Goal: Task Accomplishment & Management: Manage account settings

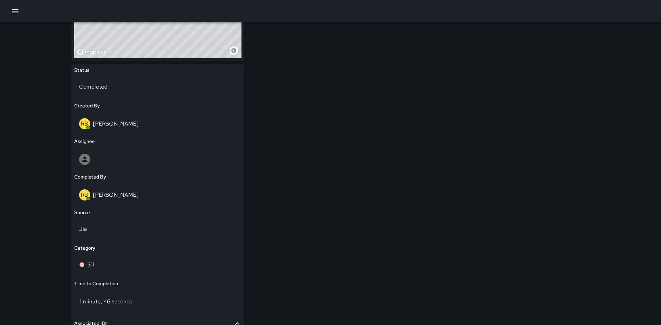
scroll to position [380, 0]
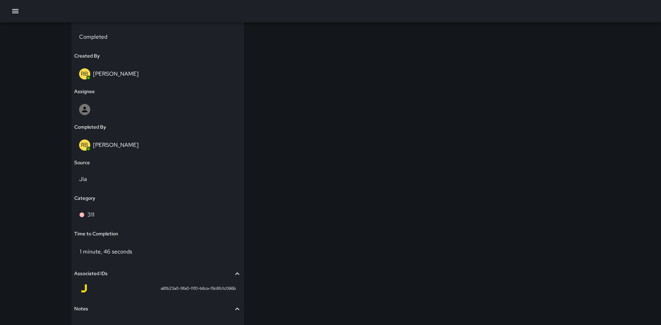
click at [107, 310] on span "Notes" at bounding box center [153, 309] width 159 height 8
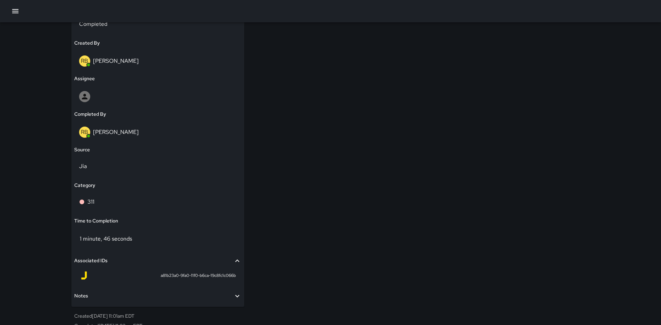
scroll to position [400, 0]
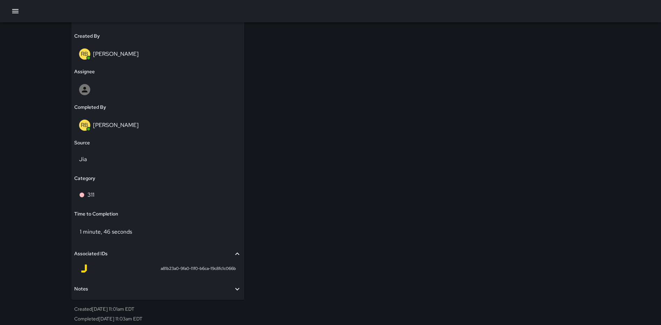
click at [124, 290] on span "Notes" at bounding box center [153, 289] width 159 height 8
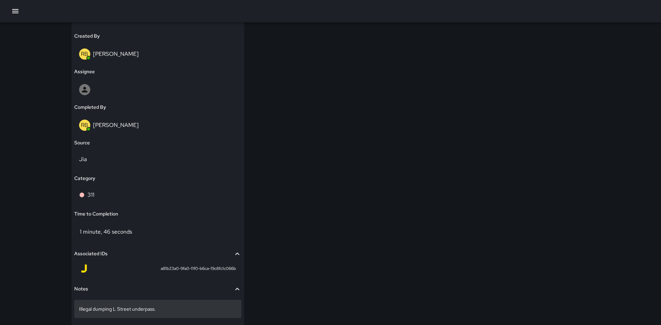
click at [168, 311] on p "Illegal dumping L Street underpass." at bounding box center [157, 308] width 157 height 7
type textarea "**********"
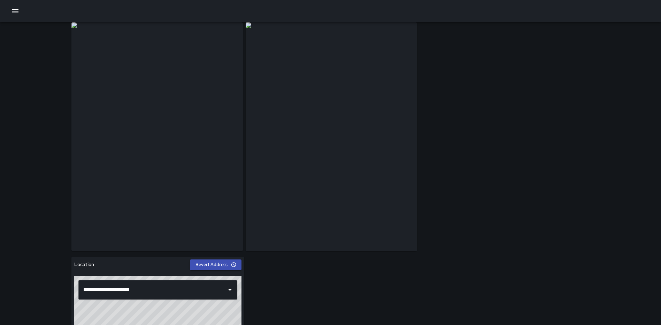
scroll to position [0, 0]
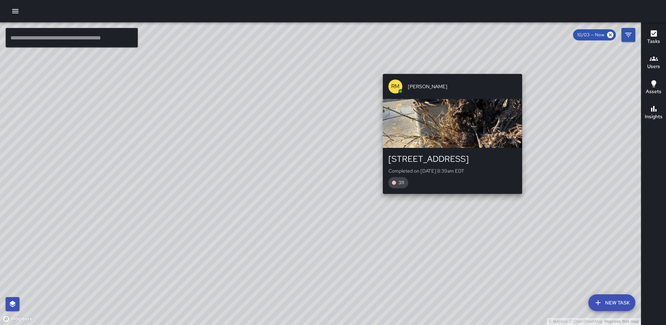
click at [525, 69] on div "© Mapbox © OpenStreetMap Improve this map RM Rodney Mcneil 307 M Street Northea…" at bounding box center [320, 173] width 641 height 302
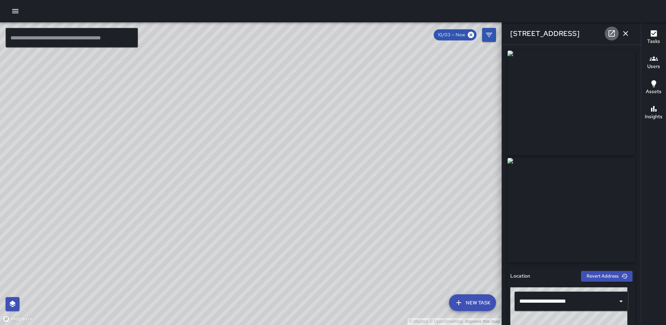
click at [609, 32] on icon at bounding box center [612, 33] width 6 height 6
click at [628, 32] on icon "button" at bounding box center [625, 33] width 8 height 8
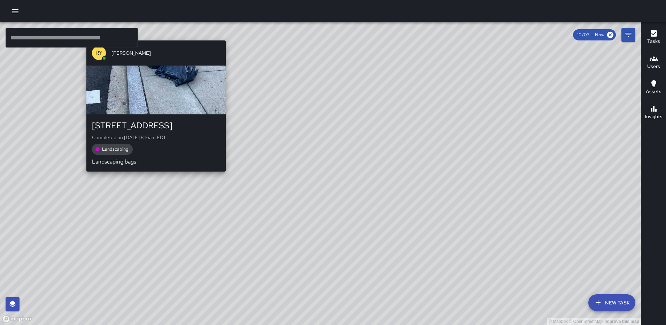
click at [153, 35] on div "© Mapbox © OpenStreetMap Improve this map RY Richard Young 149 R Street Northea…" at bounding box center [320, 173] width 641 height 302
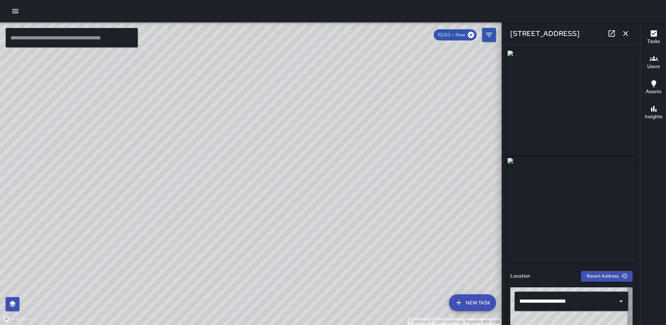
type input "**********"
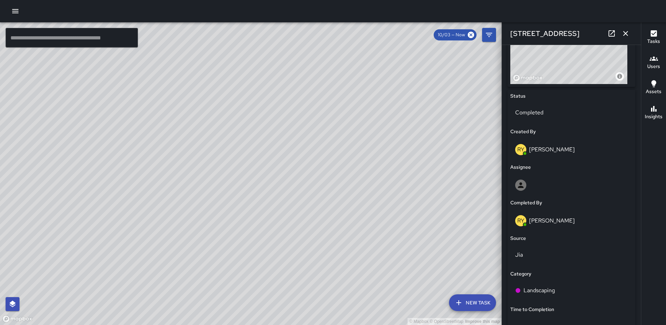
scroll to position [350, 0]
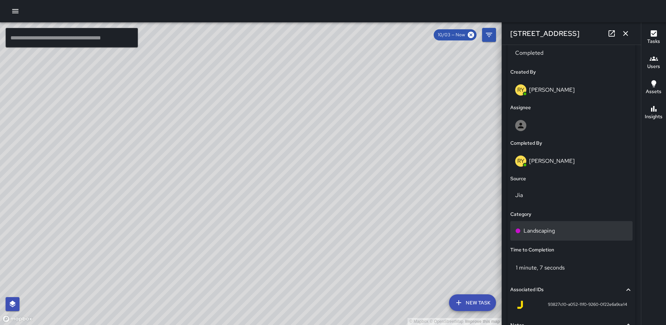
click at [533, 226] on p "Landscaping" at bounding box center [539, 230] width 31 height 8
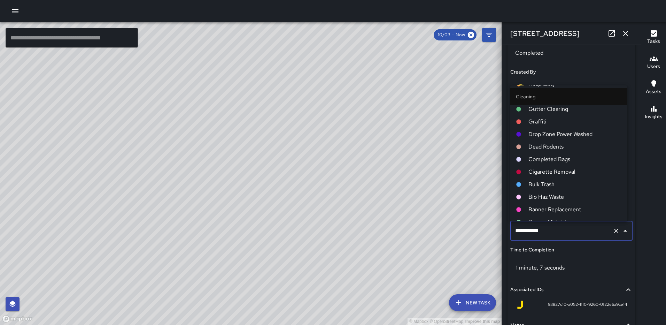
scroll to position [313, 0]
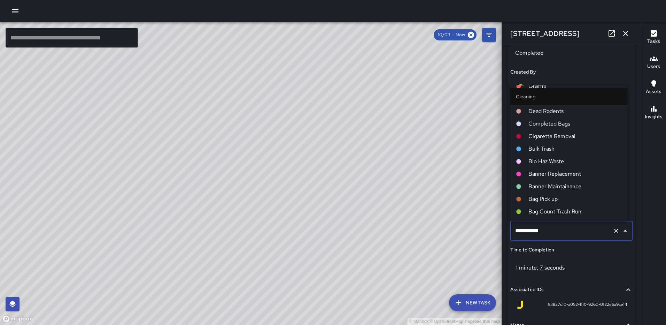
click at [552, 124] on span "Completed Bags" at bounding box center [574, 123] width 93 height 8
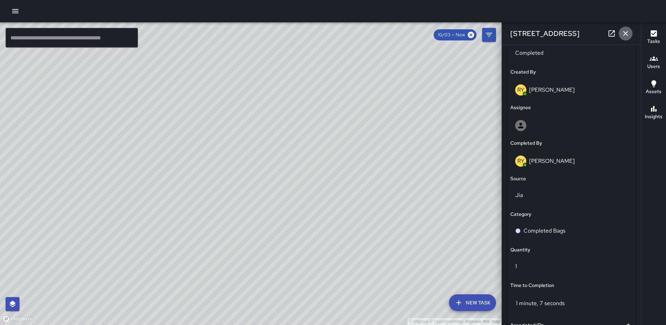
click at [628, 31] on icon "button" at bounding box center [625, 33] width 8 height 8
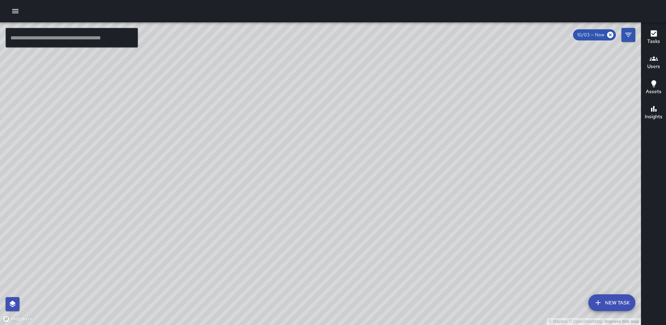
click at [316, 206] on div "© Mapbox © OpenStreetMap Improve this map RY Richard Young 1634 Eckington Place…" at bounding box center [320, 173] width 641 height 302
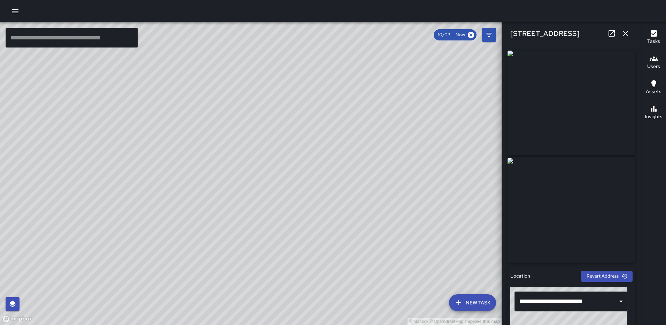
type input "**********"
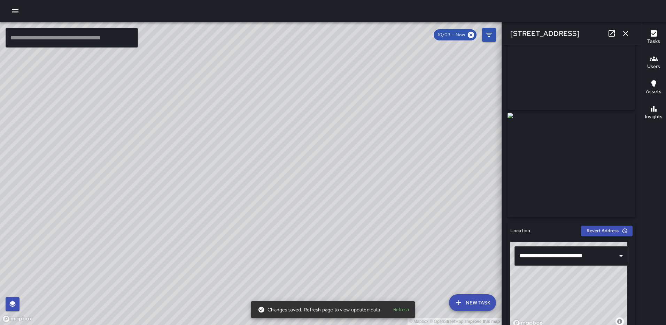
scroll to position [0, 0]
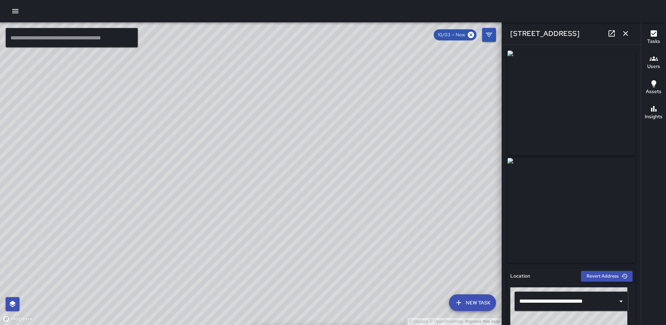
click at [623, 35] on icon "button" at bounding box center [625, 33] width 8 height 8
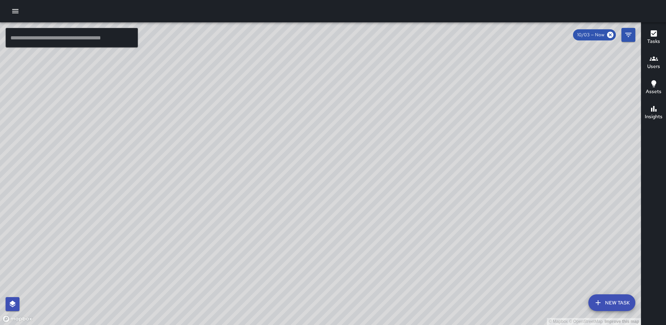
click at [289, 49] on div "© Mapbox © OpenStreetMap Improve this map" at bounding box center [320, 173] width 641 height 302
click at [286, 54] on div "© Mapbox © OpenStreetMap Improve this map" at bounding box center [320, 173] width 641 height 302
click at [286, 53] on div "© Mapbox © OpenStreetMap Improve this map" at bounding box center [320, 173] width 641 height 302
drag, startPoint x: 455, startPoint y: 109, endPoint x: 372, endPoint y: 197, distance: 120.3
click at [374, 202] on div "© Mapbox © OpenStreetMap Improve this map" at bounding box center [320, 173] width 641 height 302
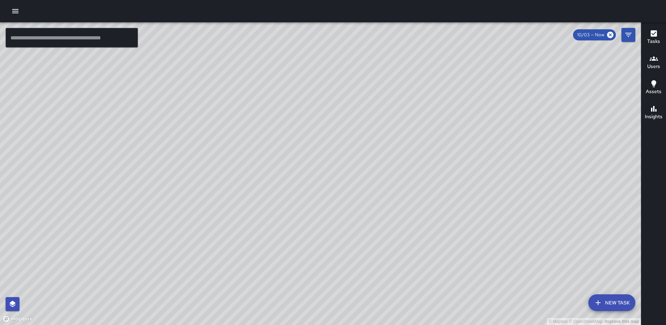
drag, startPoint x: 550, startPoint y: 162, endPoint x: 394, endPoint y: 125, distance: 160.5
click at [394, 127] on div "© Mapbox © OpenStreetMap Improve this map" at bounding box center [320, 173] width 641 height 302
drag, startPoint x: 453, startPoint y: 169, endPoint x: 410, endPoint y: 122, distance: 64.3
click at [410, 125] on div "© Mapbox © OpenStreetMap Improve this map" at bounding box center [320, 173] width 641 height 302
drag, startPoint x: 428, startPoint y: 166, endPoint x: 396, endPoint y: 109, distance: 65.8
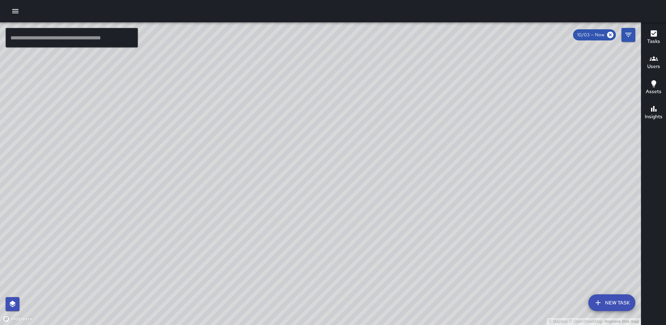
click at [396, 109] on div "© Mapbox © OpenStreetMap Improve this map" at bounding box center [320, 173] width 641 height 302
drag, startPoint x: 425, startPoint y: 139, endPoint x: 420, endPoint y: 177, distance: 38.2
click at [420, 177] on div "© Mapbox © OpenStreetMap Improve this map" at bounding box center [320, 173] width 641 height 302
drag, startPoint x: 476, startPoint y: 200, endPoint x: 474, endPoint y: 197, distance: 3.7
click at [475, 199] on div "© Mapbox © OpenStreetMap Improve this map" at bounding box center [320, 173] width 641 height 302
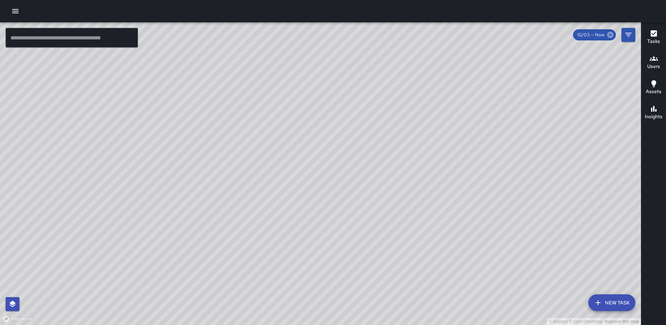
click at [611, 35] on icon at bounding box center [610, 35] width 6 height 6
drag, startPoint x: 422, startPoint y: 177, endPoint x: 326, endPoint y: 150, distance: 99.1
click at [326, 150] on div "© Mapbox © OpenStreetMap Improve this map" at bounding box center [320, 173] width 641 height 302
click at [396, 141] on div "© Mapbox © OpenStreetMap Improve this map RM Rodney Mcneil 307 M Street Northea…" at bounding box center [320, 173] width 641 height 302
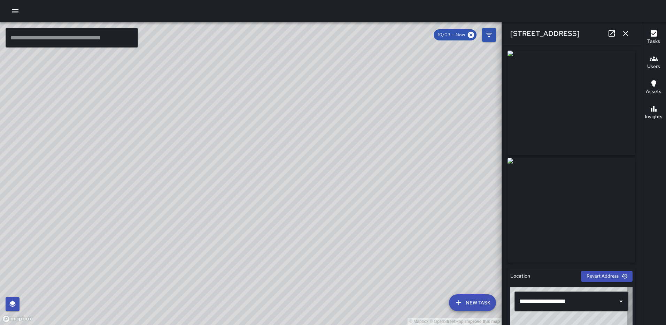
type input "**********"
click at [622, 32] on icon "button" at bounding box center [625, 33] width 8 height 8
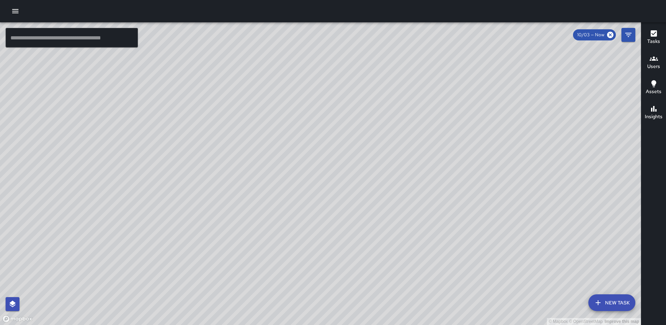
drag, startPoint x: 191, startPoint y: 167, endPoint x: 209, endPoint y: 223, distance: 59.5
click at [209, 223] on div "© Mapbox © OpenStreetMap Improve this map" at bounding box center [320, 173] width 641 height 302
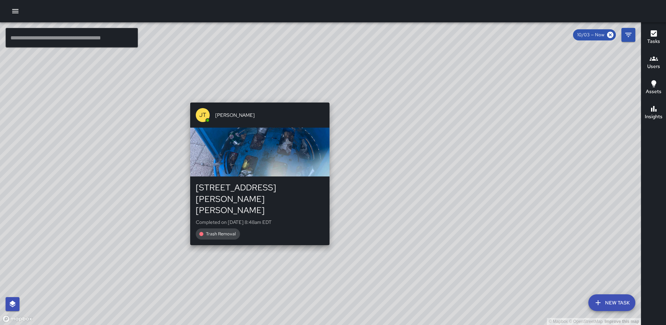
click at [257, 98] on div "© Mapbox © OpenStreetMap Improve this map JT Jeffrey Turner 105 Harry Thomas Wa…" at bounding box center [320, 173] width 641 height 302
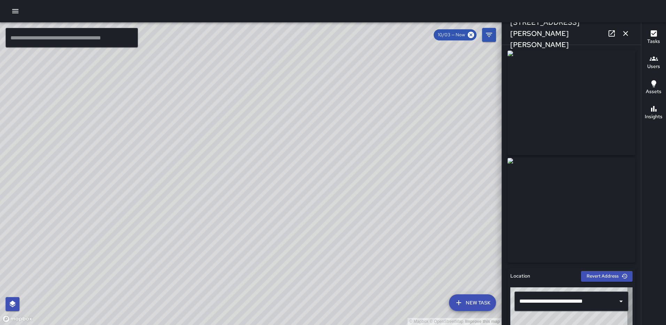
type input "**********"
click at [626, 34] on icon "button" at bounding box center [625, 33] width 5 height 5
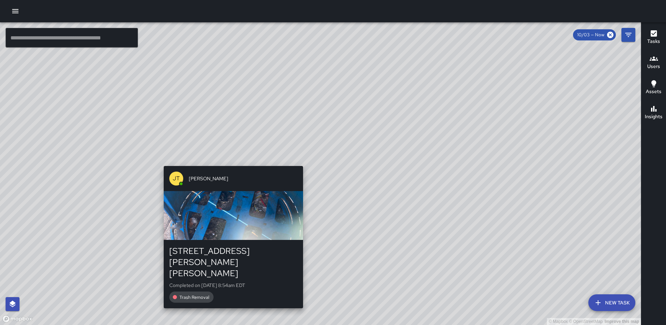
click at [300, 161] on div "© Mapbox © OpenStreetMap Improve this map JT Jeffrey Turner 105 Harry Thomas Wa…" at bounding box center [320, 173] width 641 height 302
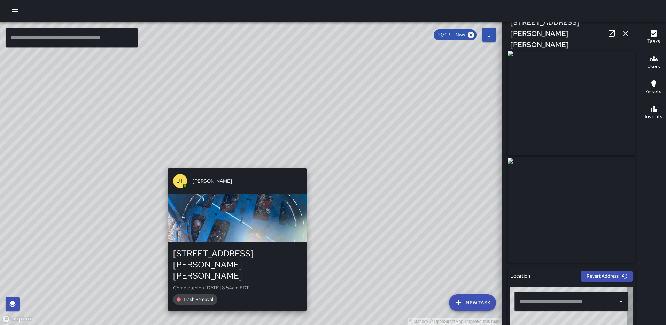
type input "**********"
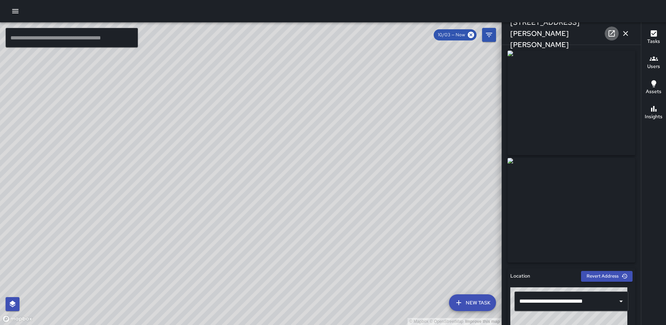
click at [609, 34] on icon at bounding box center [612, 33] width 6 height 6
click at [215, 174] on div "© Mapbox © OpenStreetMap Improve this map JT Jeffrey Turner 105 Harry Thomas Wa…" at bounding box center [251, 173] width 502 height 302
click at [626, 31] on icon "button" at bounding box center [625, 33] width 8 height 8
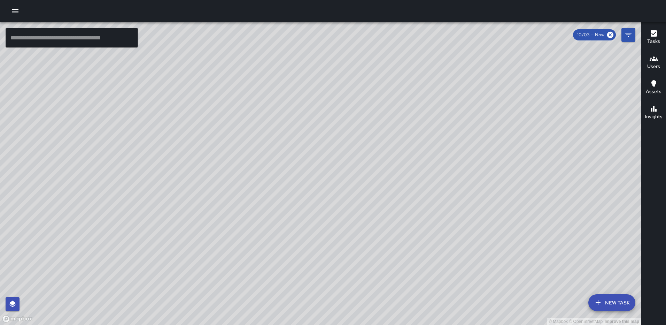
click at [319, 174] on div "© Mapbox © OpenStreetMap Improve this map JT Jeffrey Turner 105 Harry Thomas Wa…" at bounding box center [320, 173] width 641 height 302
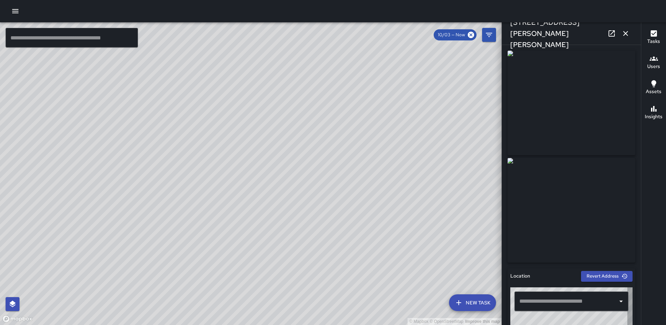
type input "**********"
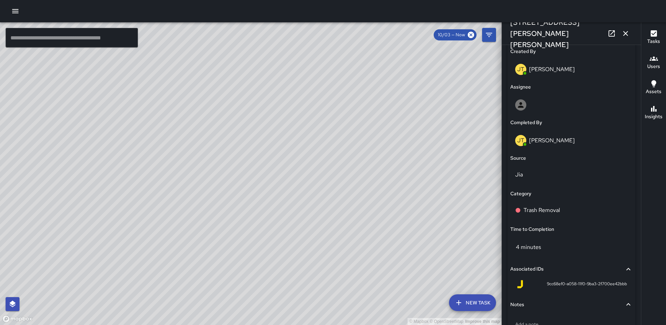
scroll to position [394, 0]
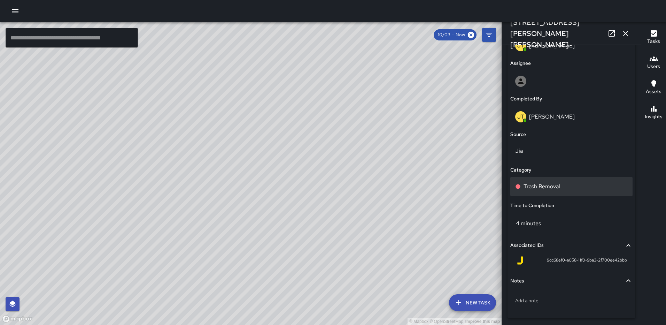
click at [529, 182] on p "Trash Removal" at bounding box center [542, 186] width 37 height 8
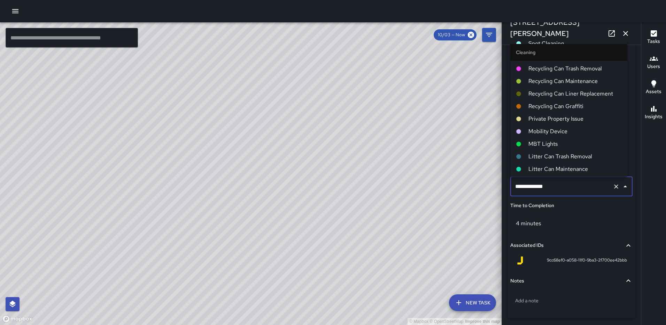
scroll to position [104, 0]
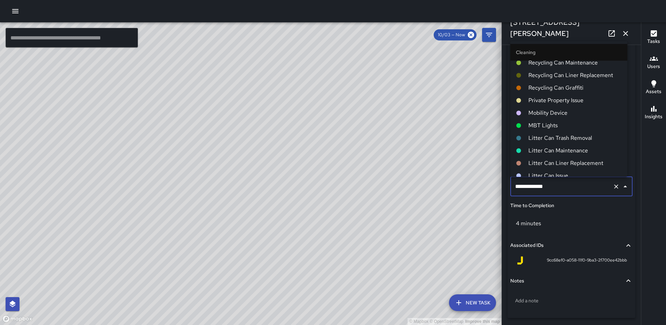
click at [557, 135] on span "Litter Can Trash Removal" at bounding box center [574, 138] width 93 height 8
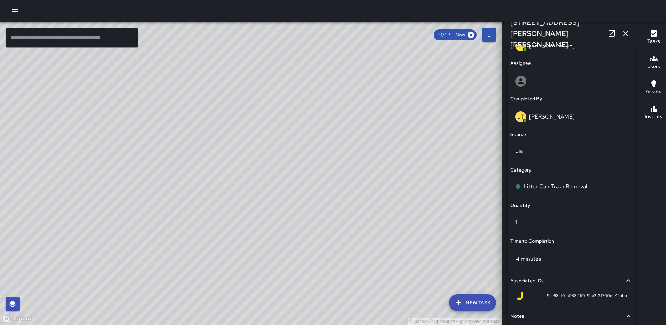
click at [627, 34] on icon "button" at bounding box center [625, 33] width 8 height 8
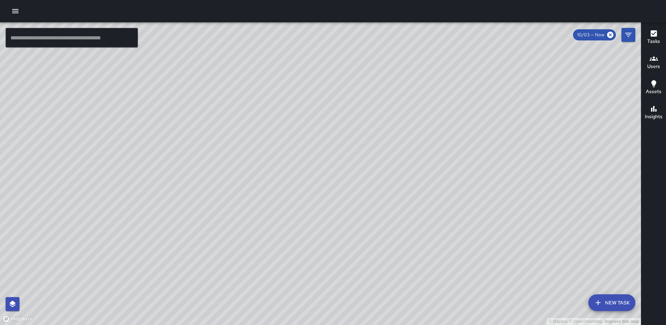
click at [356, 175] on div "© Mapbox © OpenStreetMap Improve this map JT Jeffrey Turner 105 Harry Thomas Wa…" at bounding box center [320, 173] width 641 height 302
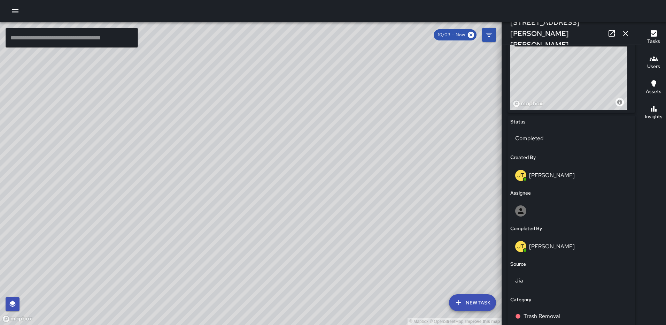
scroll to position [299, 0]
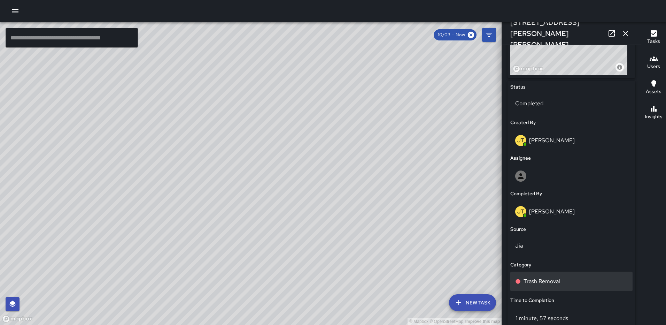
click at [521, 279] on div "Trash Removal" at bounding box center [571, 281] width 113 height 8
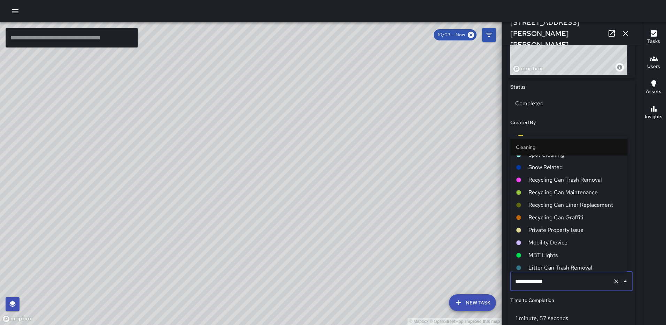
scroll to position [139, 0]
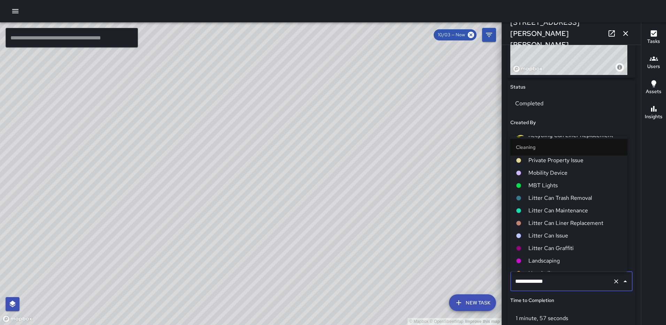
click at [541, 197] on span "Litter Can Trash Removal" at bounding box center [574, 198] width 93 height 8
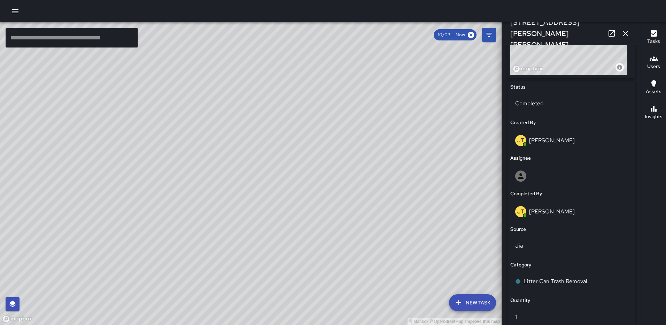
drag, startPoint x: 623, startPoint y: 33, endPoint x: 610, endPoint y: 48, distance: 19.5
click at [623, 33] on icon "button" at bounding box center [625, 33] width 8 height 8
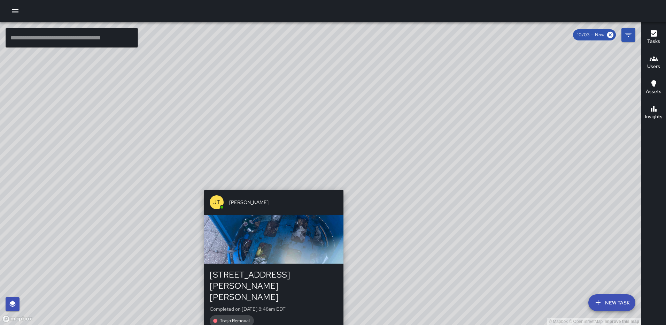
click at [341, 187] on div "JT Jeffrey Turner 105 Harry Thomas Way Northeast Completed on 10/3/2025, 8:48am…" at bounding box center [273, 261] width 145 height 148
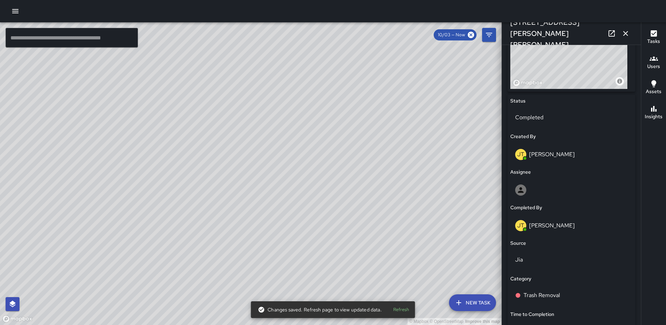
scroll to position [286, 0]
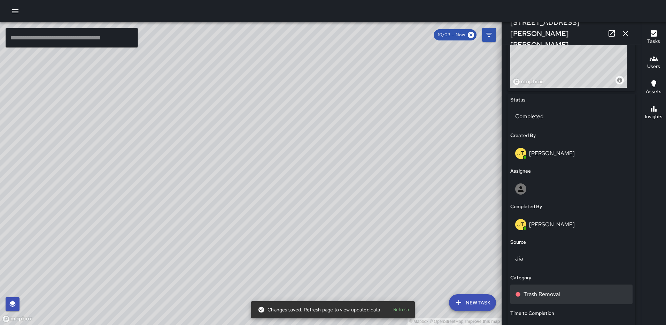
click at [550, 291] on p "Trash Removal" at bounding box center [542, 294] width 37 height 8
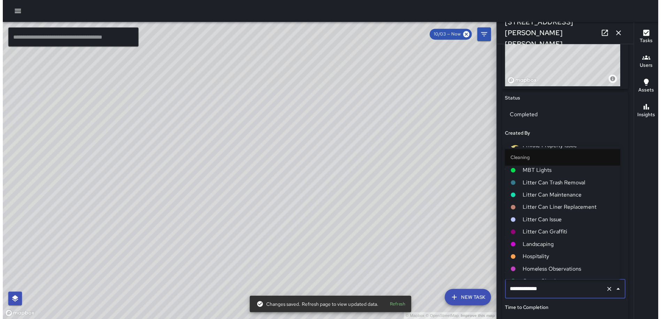
scroll to position [174, 0]
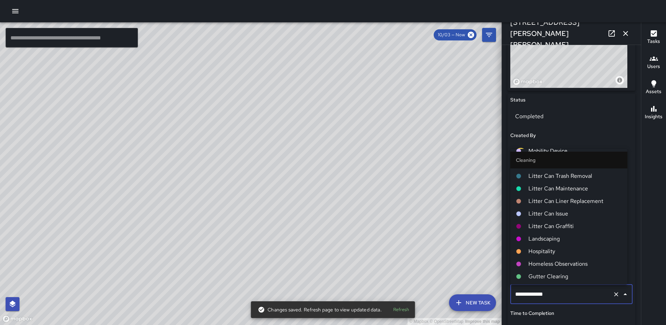
click at [579, 176] on span "Litter Can Trash Removal" at bounding box center [574, 176] width 93 height 8
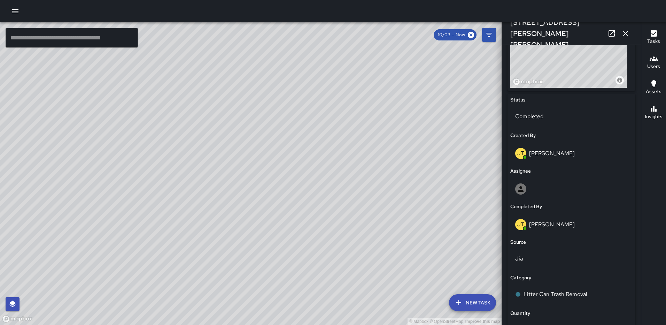
click at [627, 33] on icon "button" at bounding box center [625, 33] width 8 height 8
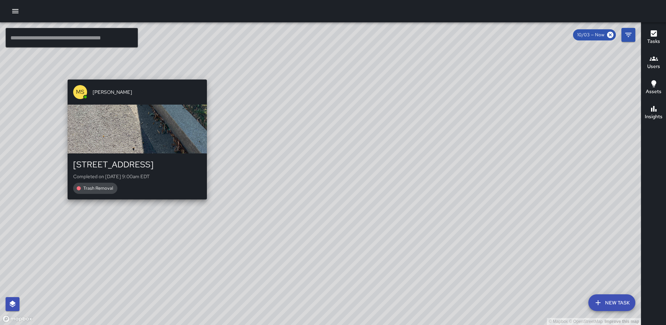
click at [137, 200] on div "MS Mekhi Smith 201 Q Street Northeast Completed on 10/3/2025, 9:00am EDT Trash …" at bounding box center [137, 139] width 145 height 125
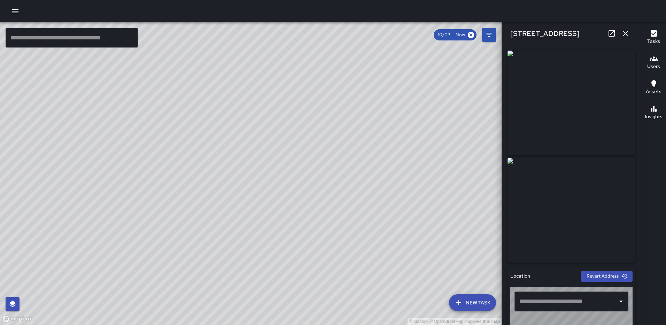
type input "**********"
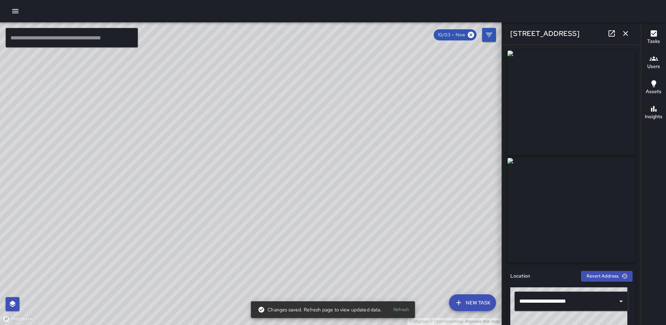
click at [627, 31] on icon "button" at bounding box center [625, 33] width 8 height 8
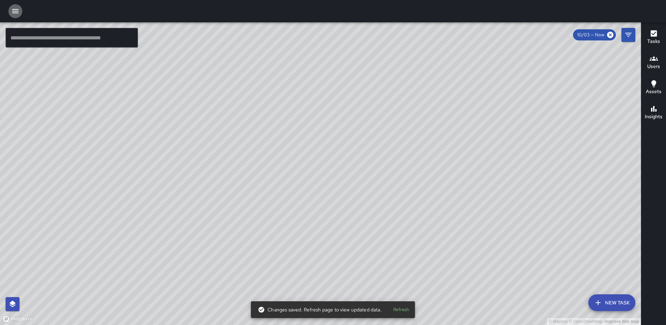
click at [13, 10] on icon "button" at bounding box center [15, 11] width 8 height 8
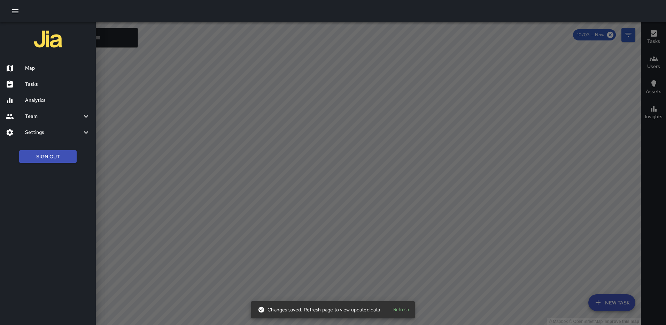
click at [25, 100] on div at bounding box center [16, 100] width 20 height 8
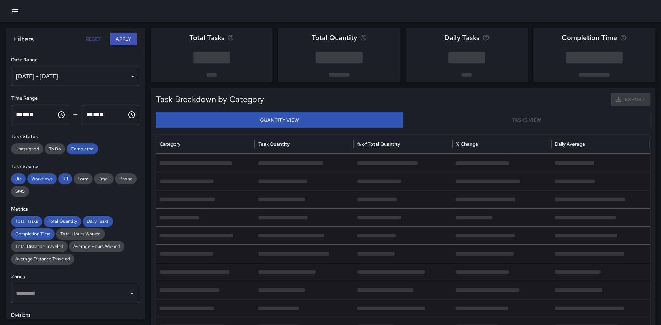
click at [129, 79] on div "Sep 27, 2025 - Oct 03, 2025" at bounding box center [75, 77] width 128 height 20
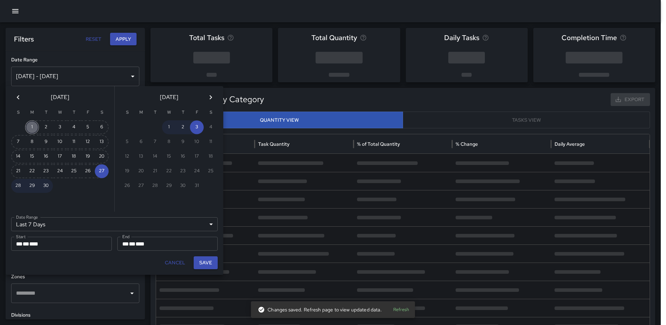
click at [32, 125] on button "1" at bounding box center [32, 127] width 14 height 14
type input "******"
type input "**********"
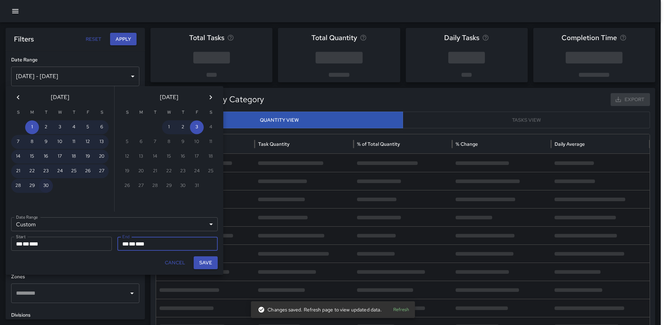
click at [46, 188] on button "30" at bounding box center [46, 186] width 14 height 14
type input "**********"
click at [206, 264] on button "Save" at bounding box center [206, 262] width 24 height 13
type input "**********"
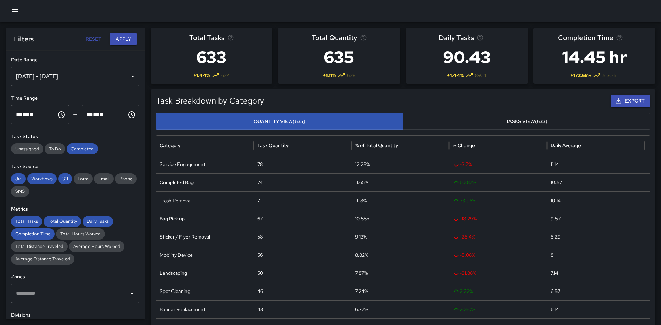
click at [14, 10] on icon "button" at bounding box center [15, 11] width 6 height 4
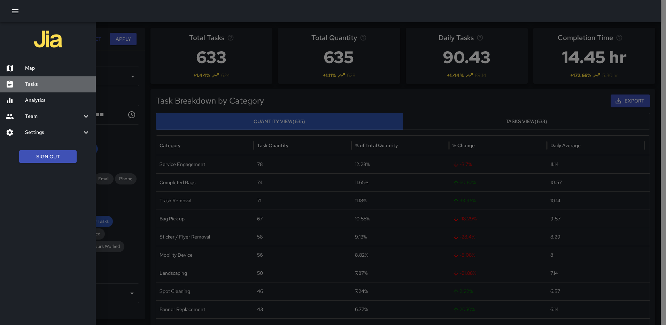
click at [38, 81] on h6 "Tasks" at bounding box center [57, 84] width 65 height 8
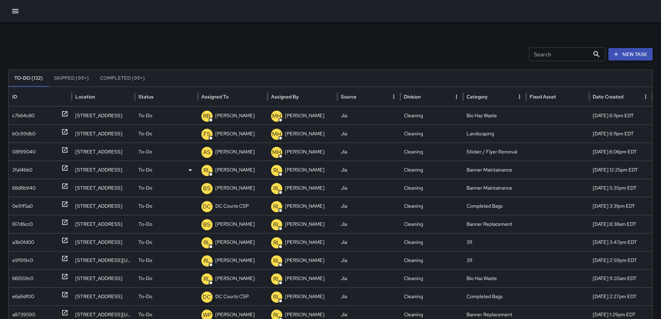
click at [65, 166] on icon at bounding box center [64, 168] width 7 height 7
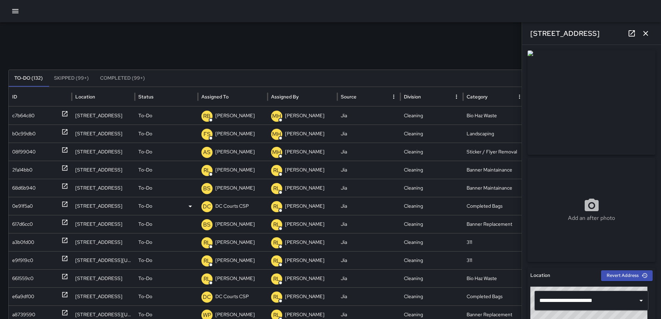
click at [61, 204] on icon at bounding box center [64, 204] width 7 height 7
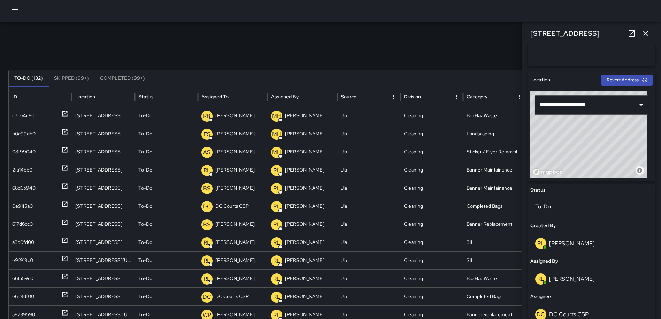
scroll to position [226, 0]
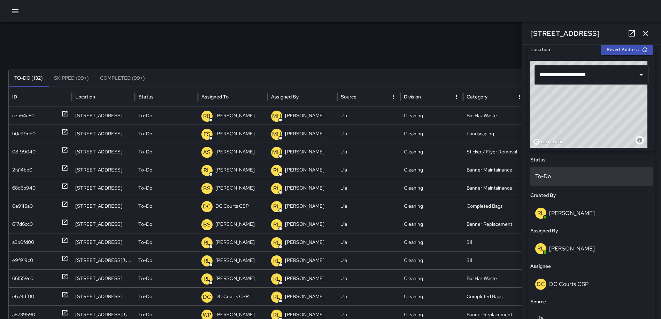
click at [593, 178] on p "To-Do" at bounding box center [591, 176] width 113 height 8
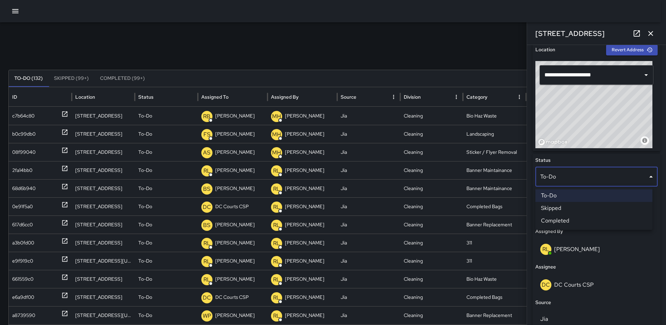
click at [581, 219] on li "Completed" at bounding box center [593, 220] width 117 height 13
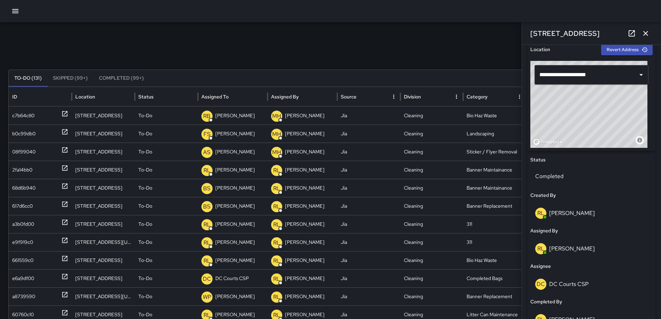
click at [646, 32] on icon "button" at bounding box center [645, 33] width 8 height 8
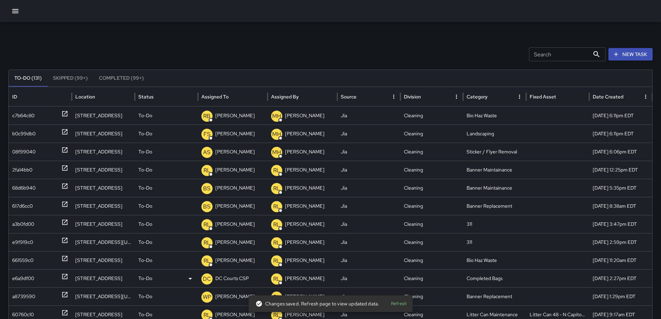
click at [63, 276] on icon at bounding box center [64, 276] width 5 height 5
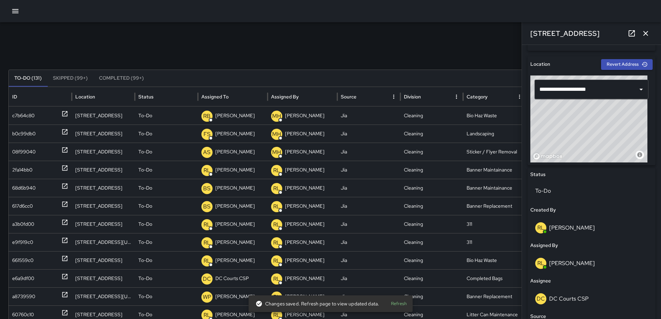
scroll to position [255, 0]
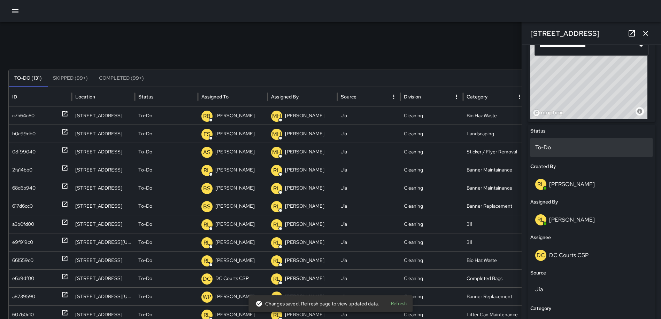
click at [582, 150] on p "To-Do" at bounding box center [591, 148] width 113 height 8
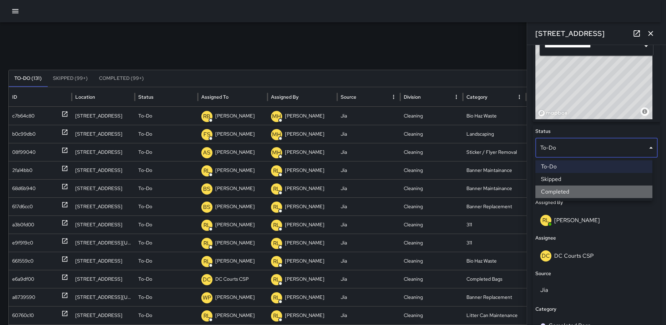
click at [574, 192] on li "Completed" at bounding box center [593, 191] width 117 height 13
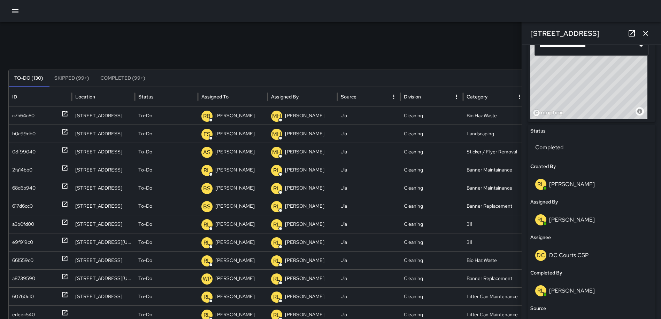
click at [647, 31] on icon "button" at bounding box center [645, 33] width 5 height 5
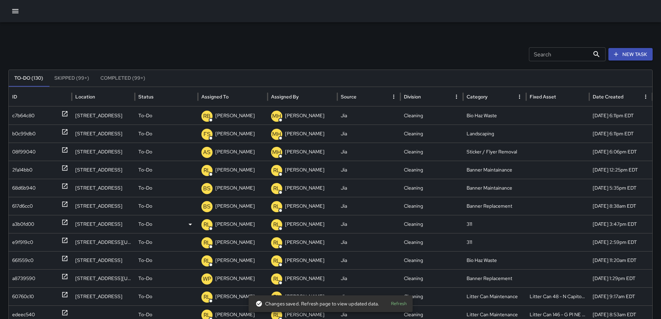
click at [64, 222] on icon at bounding box center [64, 222] width 7 height 7
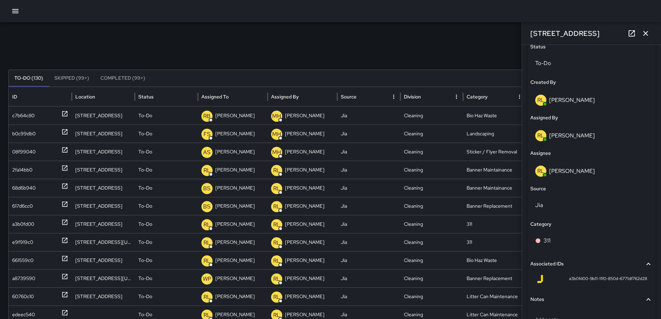
scroll to position [378, 0]
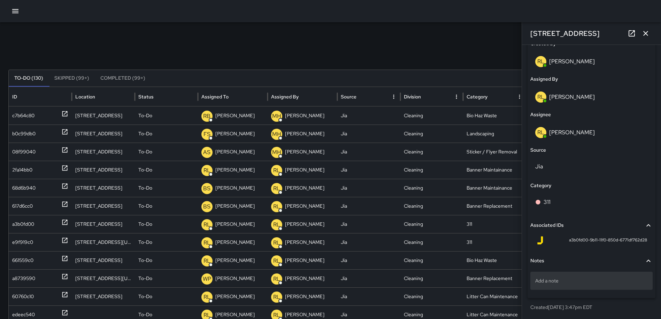
click at [569, 282] on p "Add a note" at bounding box center [591, 281] width 113 height 7
click at [563, 282] on p "Add a note" at bounding box center [591, 281] width 113 height 7
type textarea "**********"
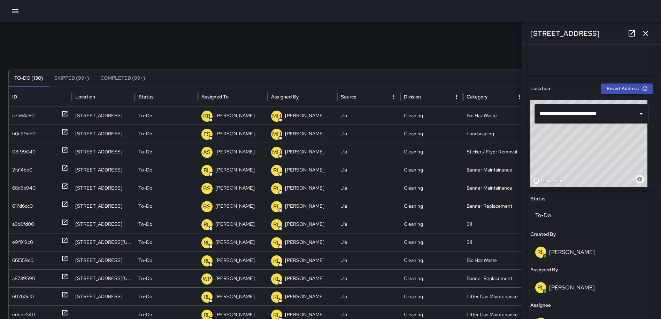
scroll to position [179, 0]
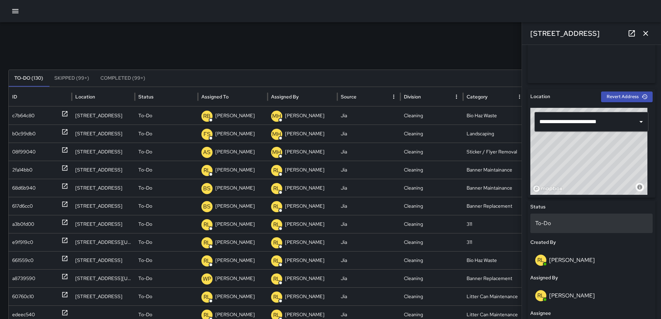
click at [557, 218] on div "To-Do" at bounding box center [591, 224] width 122 height 20
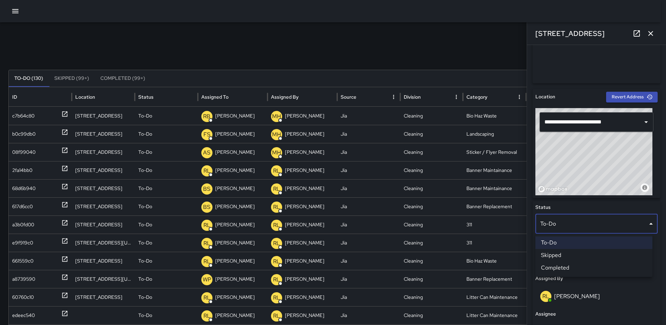
click at [558, 267] on li "Completed" at bounding box center [593, 267] width 117 height 13
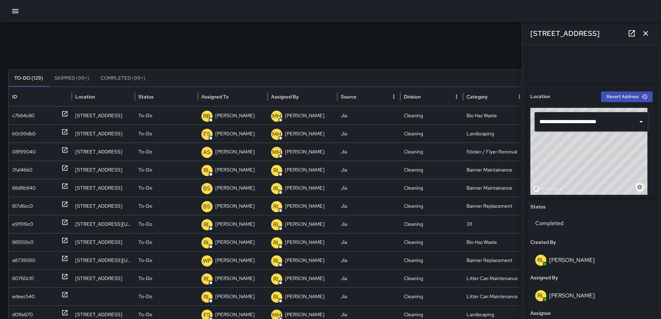
click at [644, 32] on icon "button" at bounding box center [645, 33] width 5 height 5
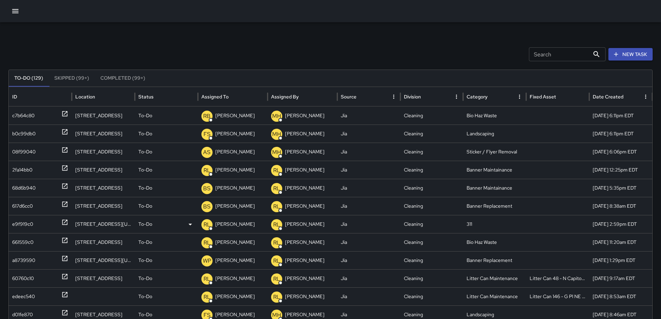
click at [63, 220] on icon at bounding box center [64, 222] width 5 height 5
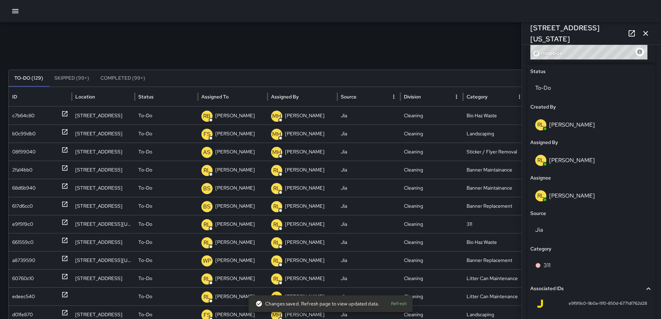
scroll to position [378, 0]
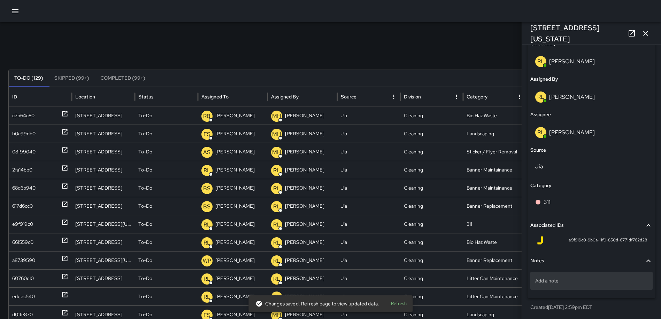
click at [575, 283] on p "Add a note" at bounding box center [591, 281] width 113 height 7
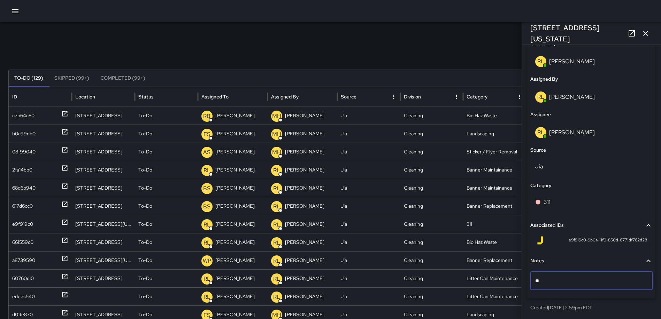
type textarea "*"
type textarea "**********"
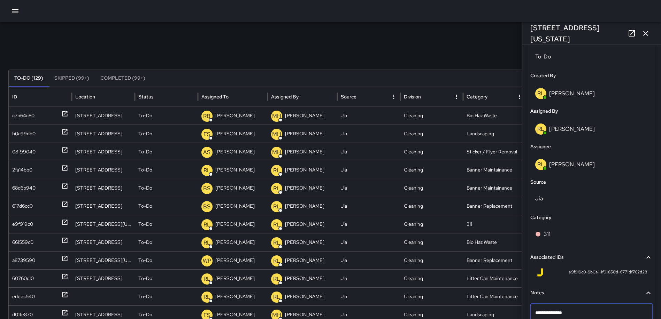
scroll to position [308, 0]
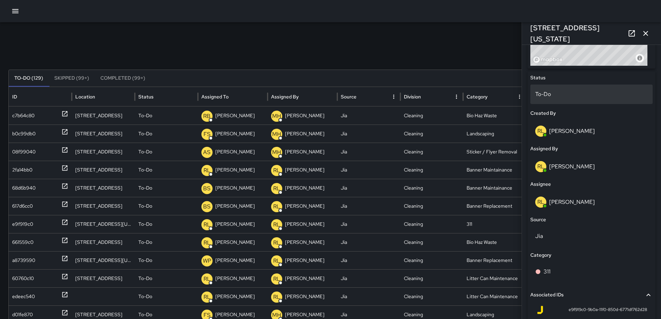
click at [585, 96] on p "To-Do" at bounding box center [591, 94] width 113 height 8
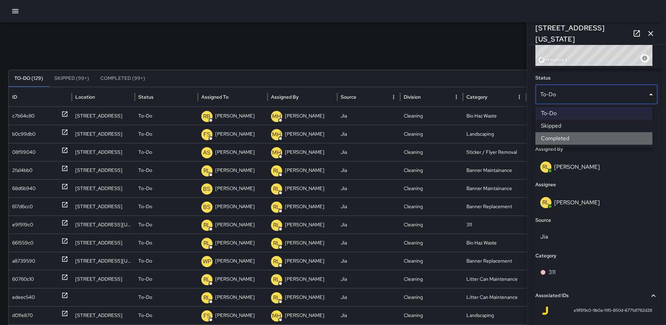
click at [584, 141] on li "Completed" at bounding box center [593, 138] width 117 height 13
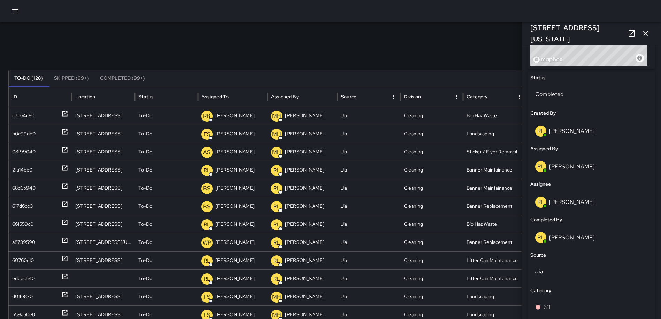
click at [645, 34] on icon "button" at bounding box center [645, 33] width 5 height 5
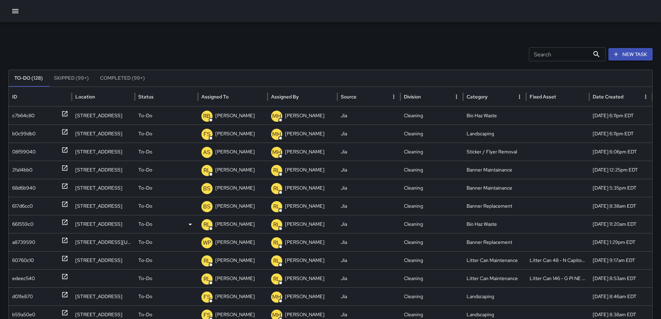
click at [61, 219] on icon at bounding box center [64, 222] width 7 height 7
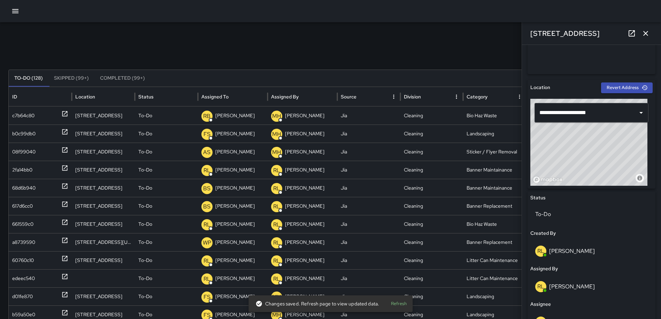
scroll to position [219, 0]
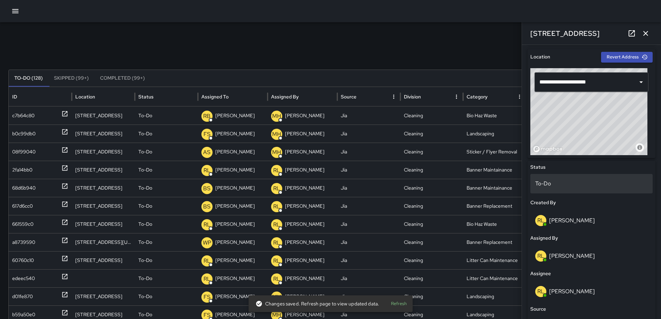
click at [568, 179] on div "To-Do" at bounding box center [591, 184] width 122 height 20
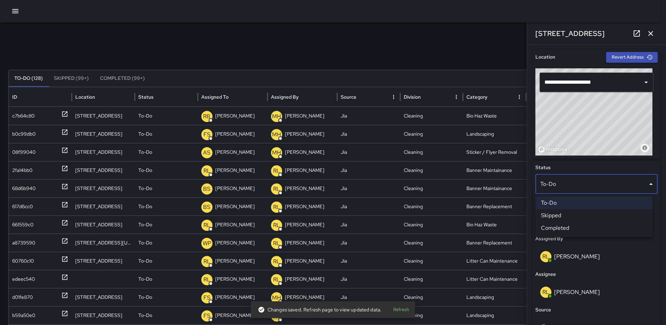
click at [564, 218] on li "Skipped" at bounding box center [593, 215] width 117 height 13
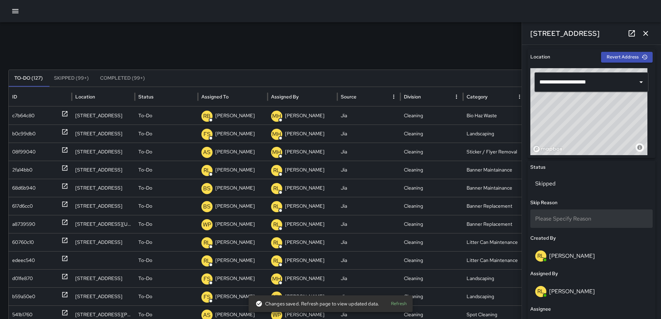
click at [571, 212] on div "Please Specify Reason" at bounding box center [591, 219] width 122 height 18
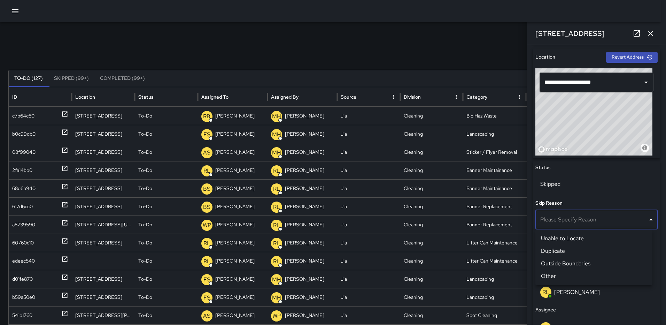
click at [564, 249] on li "Duplicate" at bounding box center [593, 251] width 117 height 13
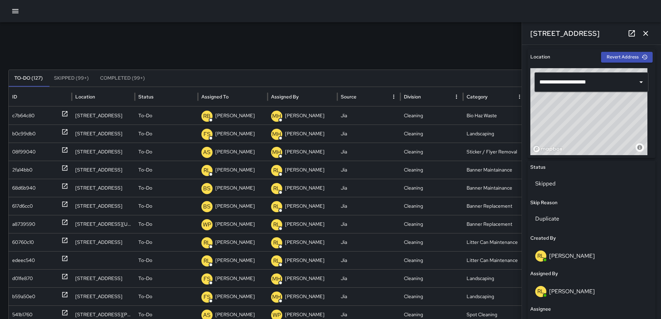
click at [648, 29] on button "button" at bounding box center [645, 33] width 14 height 14
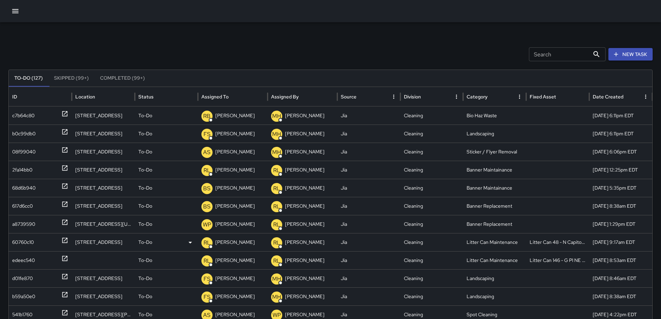
click at [64, 241] on icon at bounding box center [64, 240] width 5 height 5
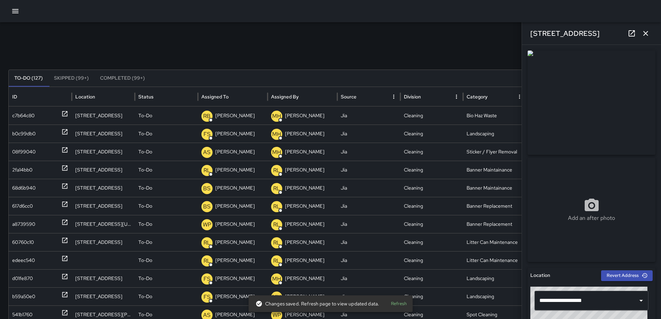
click at [650, 35] on button "button" at bounding box center [645, 33] width 14 height 14
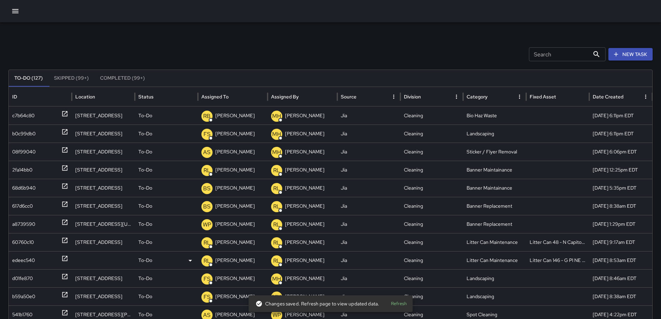
click at [62, 259] on icon at bounding box center [64, 258] width 7 height 7
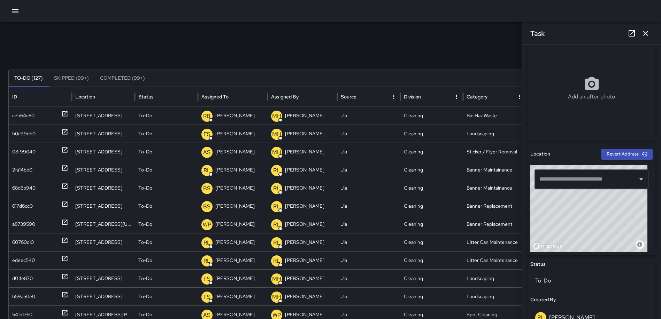
scroll to position [122, 0]
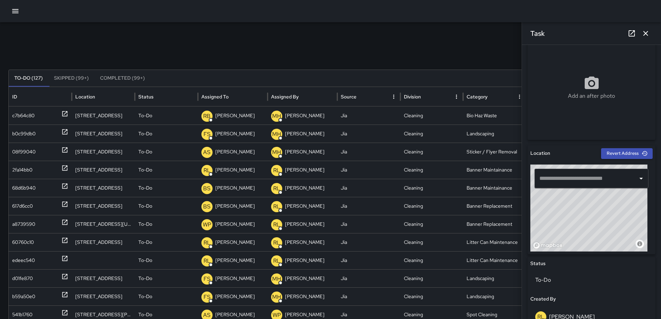
drag, startPoint x: 585, startPoint y: 221, endPoint x: 579, endPoint y: 225, distance: 7.2
click at [579, 225] on div "© Mapbox © OpenStreetMap Improve this map" at bounding box center [588, 208] width 117 height 87
drag, startPoint x: 584, startPoint y: 221, endPoint x: 581, endPoint y: 227, distance: 6.4
click at [581, 227] on div "© Mapbox © OpenStreetMap Improve this map" at bounding box center [588, 208] width 117 height 87
type input "**********"
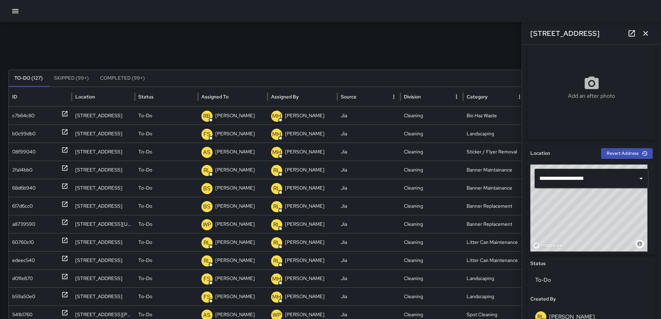
click at [646, 31] on icon "button" at bounding box center [645, 33] width 8 height 8
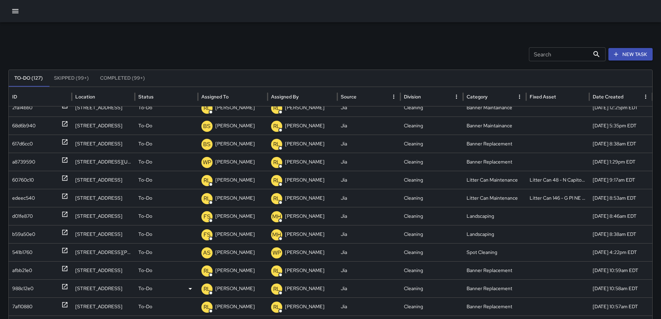
scroll to position [65, 0]
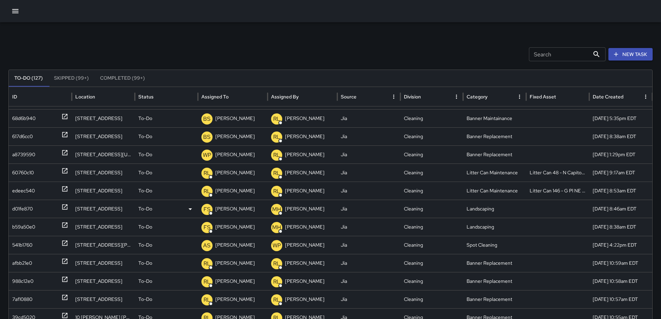
click at [68, 208] on div "d01fe870" at bounding box center [40, 209] width 63 height 18
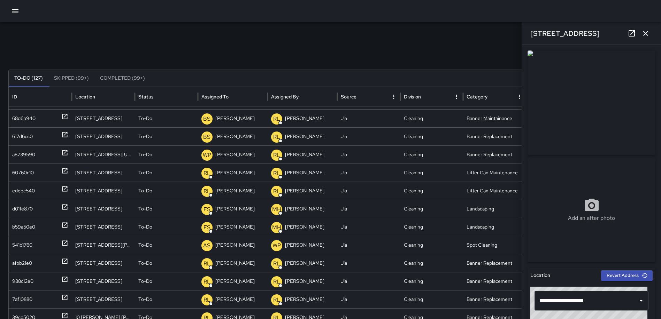
click at [645, 33] on icon "button" at bounding box center [645, 33] width 5 height 5
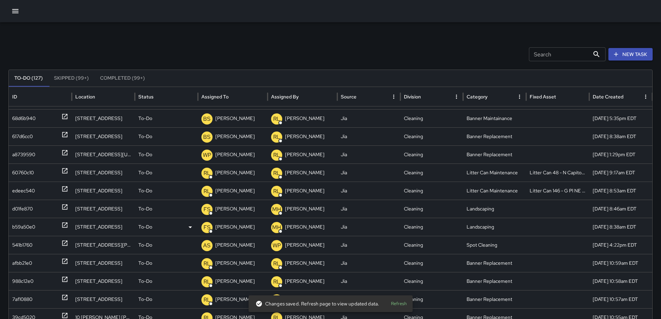
click at [62, 224] on icon at bounding box center [64, 225] width 5 height 5
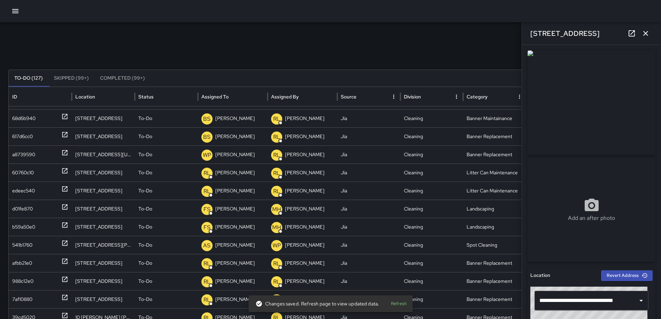
click at [642, 32] on icon "button" at bounding box center [645, 33] width 8 height 8
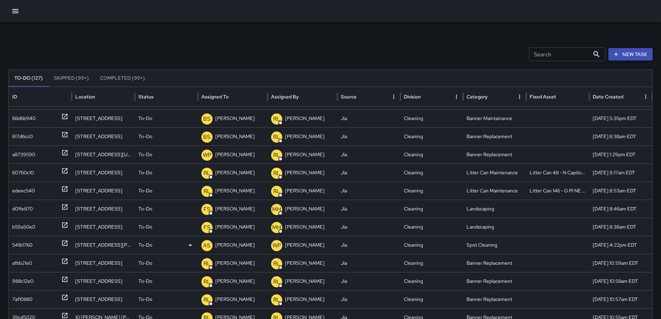
click at [65, 243] on icon at bounding box center [64, 243] width 7 height 7
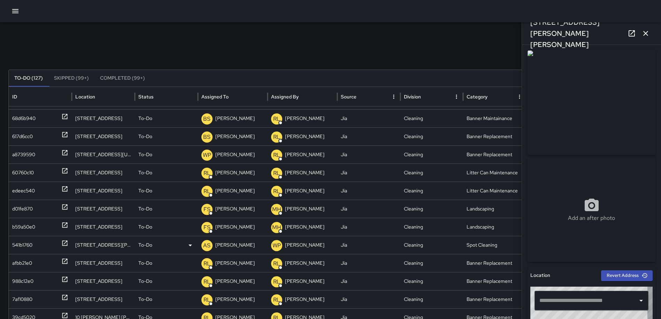
type input "**********"
click at [646, 37] on icon "button" at bounding box center [645, 33] width 8 height 8
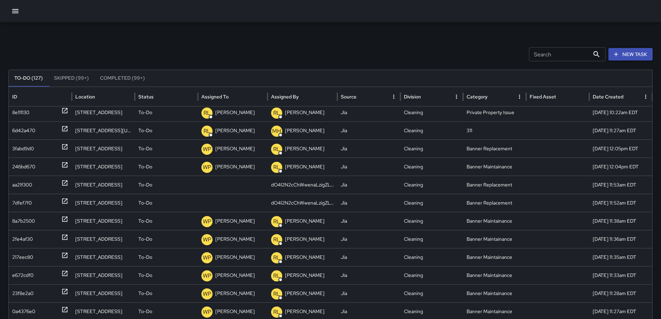
scroll to position [846, 0]
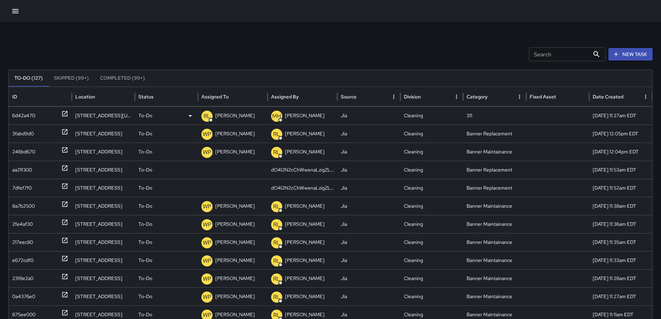
click at [65, 114] on icon at bounding box center [64, 113] width 5 height 5
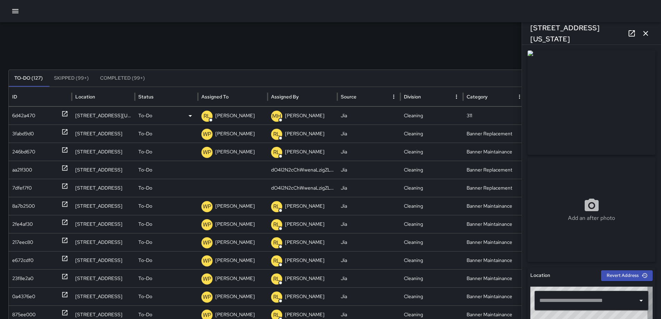
type input "**********"
click at [631, 32] on icon at bounding box center [631, 33] width 8 height 8
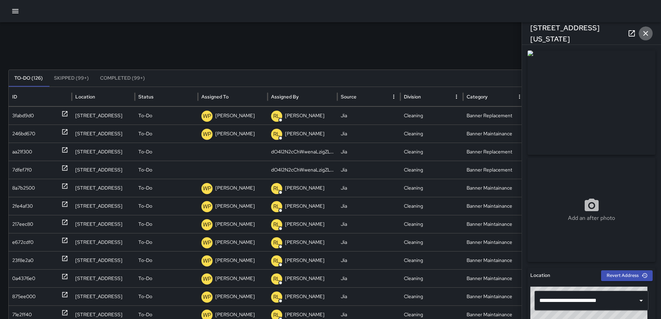
click at [645, 32] on icon "button" at bounding box center [645, 33] width 8 height 8
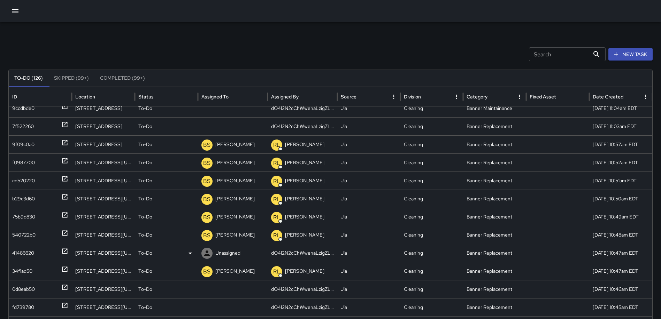
scroll to position [1106, 0]
click at [62, 142] on icon at bounding box center [64, 143] width 7 height 7
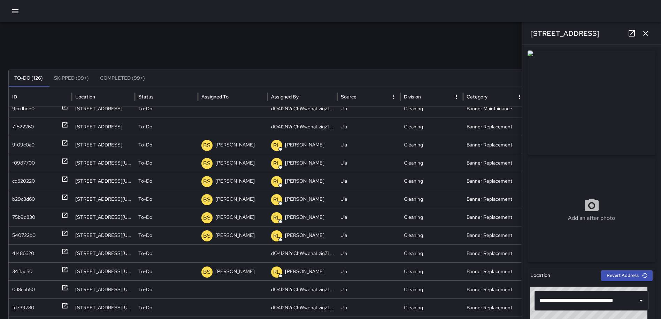
click at [646, 37] on icon "button" at bounding box center [645, 33] width 8 height 8
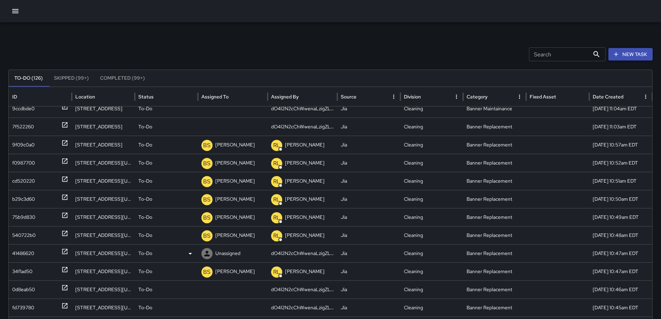
click at [63, 253] on icon at bounding box center [64, 251] width 7 height 7
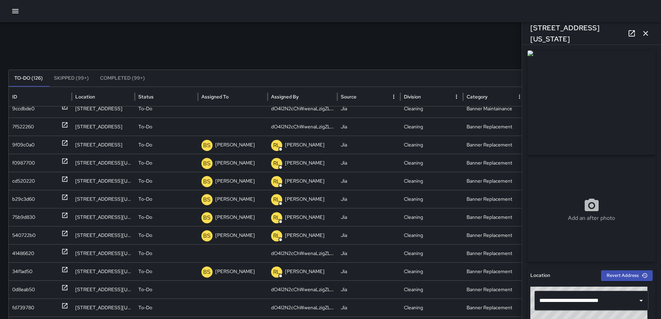
click at [645, 33] on icon "button" at bounding box center [645, 33] width 8 height 8
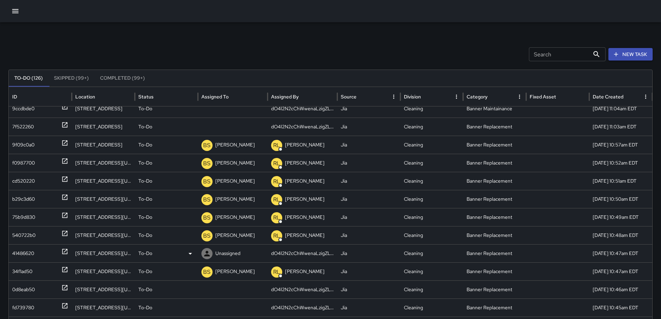
click at [233, 256] on p "Unassigned" at bounding box center [227, 254] width 25 height 18
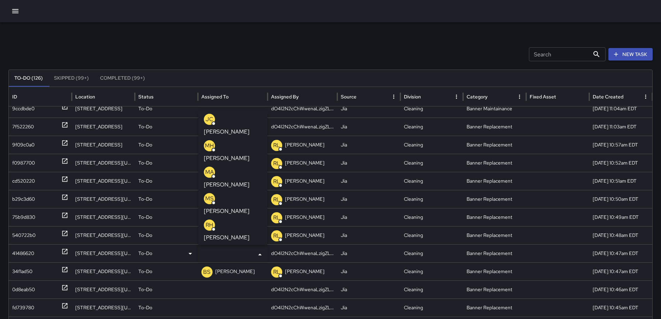
scroll to position [244, 0]
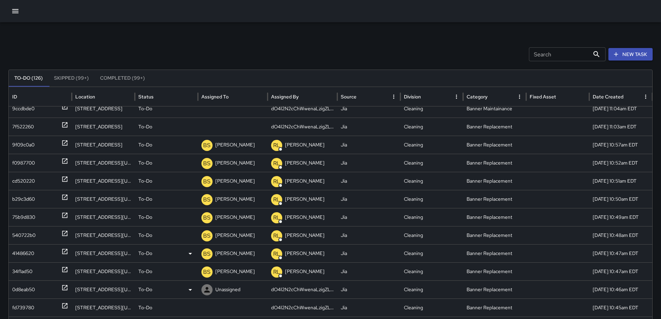
click at [63, 287] on icon at bounding box center [64, 288] width 5 height 5
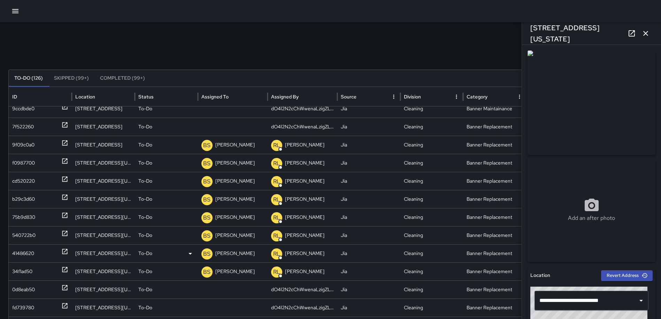
click at [643, 33] on icon "button" at bounding box center [645, 33] width 8 height 8
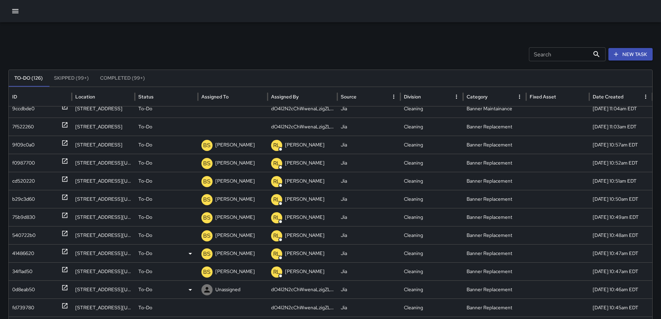
click at [193, 289] on icon at bounding box center [190, 290] width 8 height 8
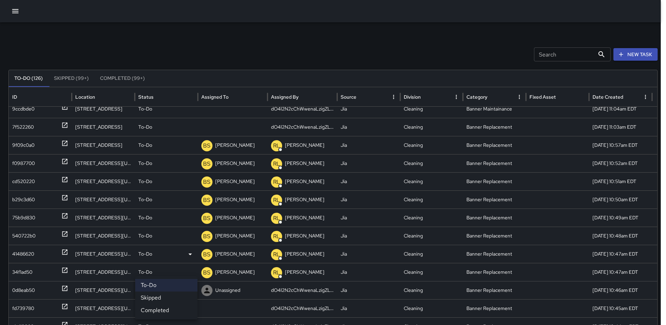
click at [249, 288] on div at bounding box center [333, 162] width 666 height 325
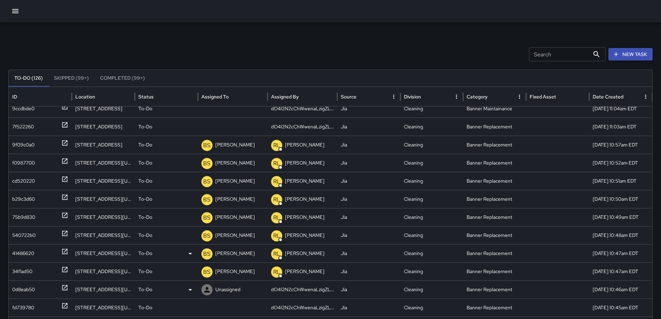
click at [240, 289] on p "Unassigned" at bounding box center [227, 290] width 25 height 18
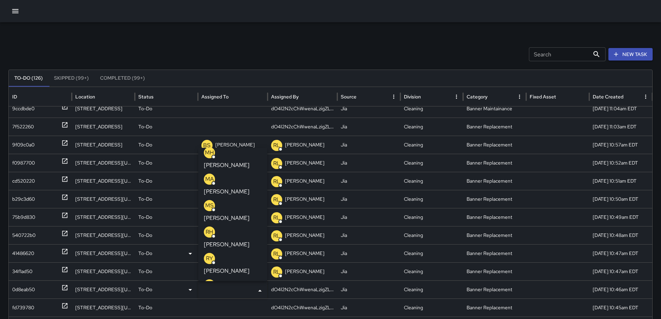
scroll to position [279, 0]
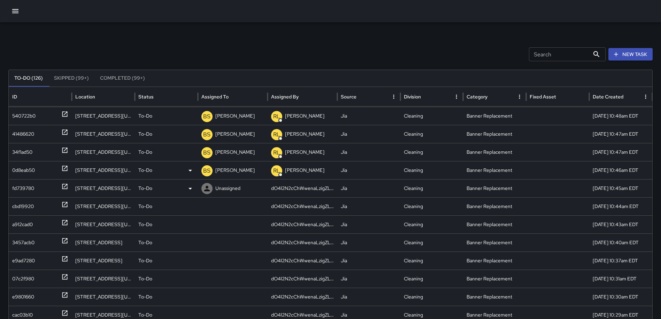
scroll to position [1236, 0]
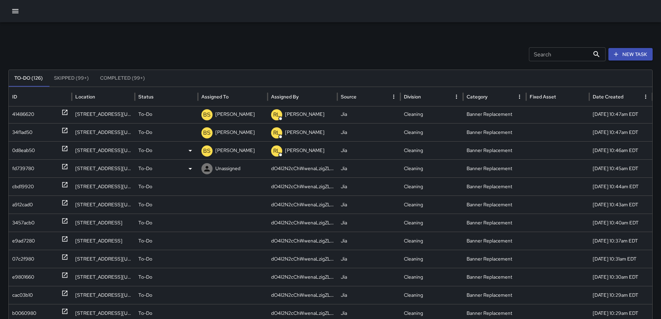
click at [65, 166] on icon at bounding box center [64, 166] width 5 height 5
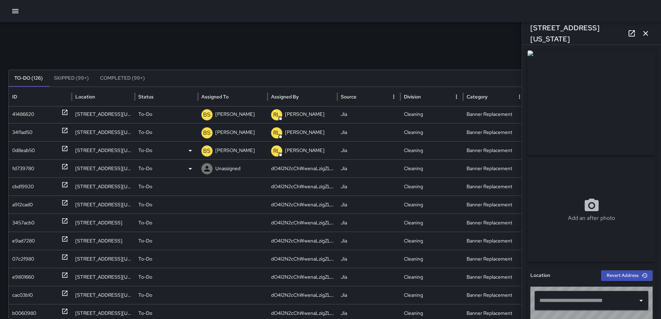
type input "**********"
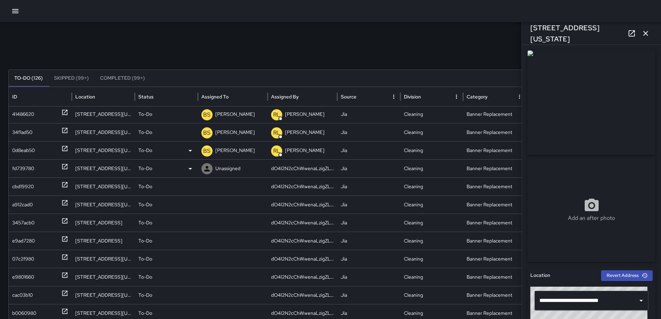
click at [227, 170] on p "Unassigned" at bounding box center [227, 169] width 25 height 18
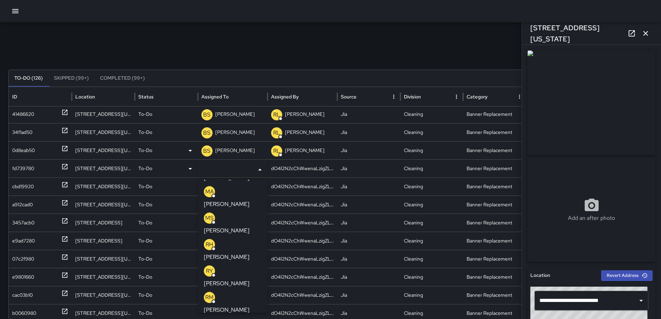
scroll to position [313, 0]
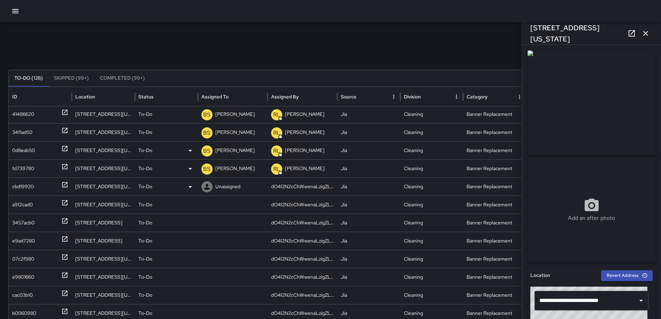
click at [63, 182] on icon at bounding box center [64, 184] width 7 height 7
click at [234, 183] on p "Unassigned" at bounding box center [227, 187] width 25 height 18
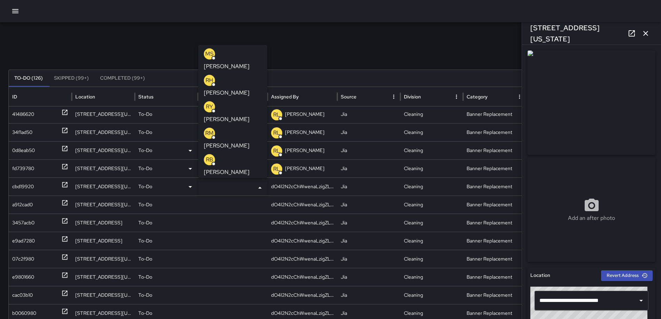
scroll to position [0, 0]
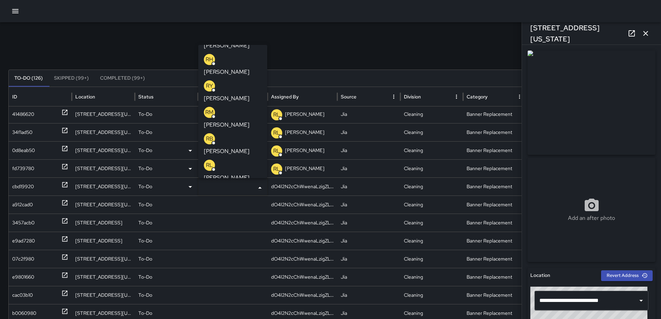
click at [235, 253] on p "Brian Smith" at bounding box center [227, 257] width 46 height 8
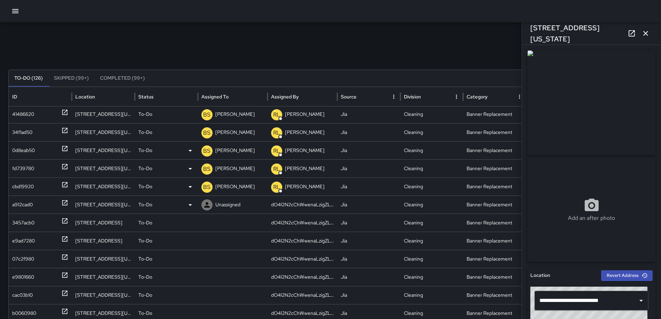
click at [65, 204] on icon at bounding box center [64, 203] width 7 height 7
click at [228, 206] on p "Unassigned" at bounding box center [227, 205] width 25 height 18
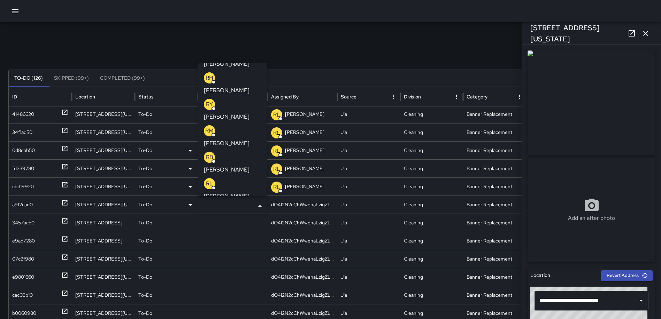
scroll to position [313, 0]
click at [236, 271] on p "Brian Smith" at bounding box center [227, 275] width 46 height 8
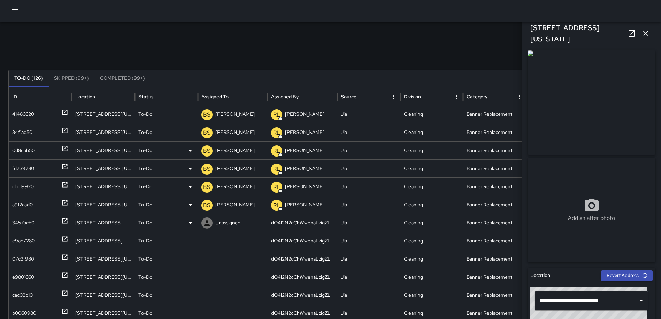
click at [67, 220] on icon at bounding box center [64, 221] width 5 height 5
click at [67, 239] on icon at bounding box center [64, 239] width 7 height 7
click at [64, 257] on icon at bounding box center [64, 257] width 7 height 7
type input "**********"
click at [67, 273] on icon at bounding box center [64, 275] width 5 height 5
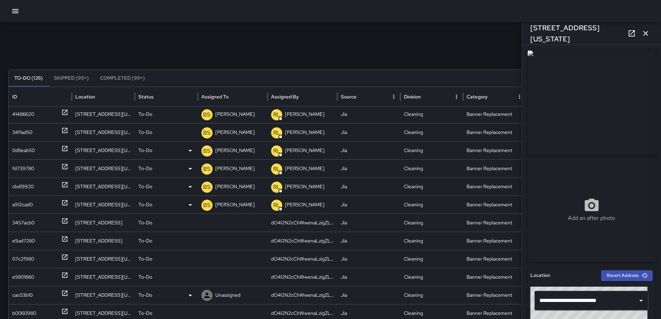
click at [68, 292] on icon at bounding box center [64, 293] width 7 height 7
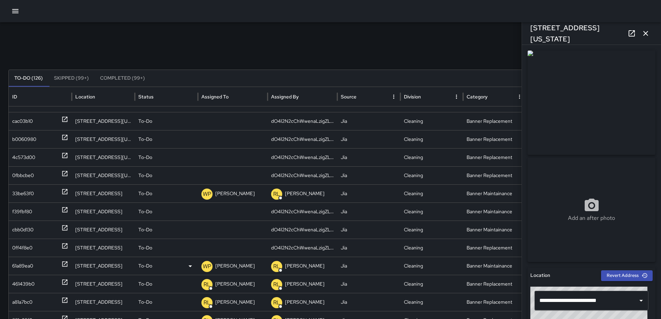
scroll to position [1434, 0]
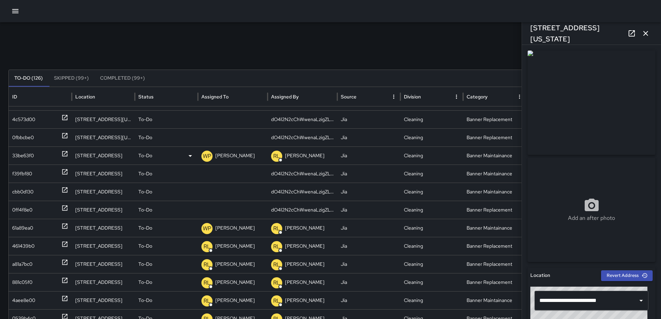
click at [64, 152] on icon at bounding box center [64, 154] width 5 height 5
click at [65, 229] on icon at bounding box center [64, 226] width 7 height 7
click at [229, 227] on p "Waverly Phillips" at bounding box center [234, 228] width 39 height 18
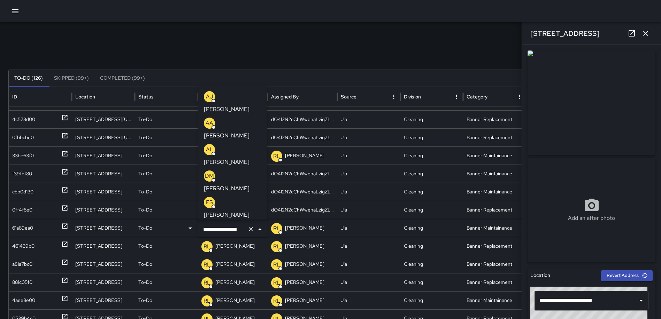
scroll to position [321, 0]
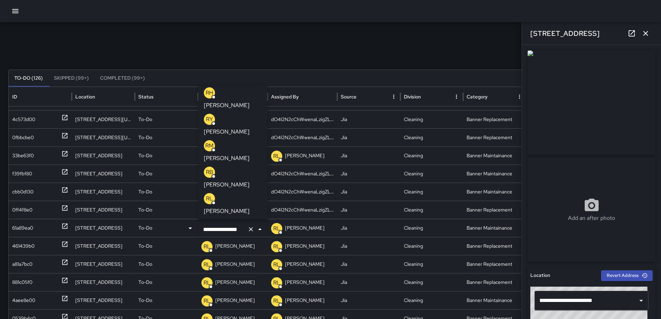
click at [240, 287] on p "Brian Smith" at bounding box center [227, 291] width 46 height 8
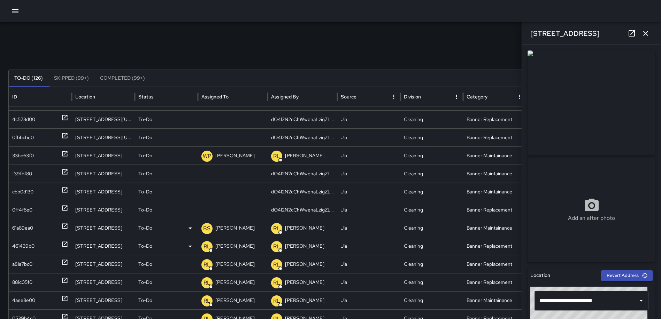
click at [67, 242] on icon at bounding box center [64, 244] width 5 height 5
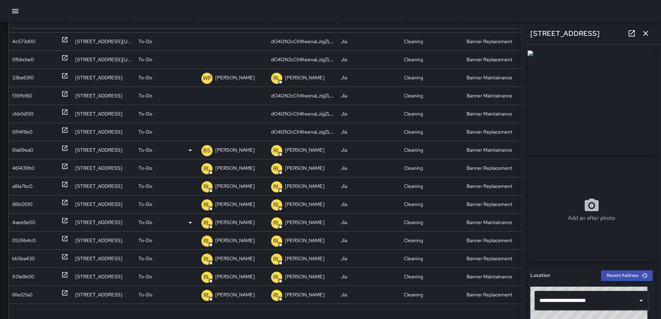
scroll to position [98, 0]
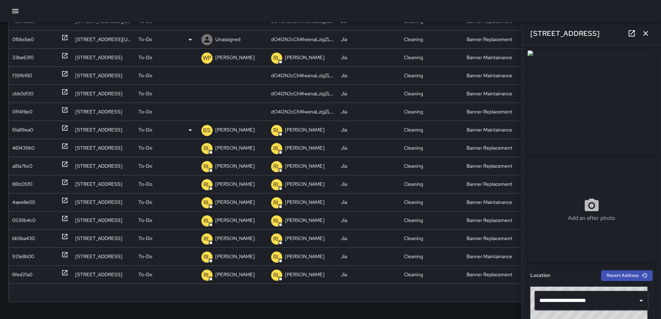
drag, startPoint x: 644, startPoint y: 32, endPoint x: 645, endPoint y: 43, distance: 10.8
click at [644, 32] on icon "button" at bounding box center [645, 33] width 5 height 5
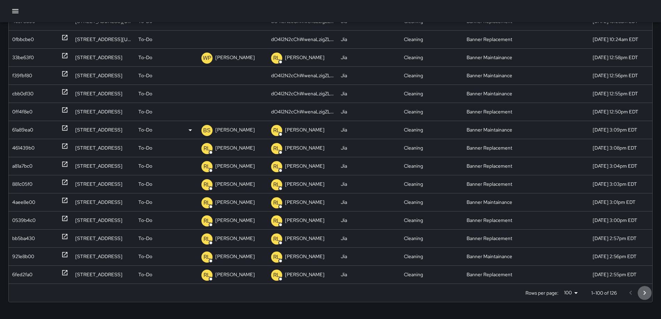
click at [646, 292] on icon "Go to next page" at bounding box center [644, 293] width 2 height 4
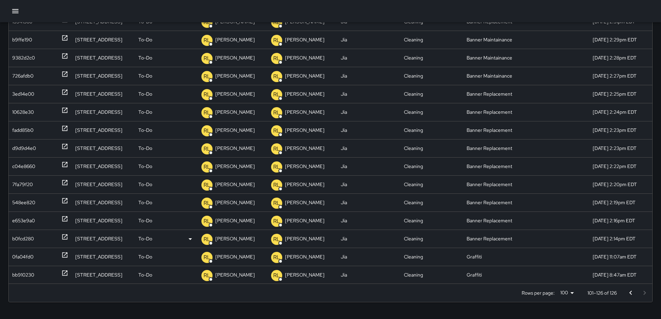
scroll to position [183, 0]
click at [63, 272] on icon at bounding box center [64, 273] width 7 height 7
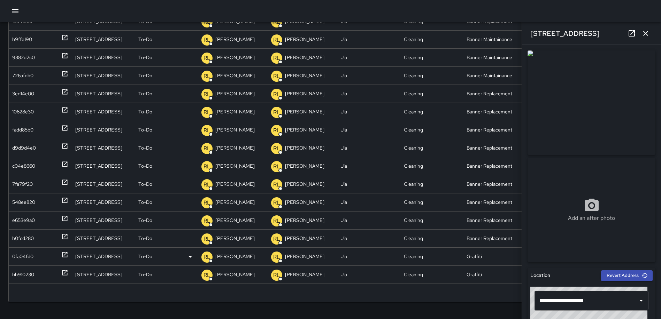
click at [64, 254] on icon at bounding box center [64, 254] width 7 height 7
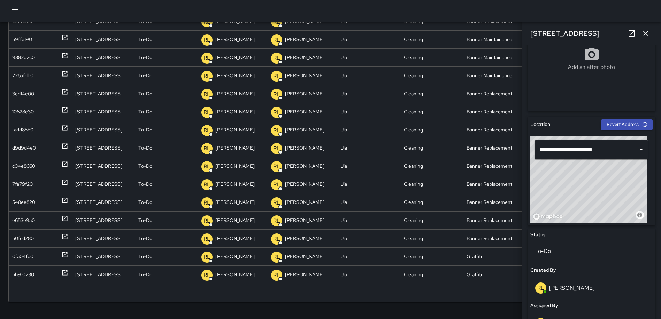
scroll to position [187, 0]
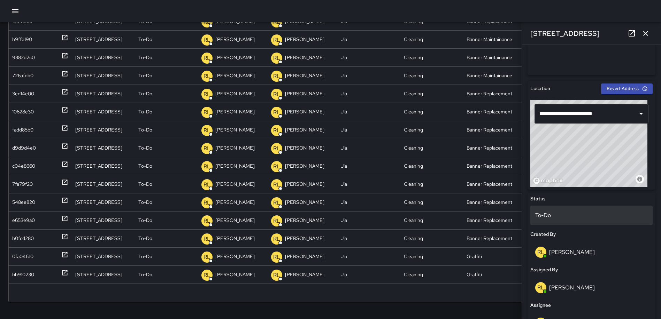
click at [550, 215] on p "To-Do" at bounding box center [591, 215] width 113 height 8
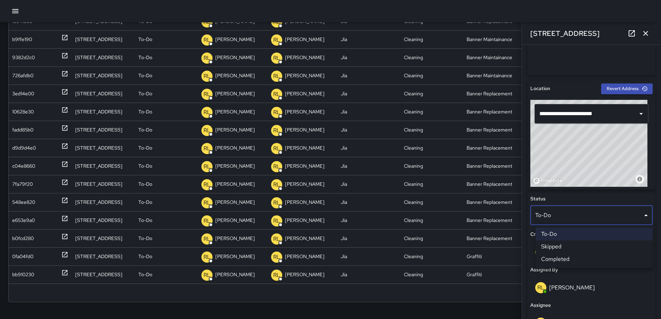
scroll to position [93, 0]
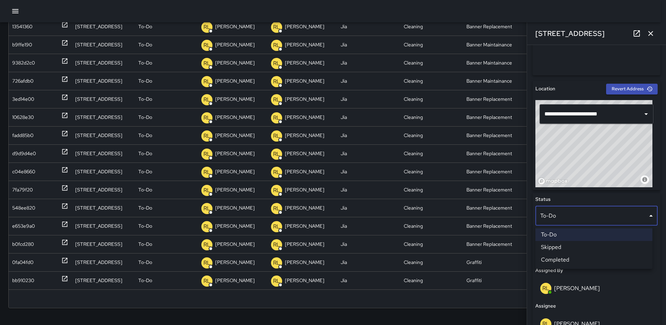
click at [554, 246] on li "Skipped" at bounding box center [593, 247] width 117 height 13
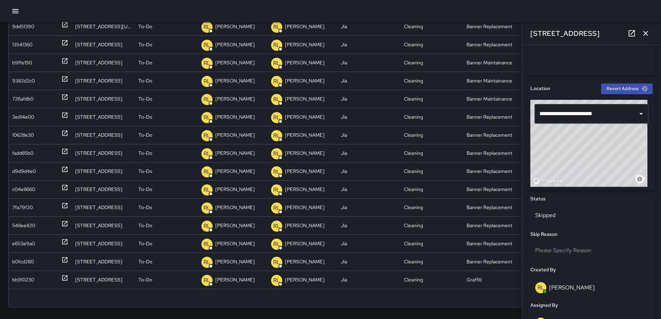
scroll to position [165, 0]
click at [556, 248] on span "Please Specify Reason" at bounding box center [563, 250] width 56 height 7
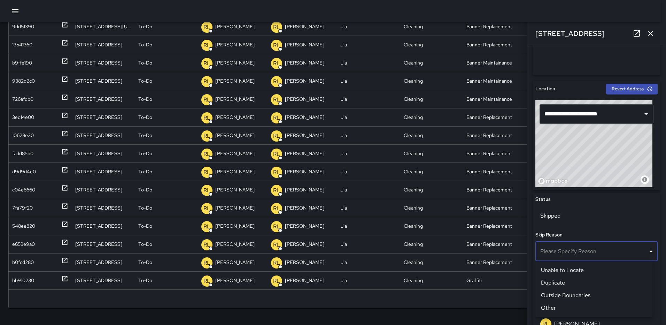
click at [562, 281] on li "Duplicate" at bounding box center [593, 282] width 117 height 13
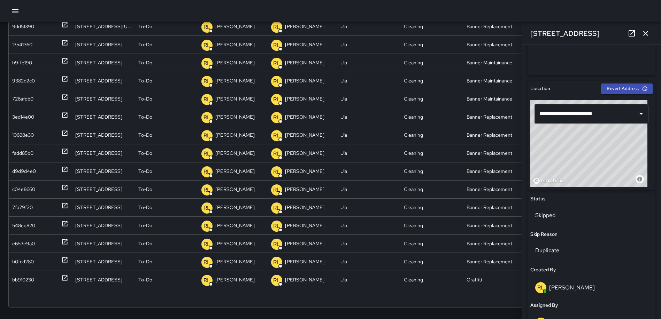
click at [642, 33] on icon "button" at bounding box center [645, 33] width 8 height 8
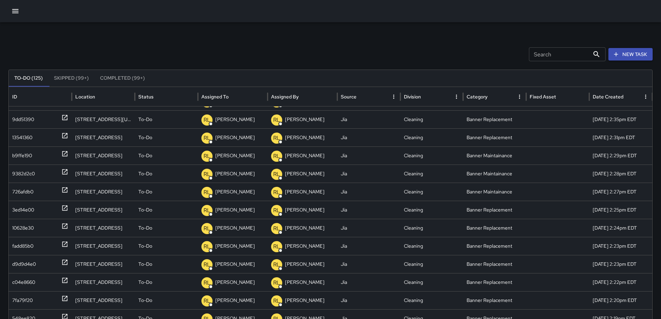
click at [31, 77] on button "To-Do (125)" at bounding box center [29, 78] width 40 height 17
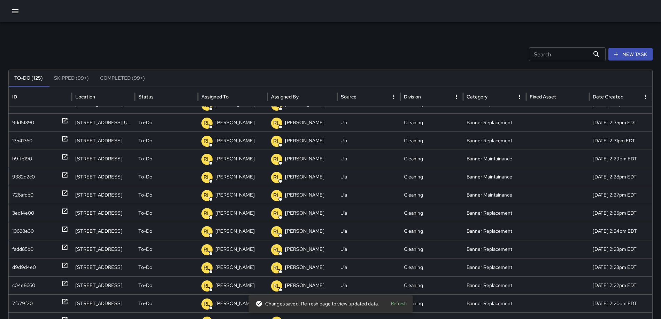
scroll to position [165, 0]
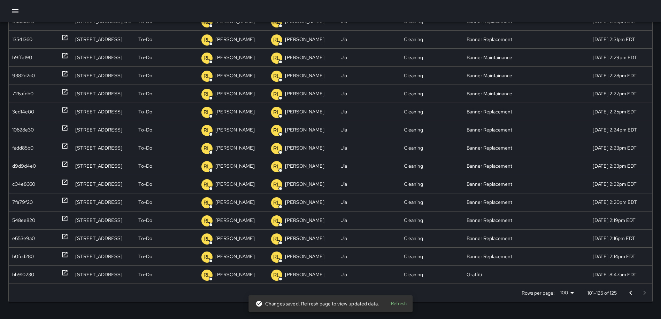
click at [633, 293] on icon "Go to previous page" at bounding box center [630, 293] width 8 height 8
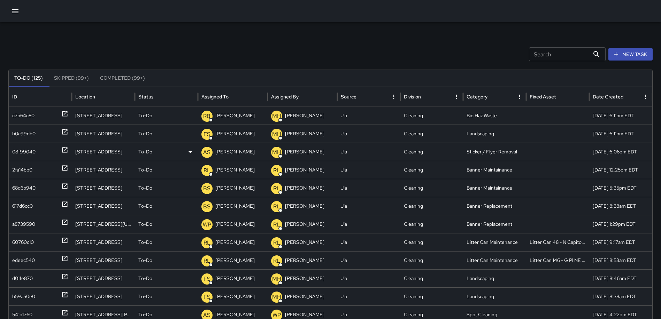
click at [64, 149] on icon at bounding box center [64, 150] width 7 height 7
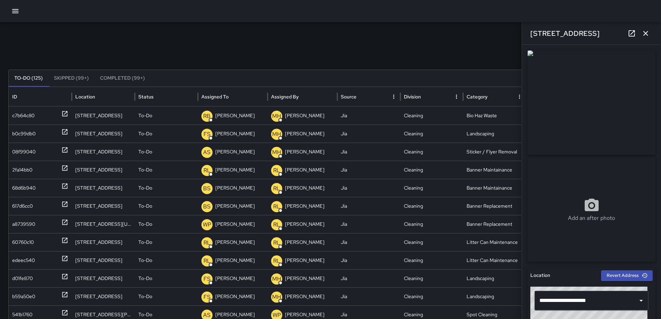
click at [645, 32] on icon "button" at bounding box center [645, 33] width 8 height 8
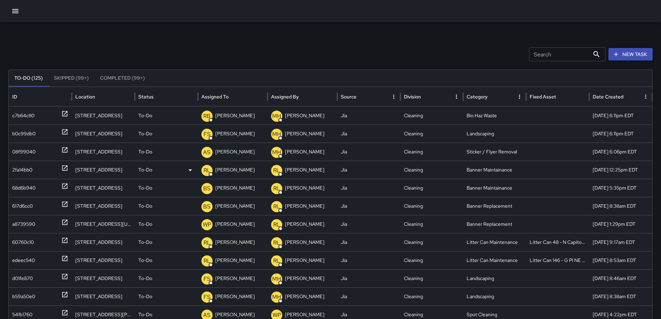
click at [63, 166] on icon at bounding box center [64, 168] width 5 height 5
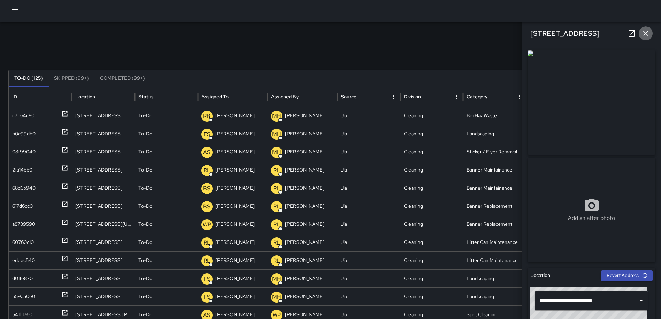
click at [643, 31] on icon "button" at bounding box center [645, 33] width 8 height 8
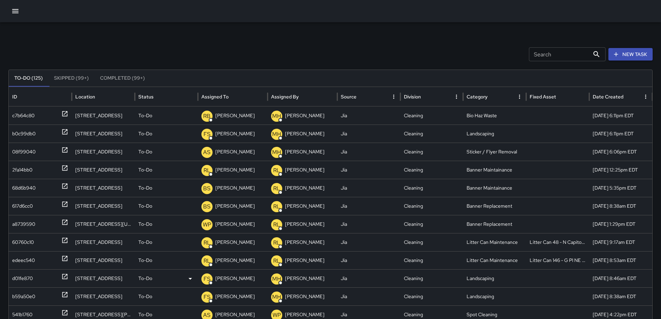
click at [64, 277] on icon at bounding box center [64, 276] width 5 height 5
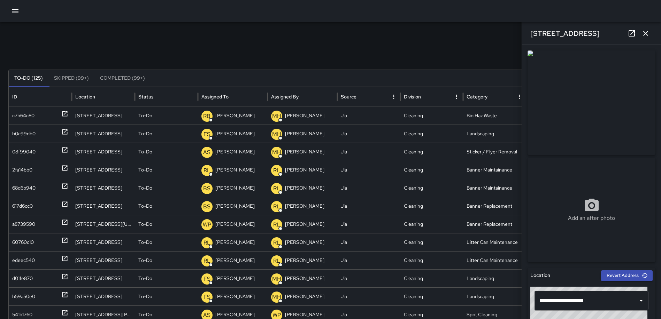
click at [643, 30] on icon "button" at bounding box center [645, 33] width 8 height 8
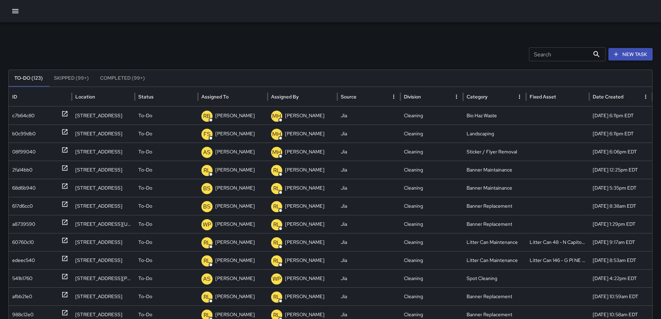
click at [14, 8] on icon "button" at bounding box center [15, 11] width 8 height 8
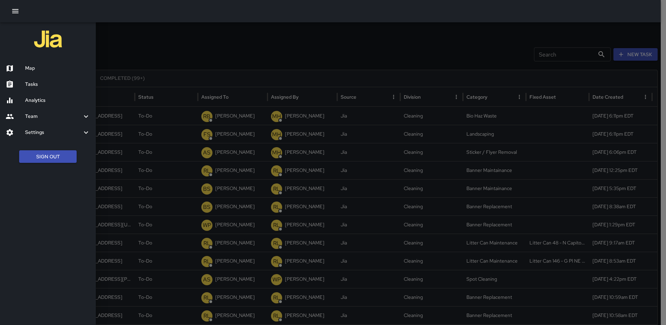
click at [32, 69] on h6 "Map" at bounding box center [57, 68] width 65 height 8
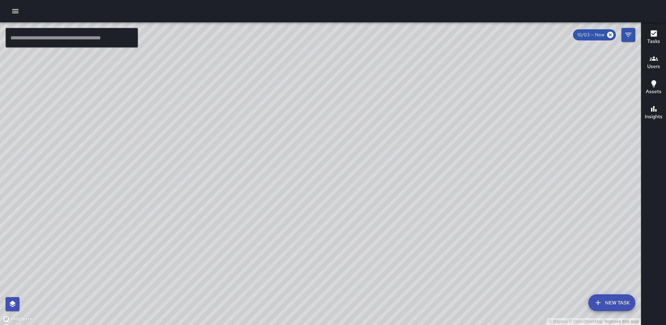
click at [14, 11] on icon "button" at bounding box center [15, 11] width 6 height 4
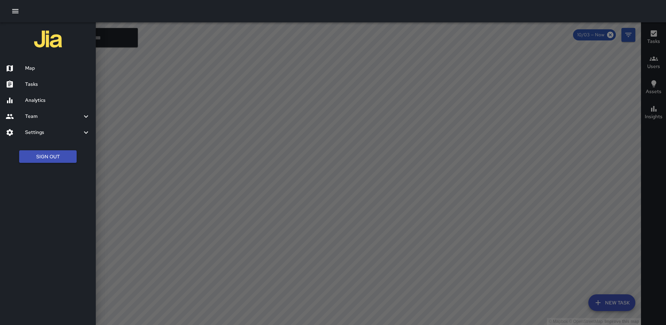
click at [38, 99] on h6 "Analytics" at bounding box center [57, 100] width 65 height 8
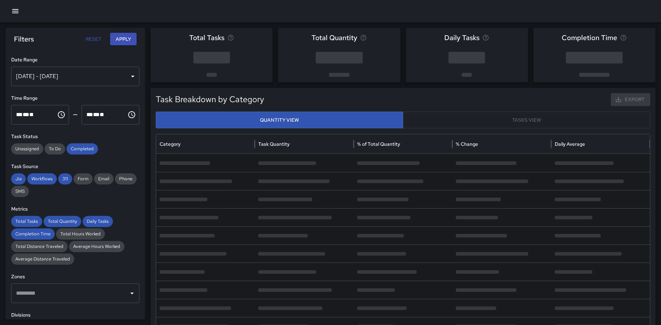
click at [103, 75] on div "Sep 27, 2025 - Oct 03, 2025" at bounding box center [75, 77] width 128 height 20
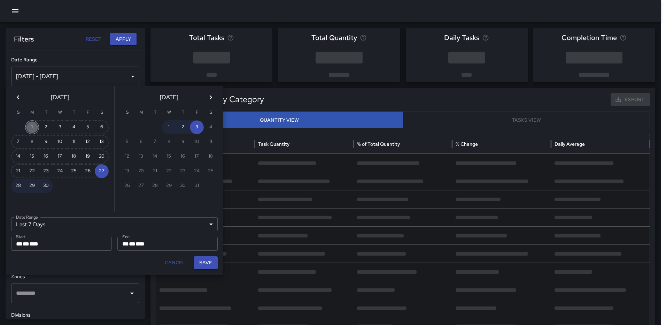
click at [33, 125] on button "1" at bounding box center [32, 127] width 14 height 14
type input "******"
type input "**********"
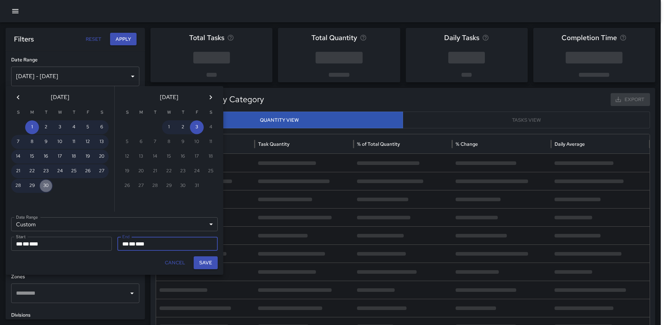
click at [46, 185] on button "30" at bounding box center [46, 186] width 14 height 14
type input "**********"
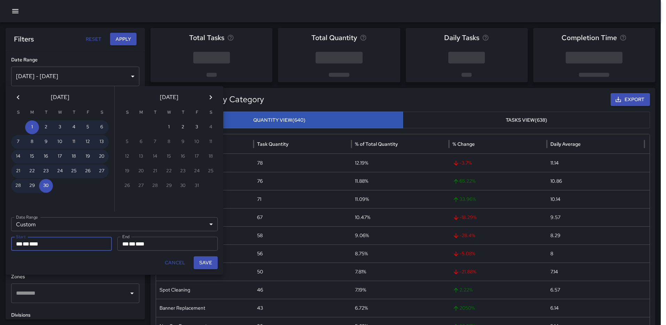
click at [203, 265] on button "Save" at bounding box center [206, 262] width 24 height 13
type input "**********"
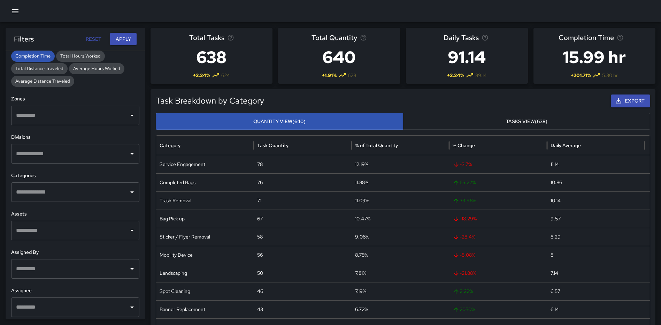
scroll to position [181, 0]
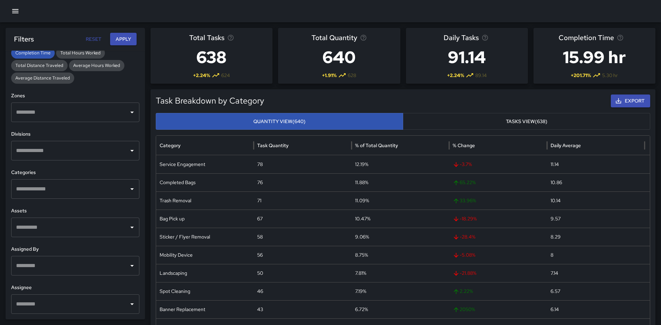
click at [72, 195] on input "text" at bounding box center [69, 188] width 111 height 13
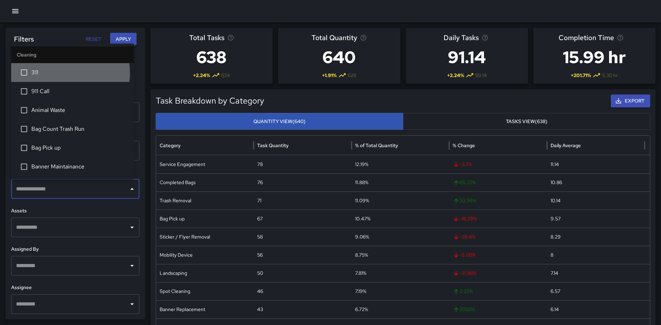
click at [59, 72] on span "311" at bounding box center [79, 72] width 97 height 8
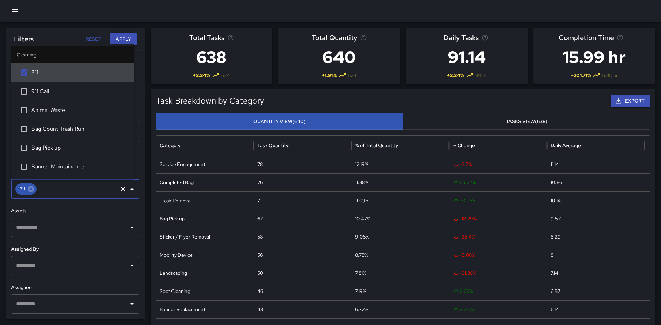
click at [119, 38] on button "Apply" at bounding box center [123, 39] width 26 height 13
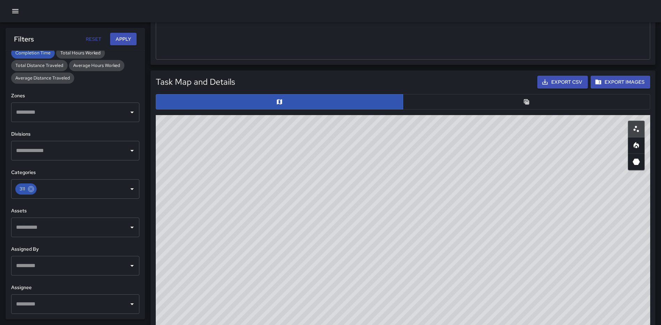
scroll to position [284, 0]
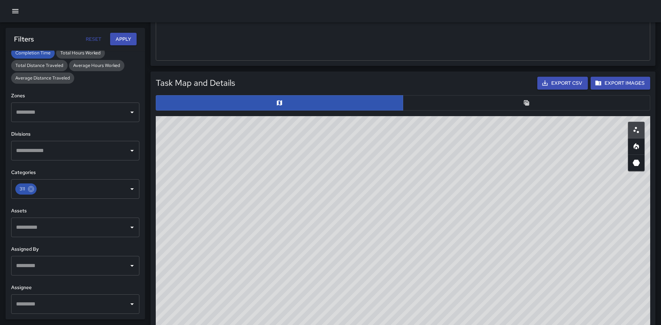
click at [530, 104] on button "button" at bounding box center [526, 102] width 247 height 15
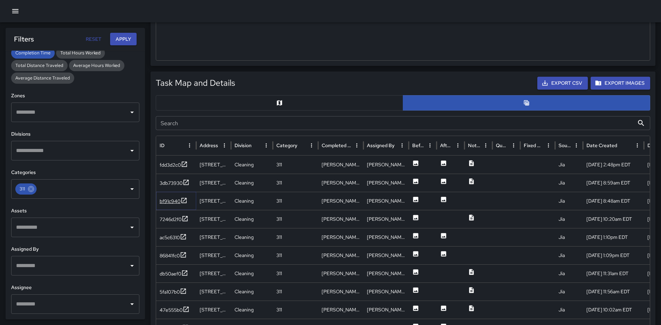
click at [181, 199] on icon at bounding box center [183, 199] width 5 height 5
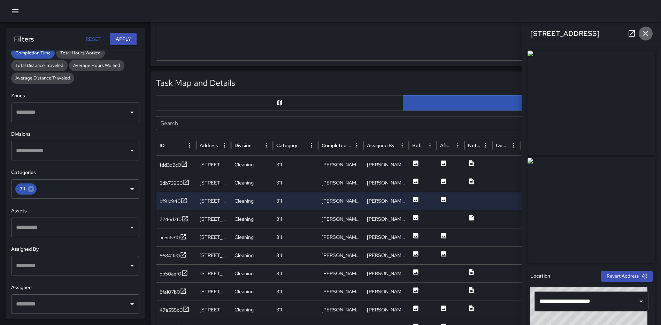
click at [644, 30] on icon "button" at bounding box center [645, 33] width 8 height 8
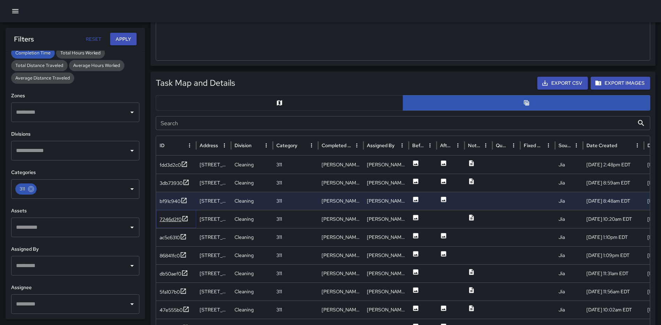
click at [185, 220] on icon at bounding box center [184, 218] width 7 height 7
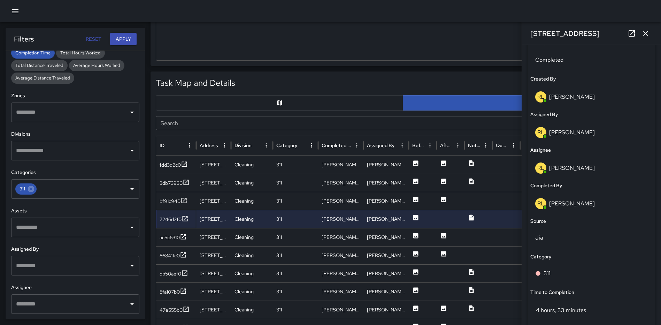
scroll to position [453, 0]
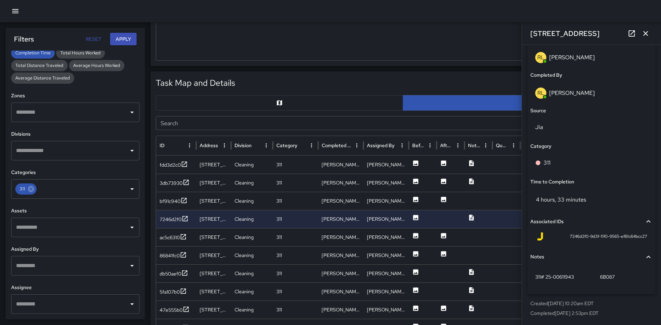
drag, startPoint x: 646, startPoint y: 29, endPoint x: 638, endPoint y: 39, distance: 12.5
click at [646, 29] on button "button" at bounding box center [645, 33] width 14 height 14
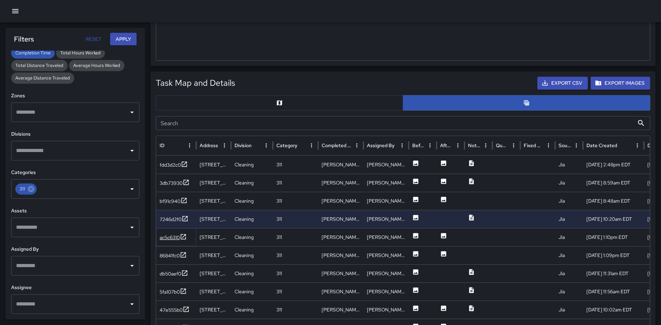
click at [183, 234] on icon at bounding box center [183, 236] width 7 height 7
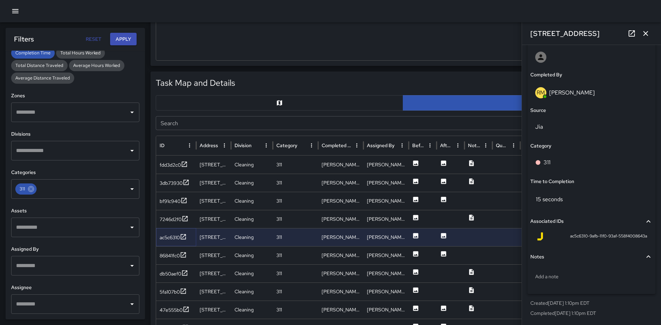
scroll to position [237, 0]
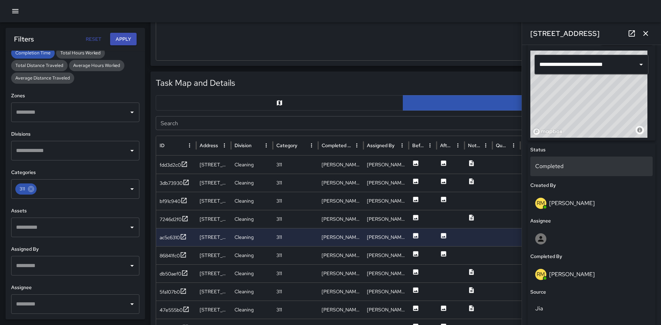
click at [583, 163] on p "Completed" at bounding box center [591, 166] width 113 height 8
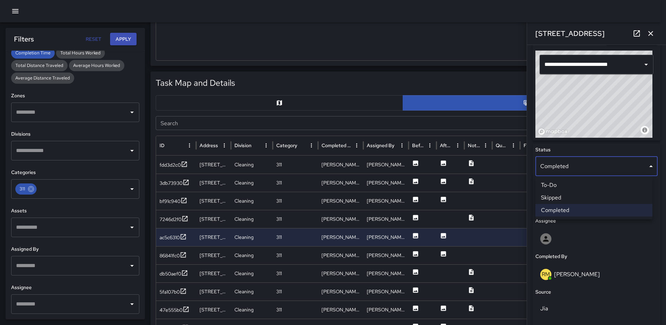
click at [565, 196] on li "Skipped" at bounding box center [593, 197] width 117 height 13
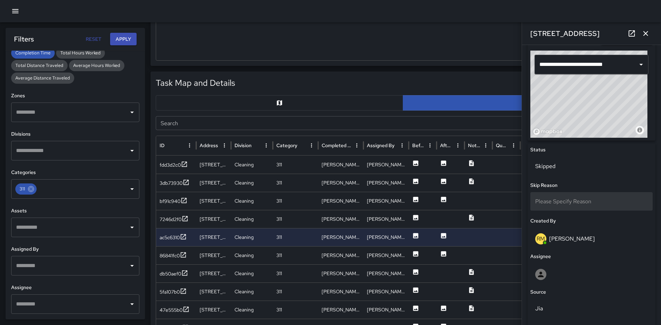
click at [565, 200] on span "Please Specify Reason" at bounding box center [563, 200] width 56 height 7
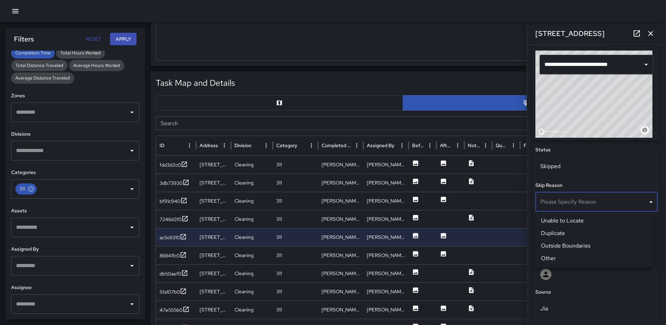
click at [561, 231] on li "Duplicate" at bounding box center [593, 233] width 117 height 13
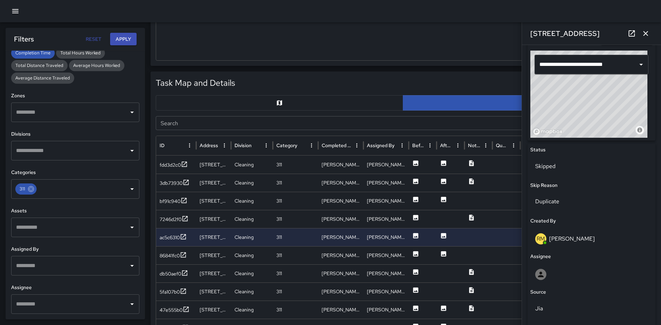
click at [642, 35] on icon "button" at bounding box center [645, 33] width 8 height 8
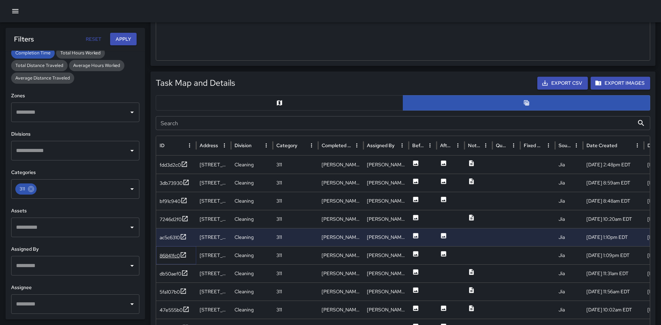
click at [182, 255] on icon at bounding box center [183, 254] width 7 height 7
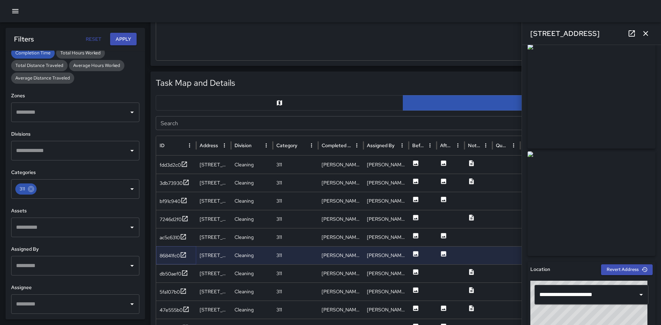
scroll to position [0, 0]
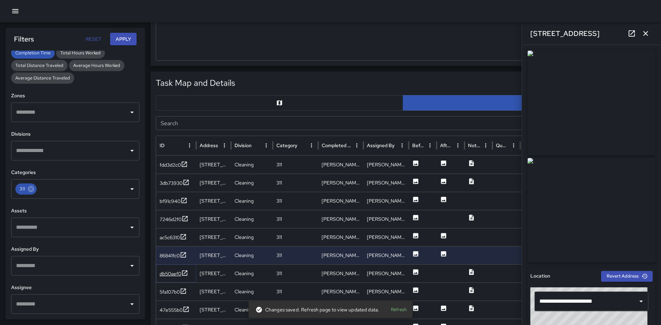
click at [185, 273] on icon at bounding box center [184, 272] width 5 height 5
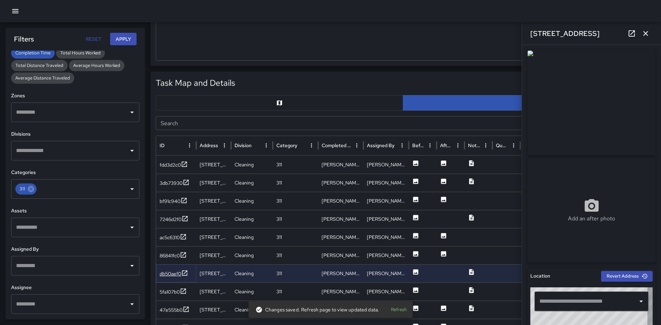
type input "**********"
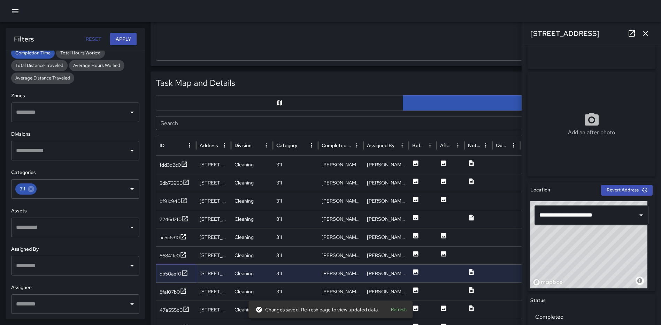
scroll to position [453, 0]
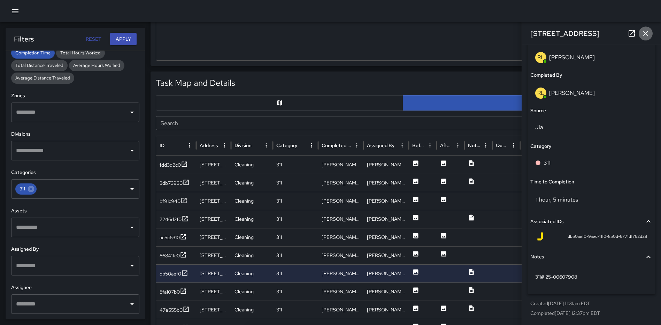
click at [645, 32] on icon "button" at bounding box center [645, 33] width 8 height 8
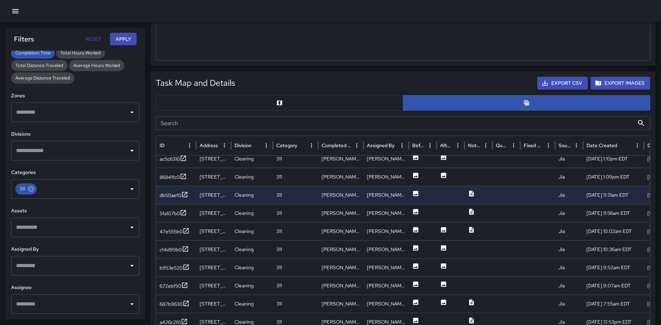
scroll to position [96, 0]
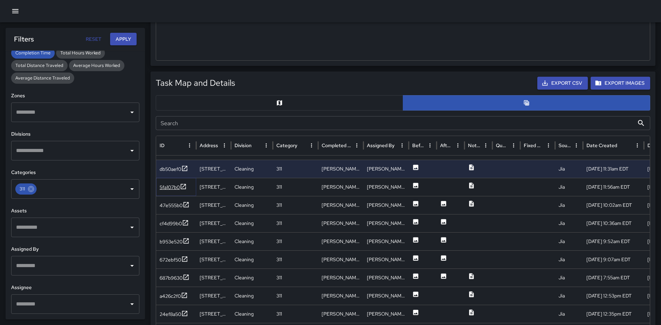
click at [184, 186] on icon at bounding box center [183, 186] width 5 height 5
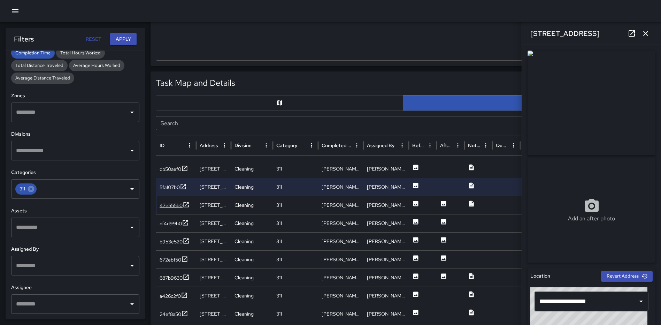
click at [187, 206] on icon at bounding box center [186, 204] width 7 height 7
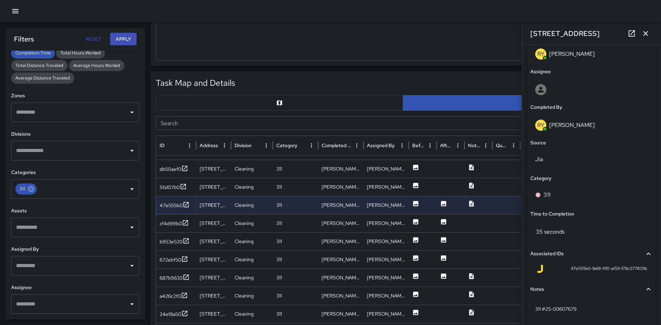
scroll to position [418, 0]
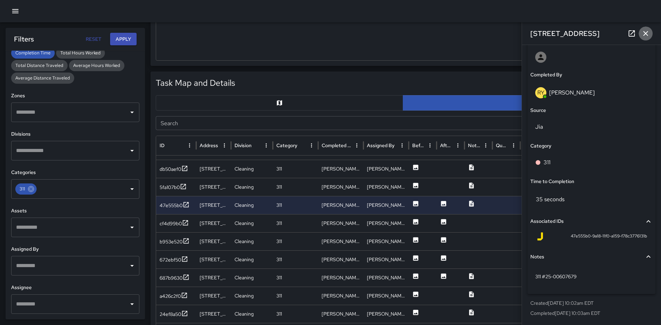
click at [646, 33] on icon "button" at bounding box center [645, 33] width 8 height 8
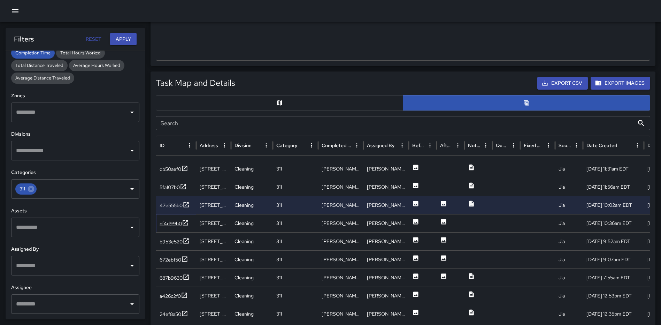
click at [185, 223] on icon at bounding box center [185, 222] width 5 height 5
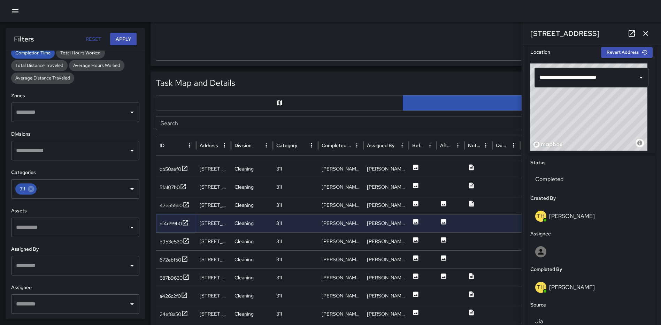
scroll to position [253, 0]
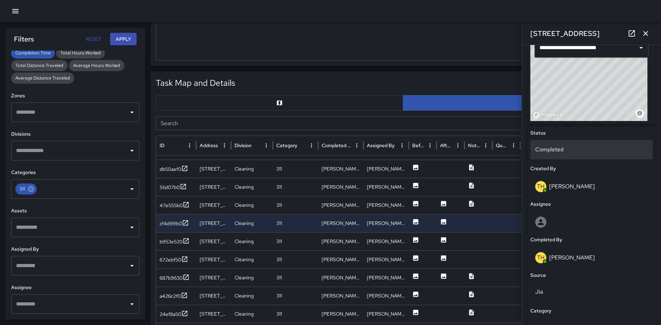
click at [553, 150] on p "Completed" at bounding box center [591, 149] width 113 height 8
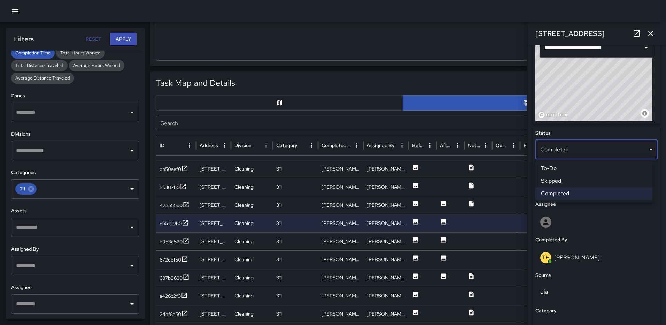
click at [567, 181] on li "Skipped" at bounding box center [593, 181] width 117 height 13
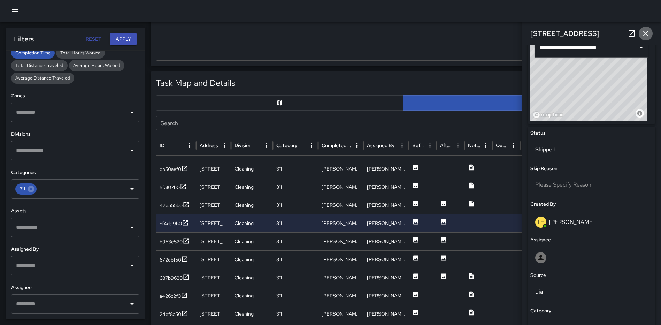
click at [643, 32] on icon "button" at bounding box center [645, 33] width 8 height 8
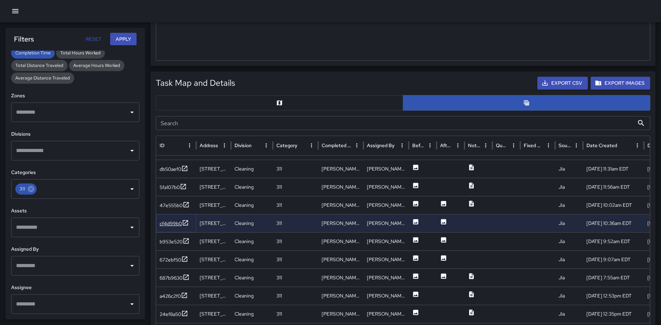
click at [186, 223] on icon at bounding box center [185, 222] width 7 height 7
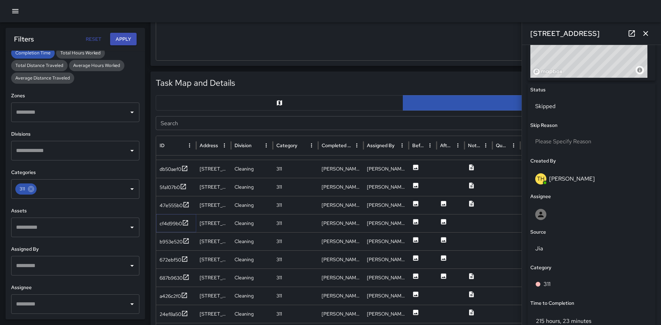
scroll to position [315, 0]
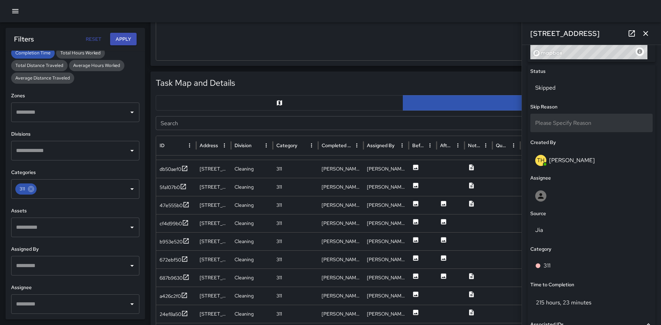
click at [573, 123] on span "Please Specify Reason" at bounding box center [563, 122] width 56 height 7
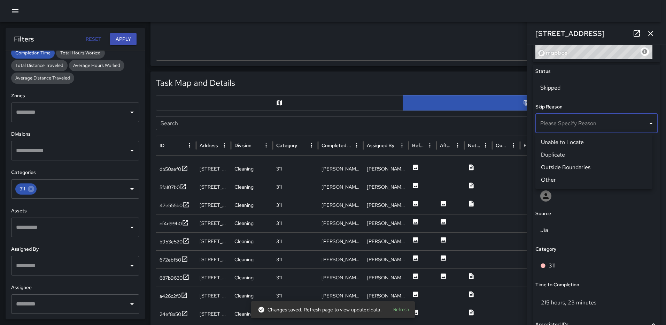
click at [556, 180] on li "Other" at bounding box center [593, 179] width 117 height 13
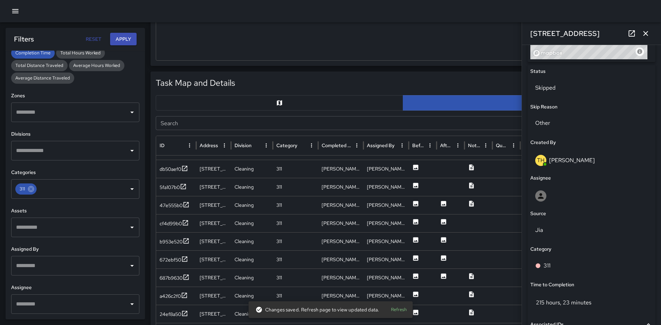
click at [648, 31] on icon "button" at bounding box center [645, 33] width 8 height 8
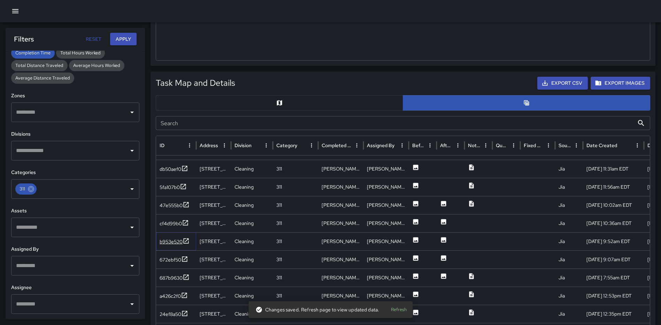
click at [187, 239] on icon at bounding box center [186, 240] width 7 height 7
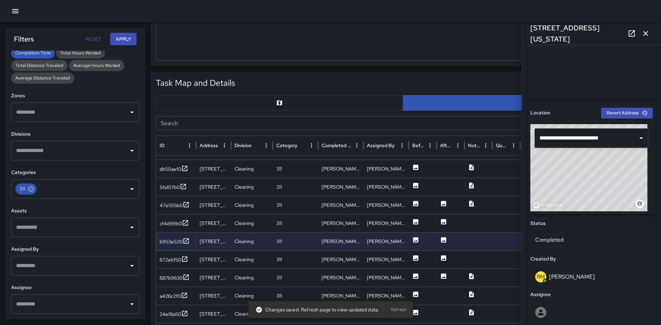
scroll to position [157, 0]
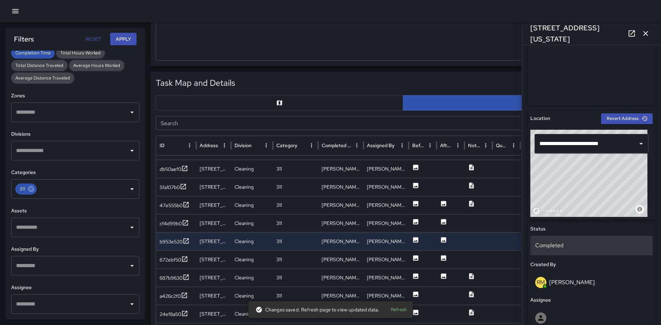
click at [562, 241] on p "Completed" at bounding box center [591, 245] width 113 height 8
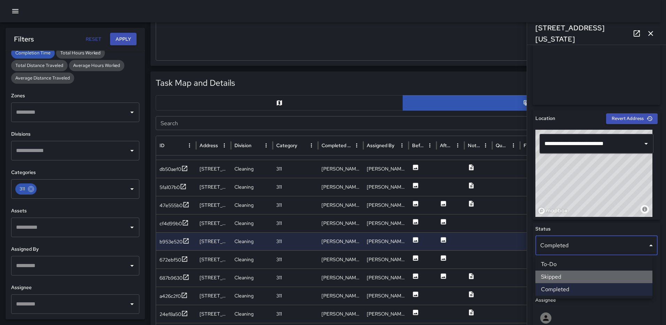
click at [553, 278] on li "Skipped" at bounding box center [593, 276] width 117 height 13
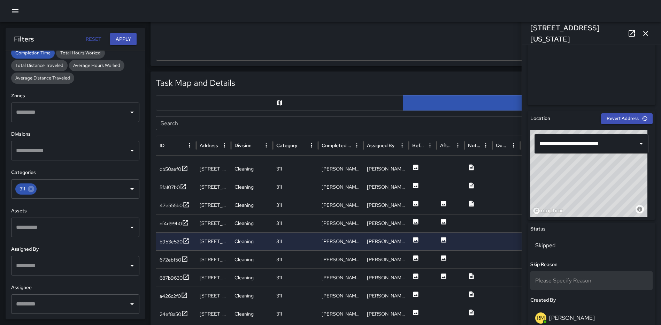
click at [565, 275] on div "Please Specify Reason" at bounding box center [591, 280] width 122 height 18
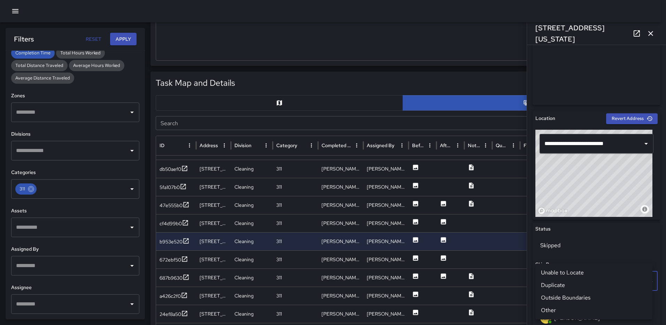
click at [562, 282] on li "Duplicate" at bounding box center [593, 285] width 117 height 13
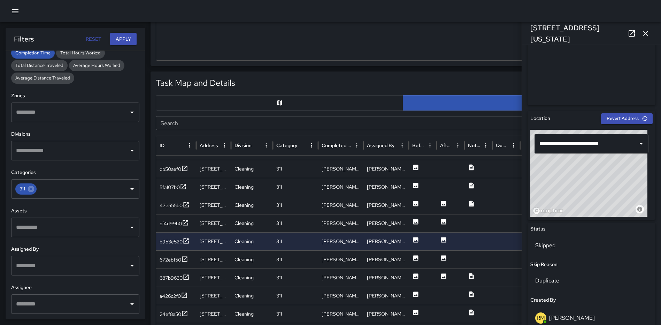
click at [645, 32] on icon "button" at bounding box center [645, 33] width 5 height 5
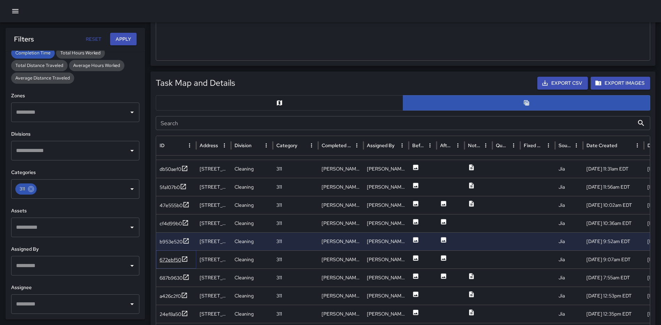
click at [185, 258] on icon at bounding box center [184, 258] width 7 height 7
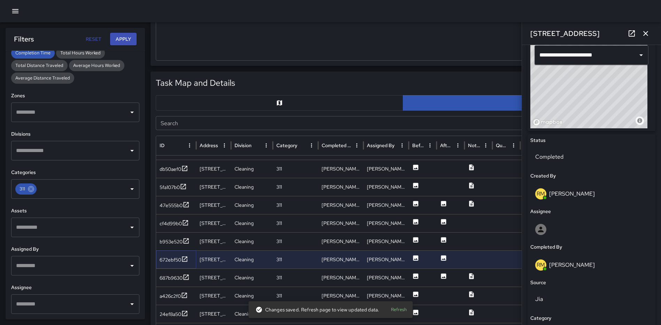
scroll to position [242, 0]
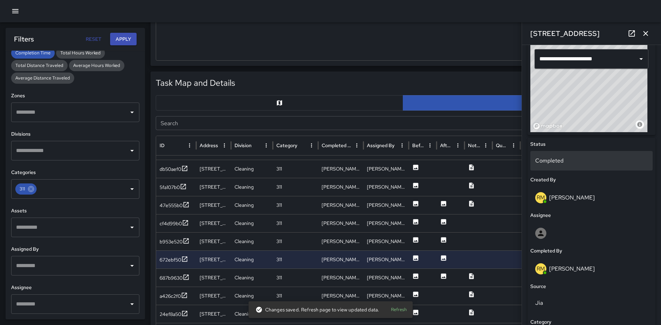
click at [589, 160] on p "Completed" at bounding box center [591, 160] width 113 height 8
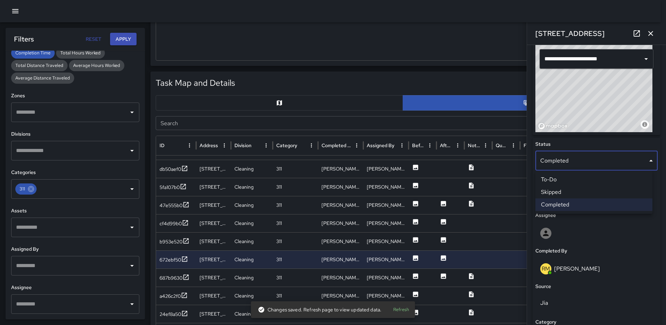
click at [568, 194] on li "Skipped" at bounding box center [593, 192] width 117 height 13
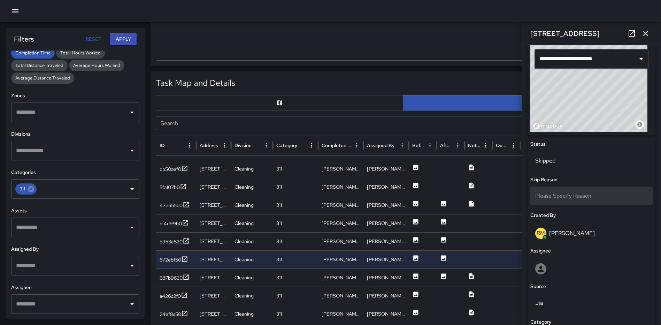
click at [574, 199] on span "Please Specify Reason" at bounding box center [563, 195] width 56 height 7
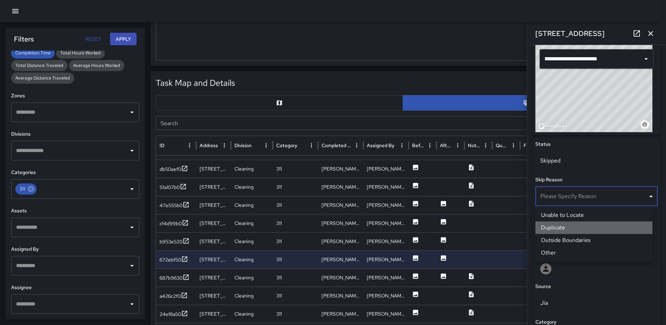
click at [565, 227] on li "Duplicate" at bounding box center [593, 227] width 117 height 13
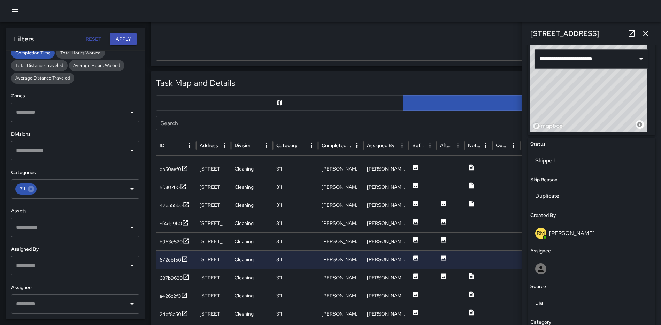
click at [645, 32] on icon "button" at bounding box center [645, 33] width 8 height 8
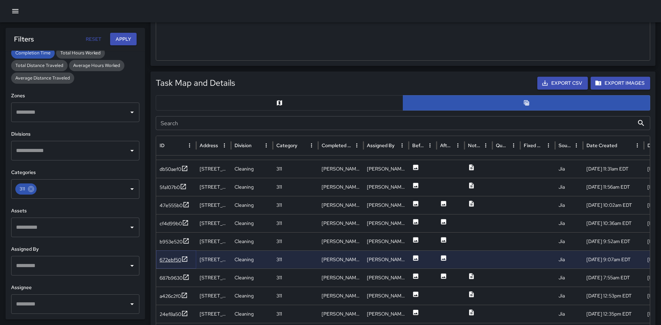
click at [185, 261] on icon at bounding box center [184, 258] width 5 height 5
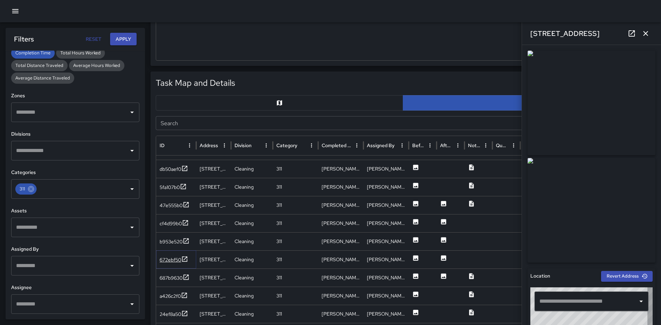
type input "**********"
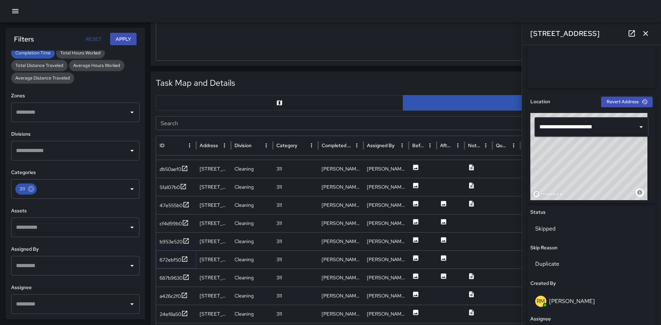
scroll to position [0, 0]
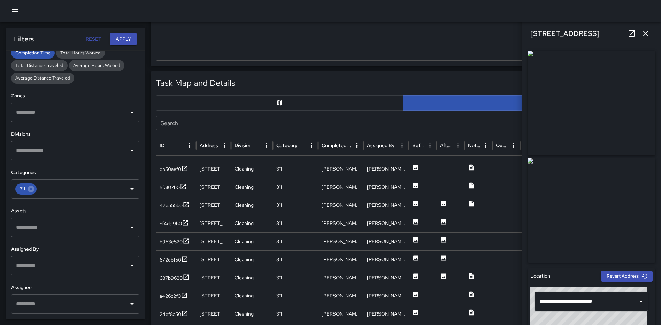
click at [646, 31] on icon "button" at bounding box center [645, 33] width 8 height 8
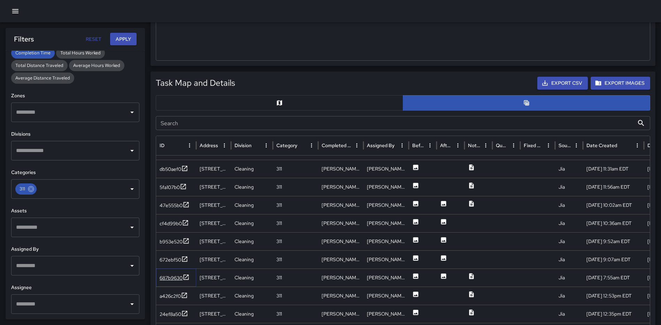
click at [185, 275] on icon at bounding box center [186, 276] width 7 height 7
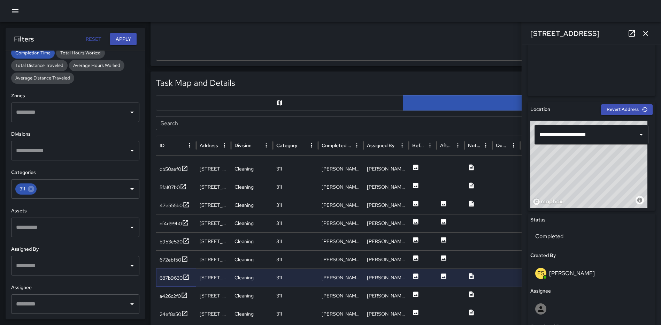
scroll to position [171, 0]
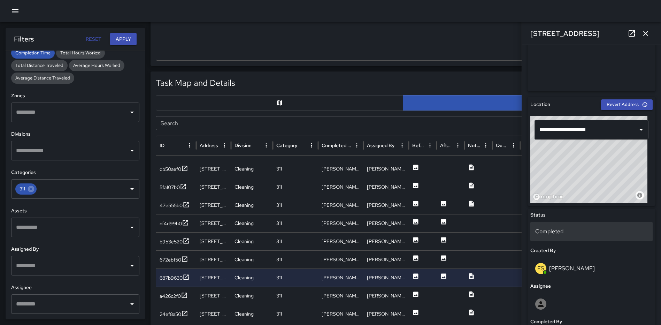
click at [555, 232] on p "Completed" at bounding box center [591, 231] width 113 height 8
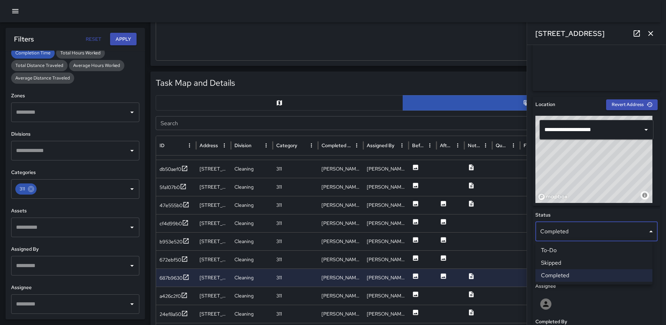
click at [559, 260] on li "Skipped" at bounding box center [593, 262] width 117 height 13
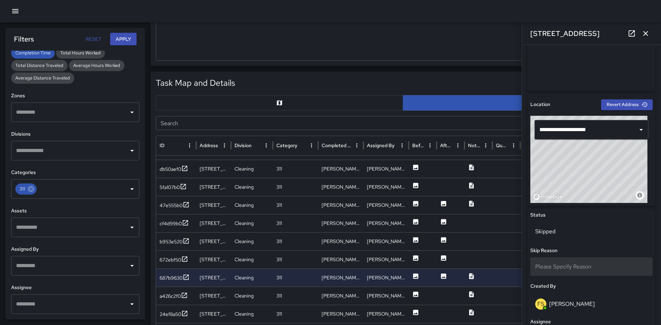
click at [564, 264] on span "Please Specify Reason" at bounding box center [563, 266] width 56 height 7
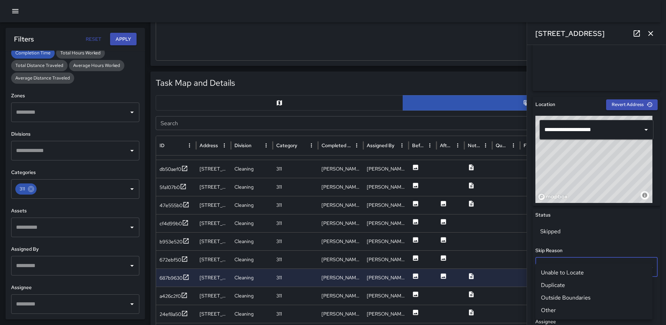
click at [560, 308] on li "Other" at bounding box center [593, 310] width 117 height 13
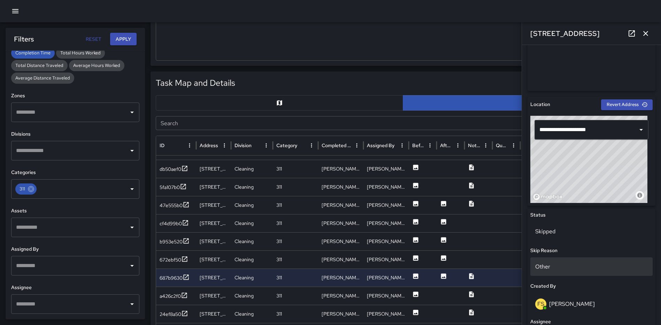
click at [563, 265] on div "Other" at bounding box center [591, 266] width 122 height 18
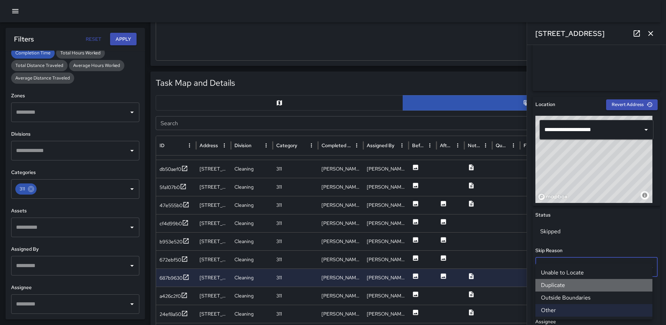
click at [563, 282] on li "Duplicate" at bounding box center [593, 285] width 117 height 13
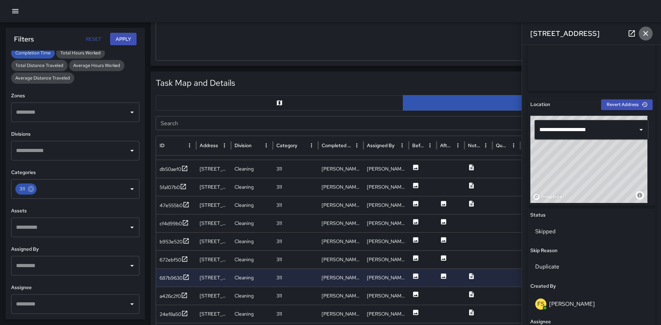
click at [647, 30] on icon "button" at bounding box center [645, 33] width 8 height 8
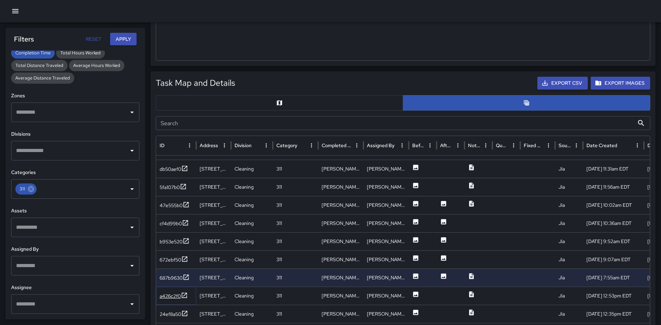
click at [186, 295] on icon at bounding box center [184, 295] width 7 height 7
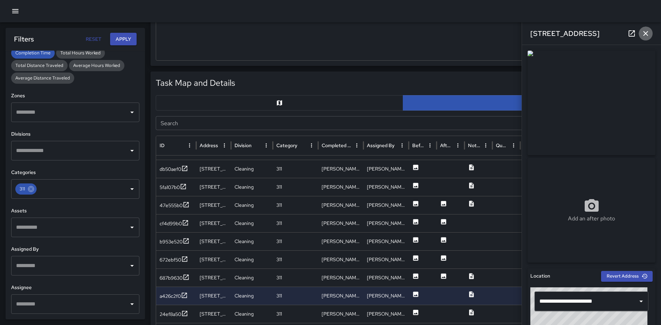
click at [647, 35] on icon "button" at bounding box center [645, 33] width 5 height 5
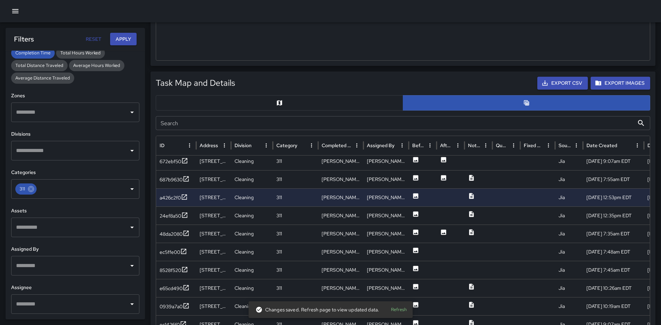
scroll to position [193, 0]
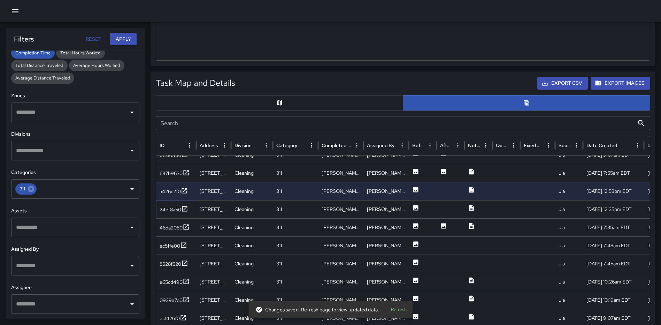
click at [186, 207] on icon at bounding box center [184, 208] width 5 height 5
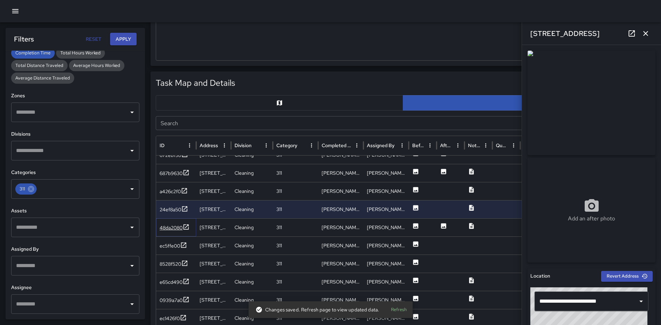
click at [185, 226] on icon at bounding box center [186, 226] width 7 height 7
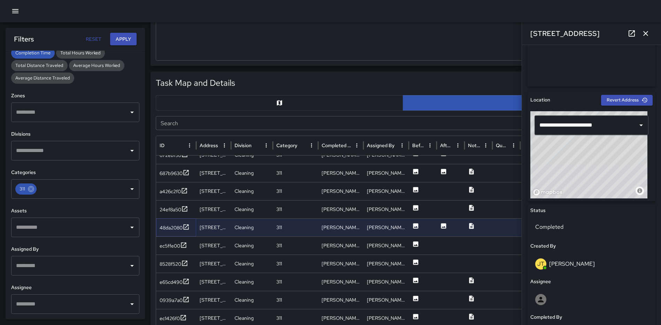
scroll to position [177, 0]
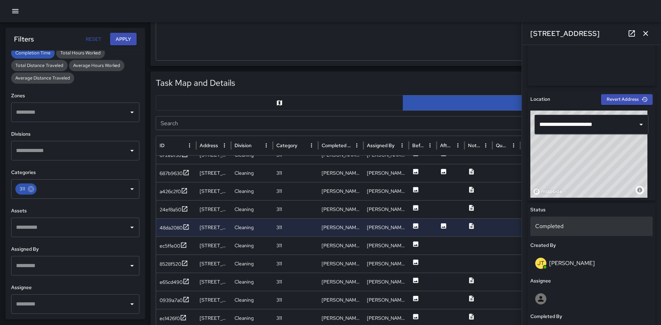
click at [567, 223] on p "Completed" at bounding box center [591, 226] width 113 height 8
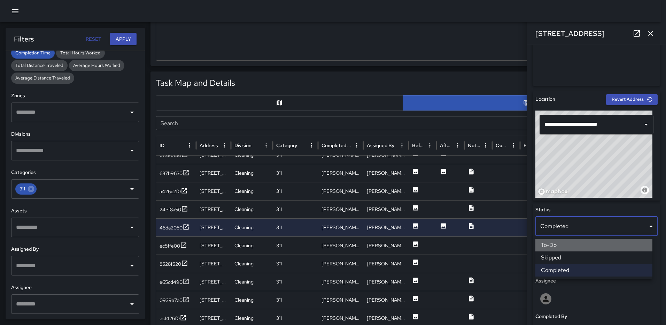
click at [562, 248] on li "To-Do" at bounding box center [593, 245] width 117 height 13
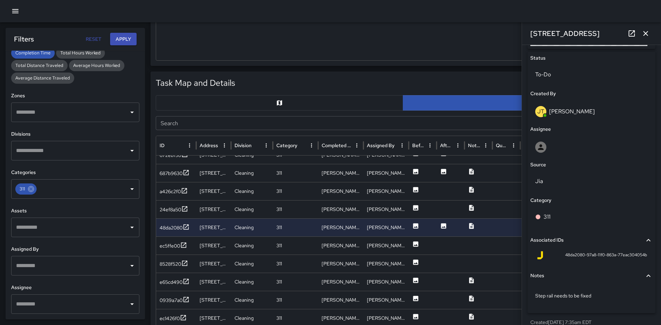
scroll to position [329, 0]
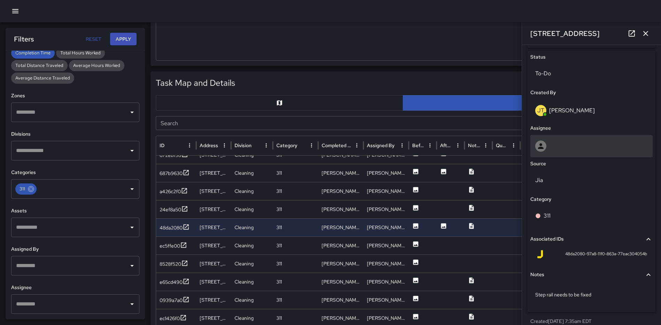
click at [584, 152] on div at bounding box center [591, 146] width 122 height 22
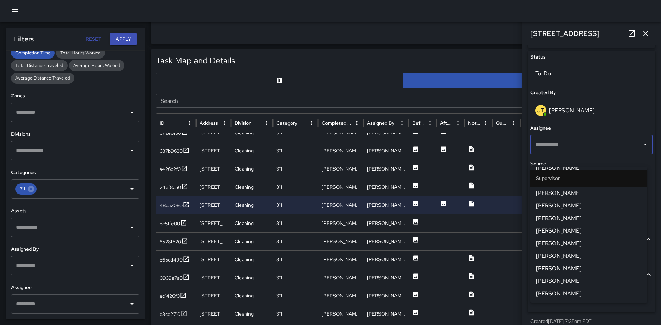
scroll to position [318, 0]
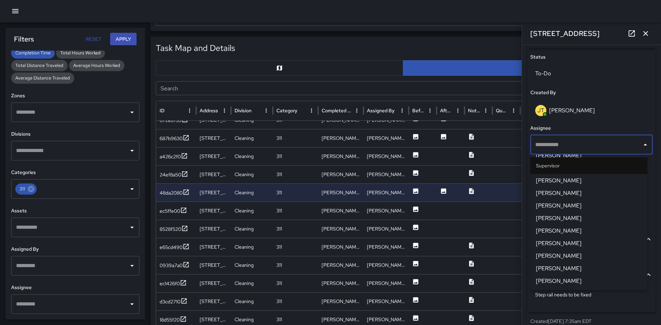
click at [571, 278] on span "Ruben Lechuga" at bounding box center [589, 281] width 106 height 8
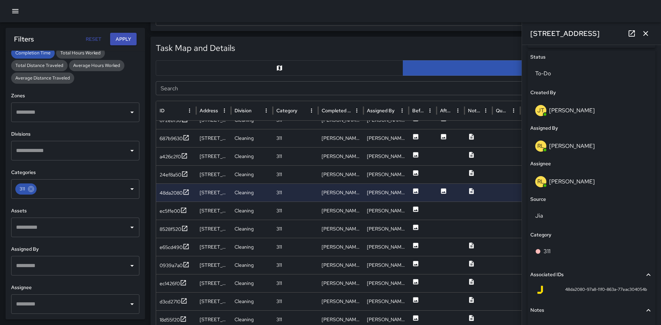
click at [643, 33] on icon "button" at bounding box center [645, 33] width 8 height 8
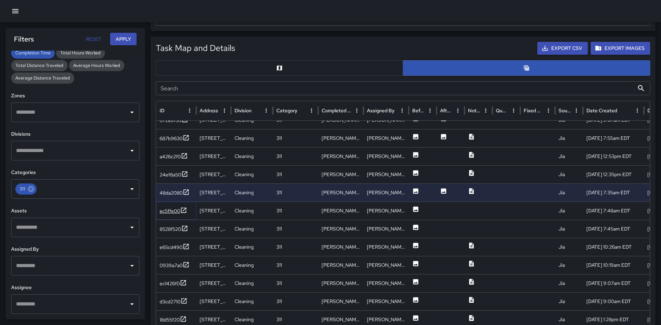
click at [184, 208] on icon at bounding box center [183, 210] width 7 height 7
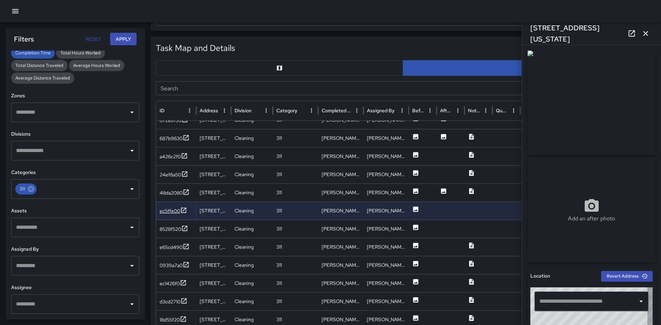
type input "**********"
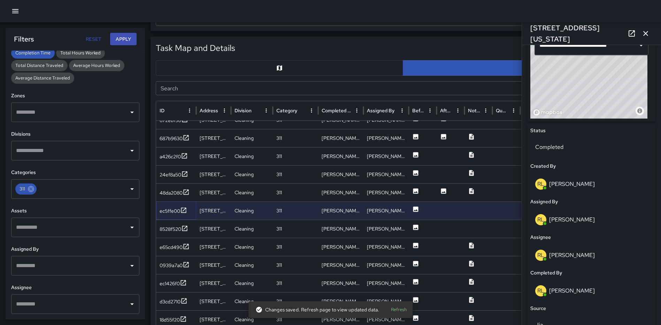
scroll to position [453, 0]
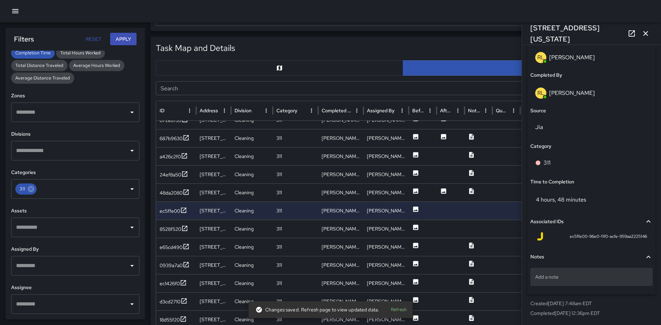
click at [576, 282] on div "Add a note" at bounding box center [591, 277] width 122 height 18
type textarea "**********"
click at [595, 278] on p "311#25-006" at bounding box center [591, 276] width 113 height 7
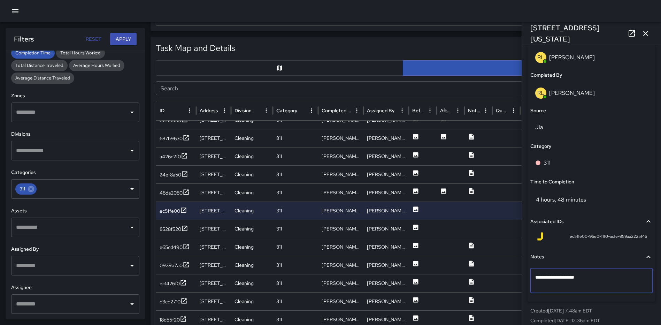
click at [563, 276] on textarea "**********" at bounding box center [588, 280] width 107 height 14
type textarea "**********"
click at [644, 30] on icon "button" at bounding box center [645, 33] width 8 height 8
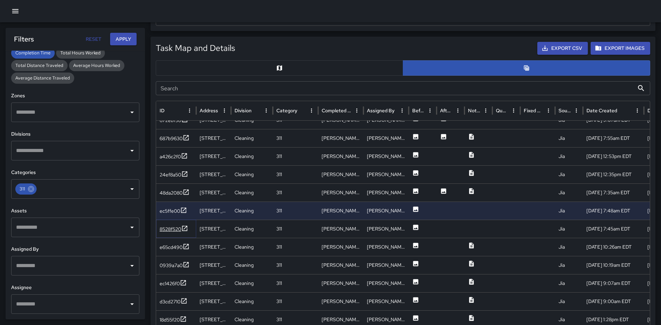
click at [184, 228] on icon at bounding box center [184, 228] width 7 height 7
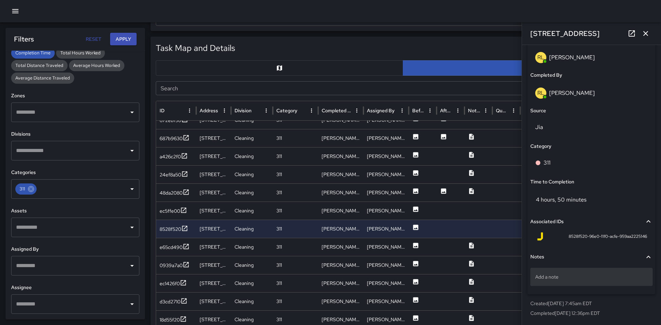
click at [579, 277] on p "Add a note" at bounding box center [591, 276] width 113 height 7
click at [548, 278] on p "Add a note" at bounding box center [591, 276] width 113 height 7
type textarea "**********"
click at [644, 32] on icon "button" at bounding box center [645, 33] width 8 height 8
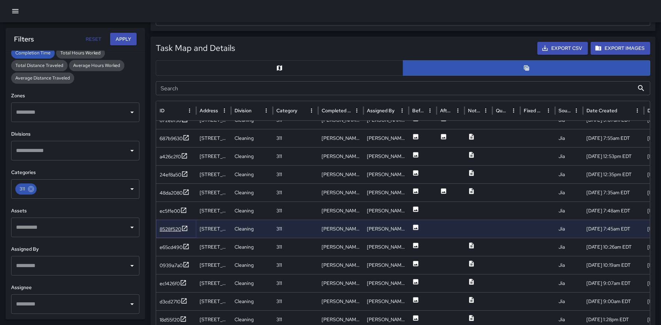
click at [187, 230] on icon at bounding box center [184, 228] width 7 height 7
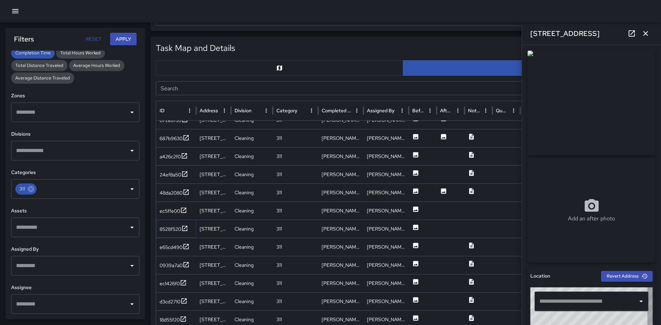
type input "**********"
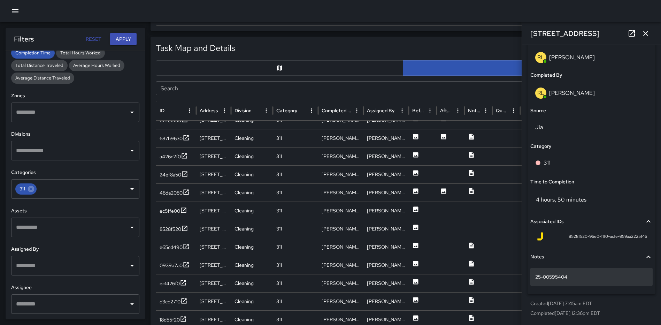
click at [604, 279] on p "25-00595404" at bounding box center [591, 276] width 113 height 7
click at [533, 275] on div "25-00595404" at bounding box center [591, 277] width 122 height 18
click at [534, 276] on div "25-00595404" at bounding box center [591, 277] width 122 height 18
click at [535, 276] on textarea "**********" at bounding box center [588, 276] width 107 height 7
type textarea "**********"
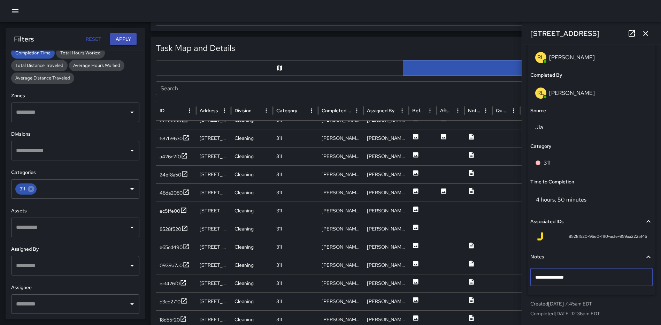
click at [641, 32] on button "button" at bounding box center [645, 33] width 14 height 14
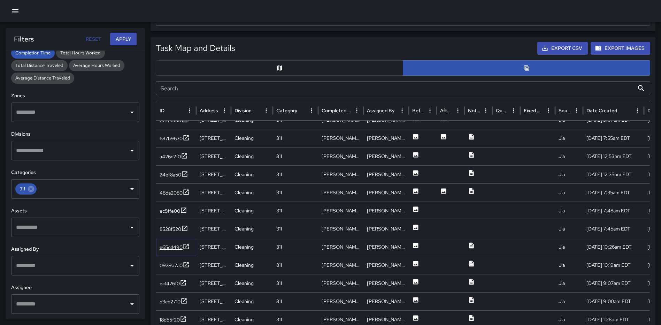
click at [185, 245] on icon at bounding box center [186, 246] width 7 height 7
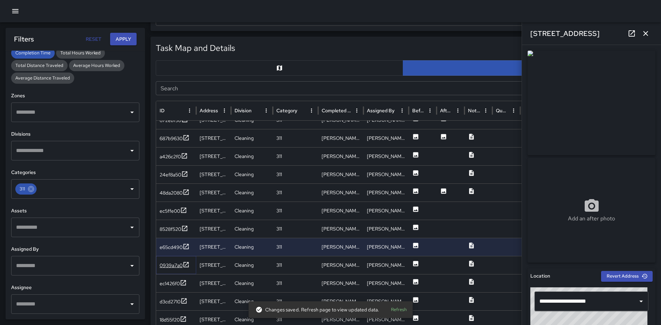
click at [186, 264] on icon at bounding box center [186, 264] width 7 height 7
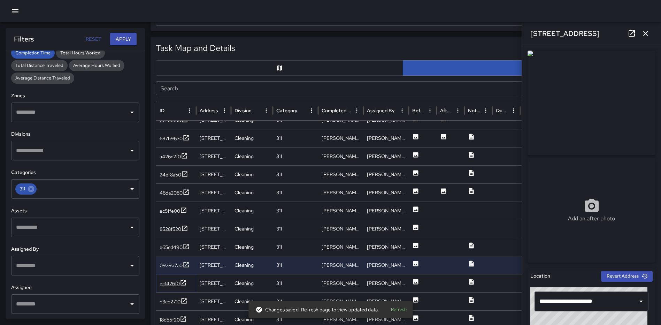
click at [186, 284] on icon at bounding box center [183, 282] width 5 height 5
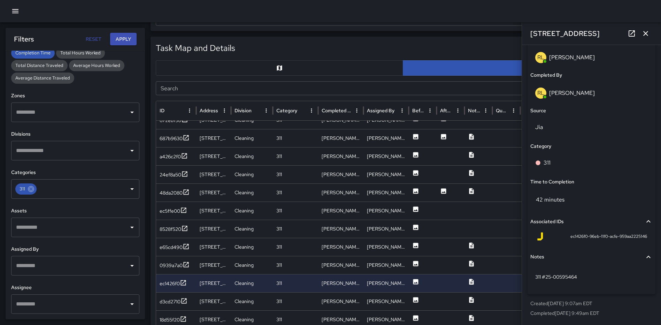
click at [646, 33] on icon "button" at bounding box center [645, 33] width 8 height 8
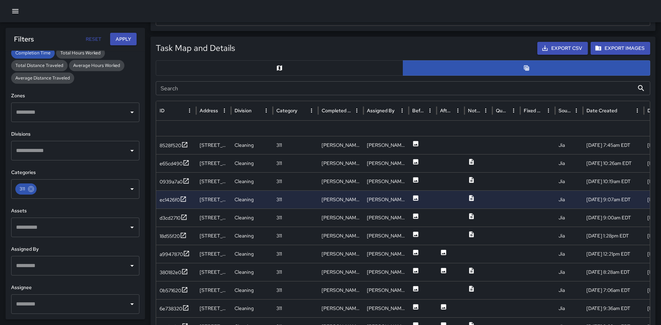
scroll to position [290, 0]
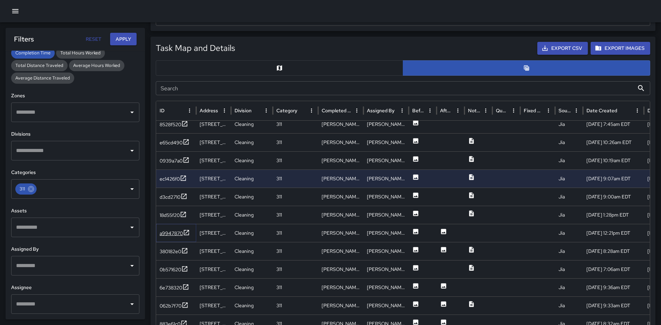
click at [185, 232] on icon at bounding box center [186, 232] width 7 height 7
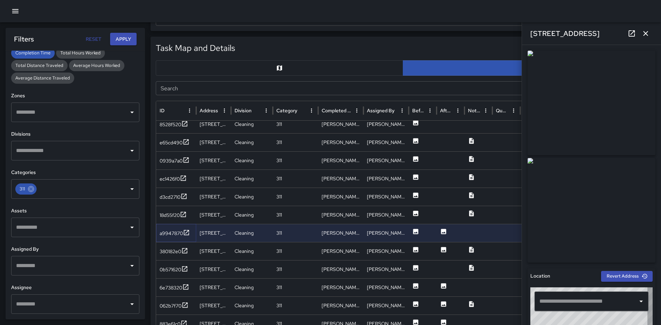
type input "**********"
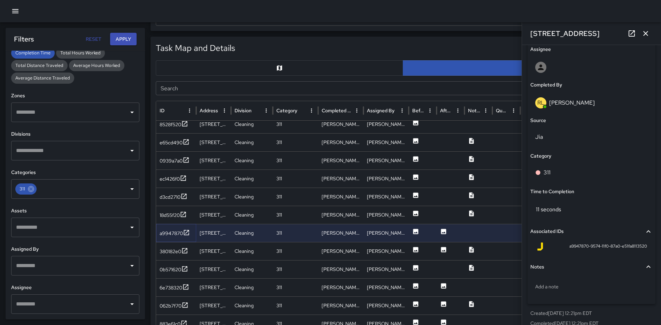
scroll to position [418, 0]
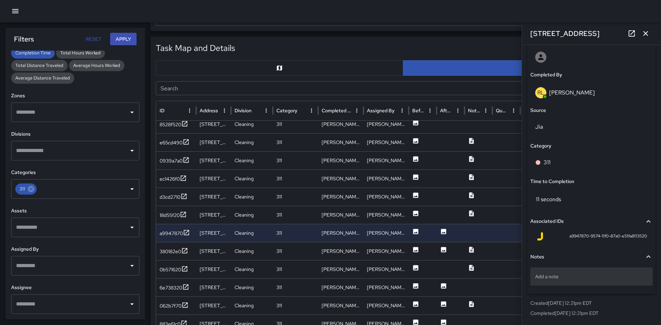
click at [567, 276] on p "Add a note" at bounding box center [591, 276] width 113 height 7
type textarea "****"
click at [564, 278] on p "311#" at bounding box center [591, 276] width 113 height 7
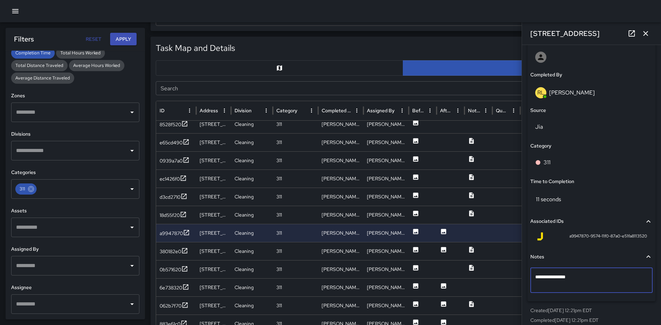
type textarea "**********"
click at [645, 29] on icon "button" at bounding box center [645, 33] width 8 height 8
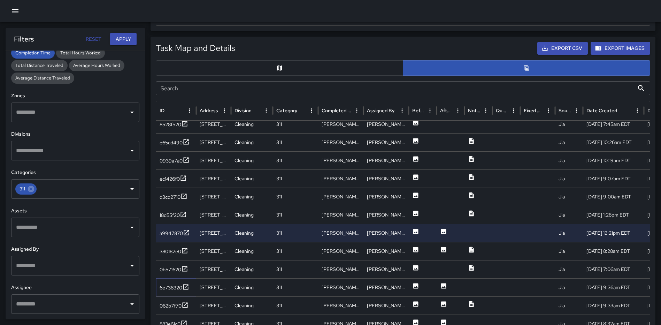
click at [184, 286] on icon at bounding box center [185, 286] width 5 height 5
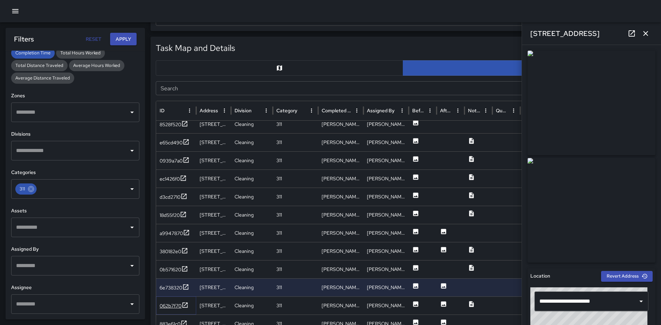
click at [188, 304] on icon at bounding box center [184, 304] width 7 height 7
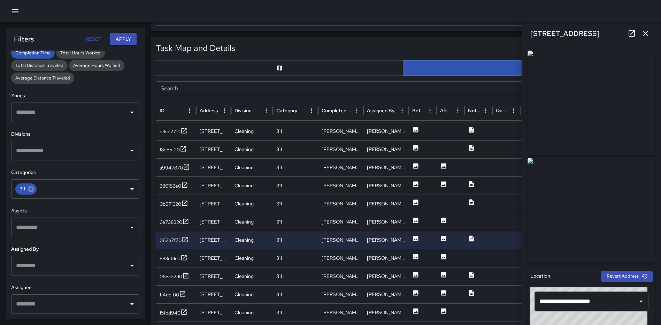
scroll to position [354, 0]
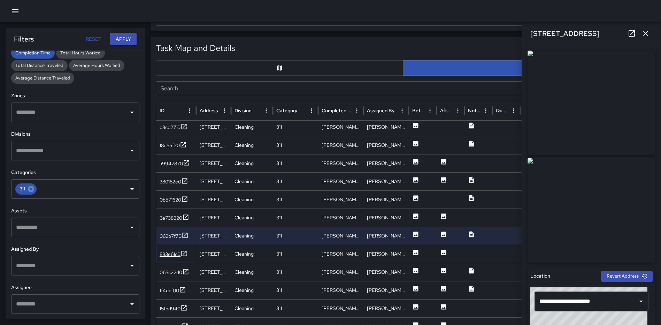
click at [186, 253] on icon at bounding box center [183, 253] width 7 height 7
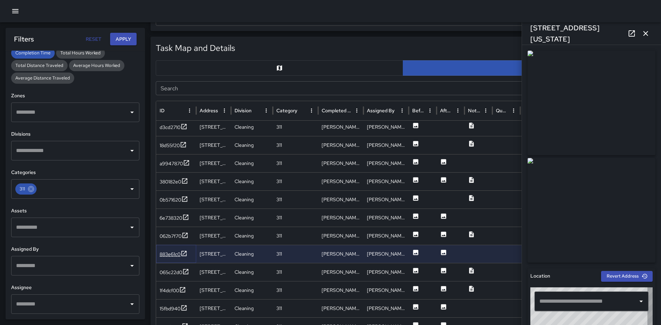
type input "**********"
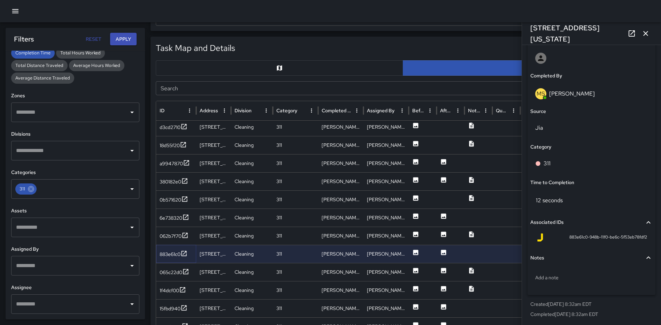
scroll to position [418, 0]
click at [644, 33] on icon "button" at bounding box center [645, 33] width 8 height 8
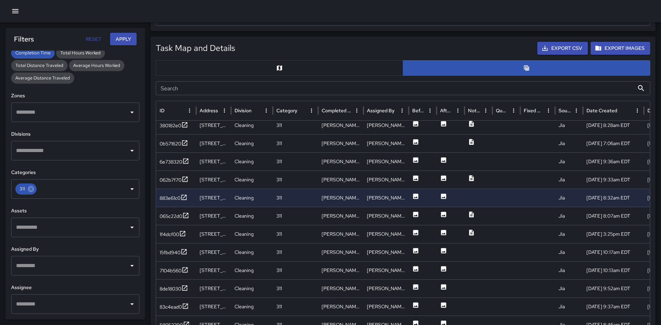
scroll to position [419, 0]
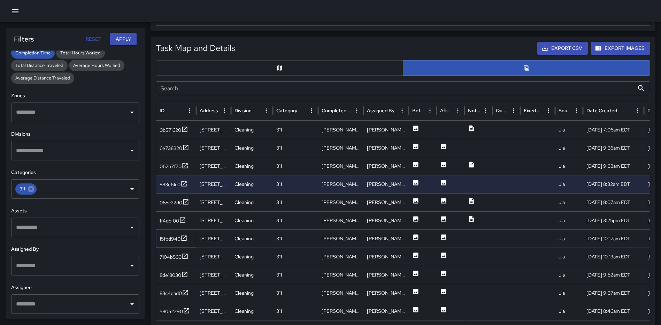
click at [183, 238] on icon at bounding box center [183, 237] width 7 height 7
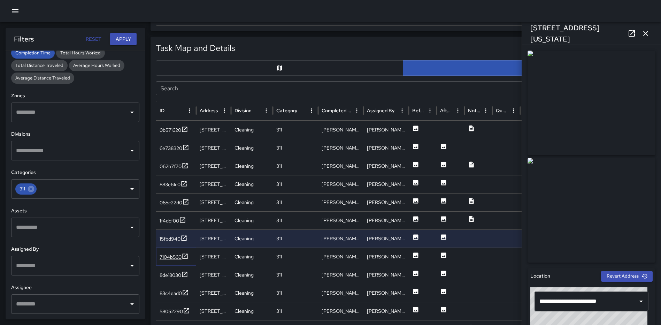
click at [184, 255] on icon at bounding box center [185, 255] width 5 height 5
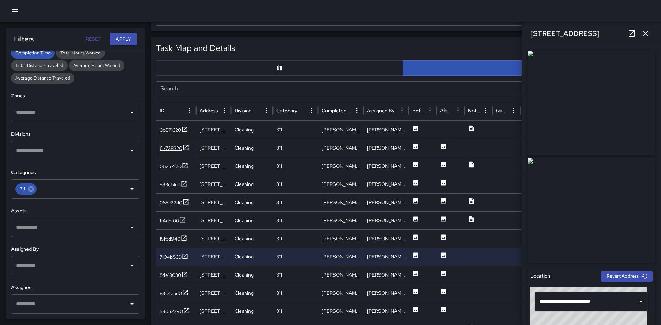
click at [184, 146] on icon at bounding box center [185, 147] width 5 height 5
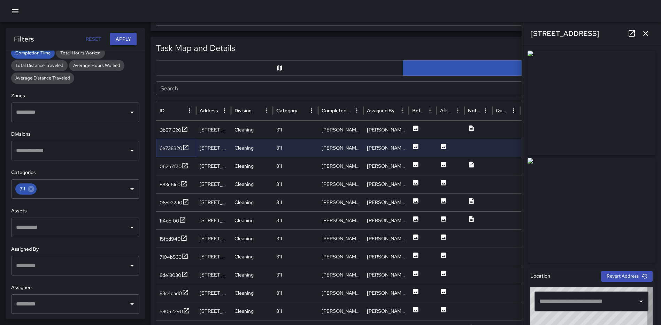
type input "**********"
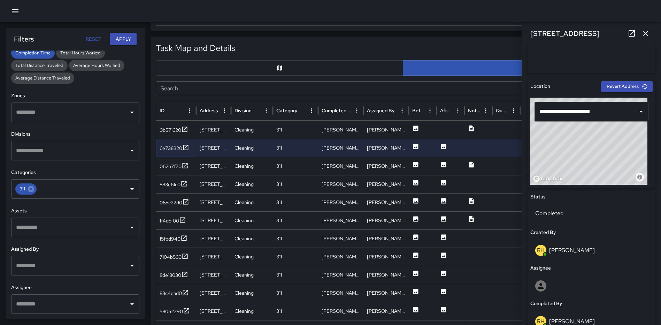
scroll to position [272, 0]
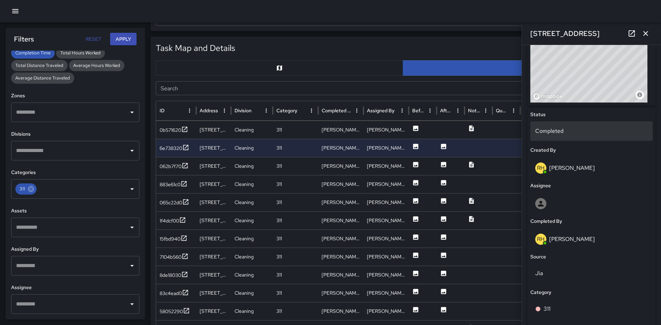
click at [578, 127] on p "Completed" at bounding box center [591, 131] width 113 height 8
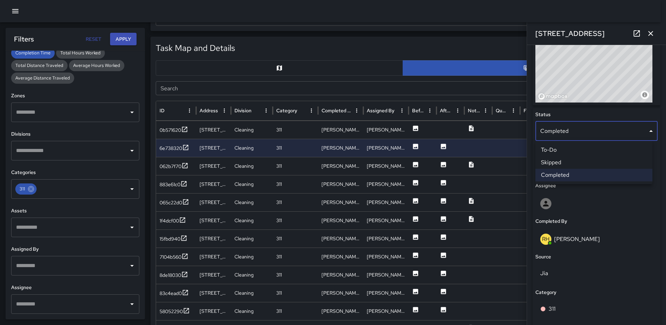
click at [572, 160] on li "Skipped" at bounding box center [593, 162] width 117 height 13
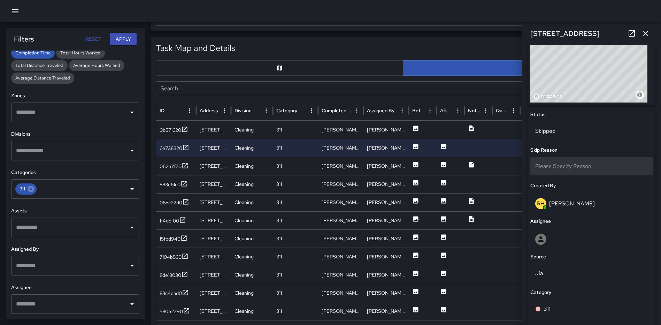
click at [572, 161] on div "Please Specify Reason" at bounding box center [591, 166] width 122 height 18
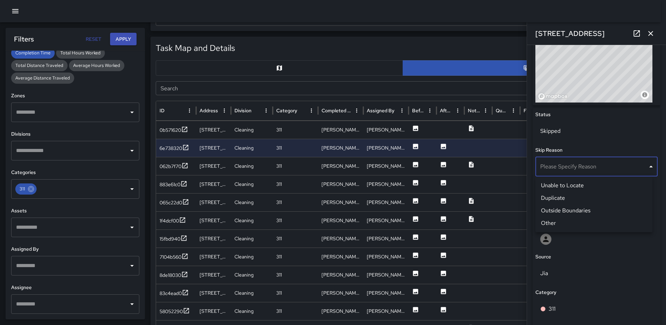
click at [570, 195] on li "Duplicate" at bounding box center [593, 198] width 117 height 13
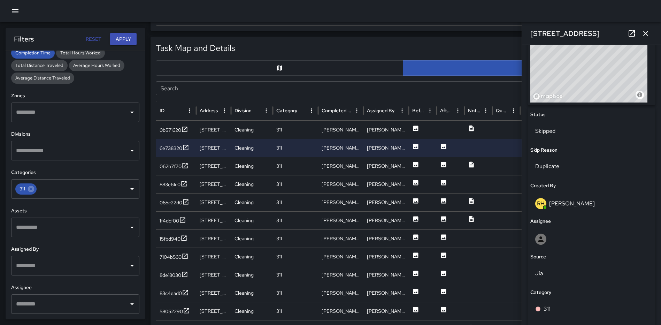
click at [644, 30] on icon "button" at bounding box center [645, 33] width 8 height 8
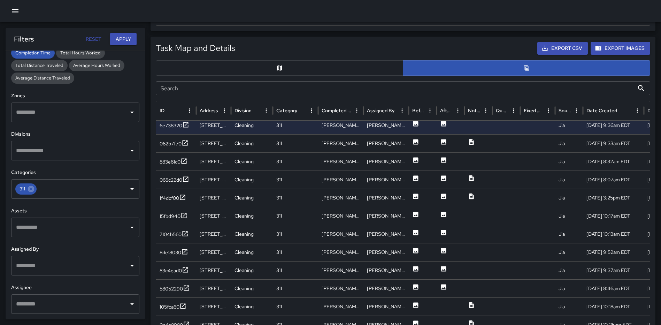
scroll to position [451, 0]
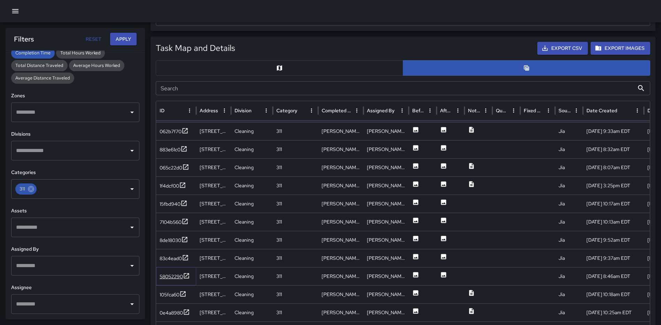
click at [187, 274] on icon at bounding box center [186, 275] width 7 height 7
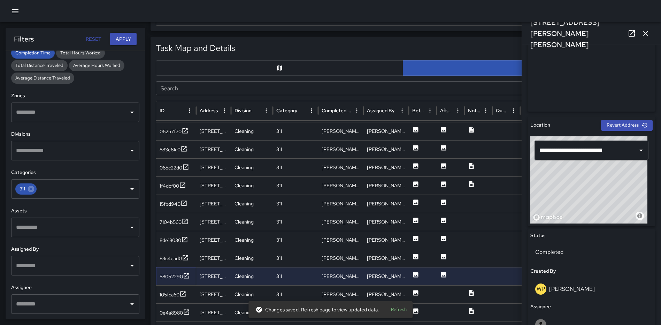
scroll to position [205, 0]
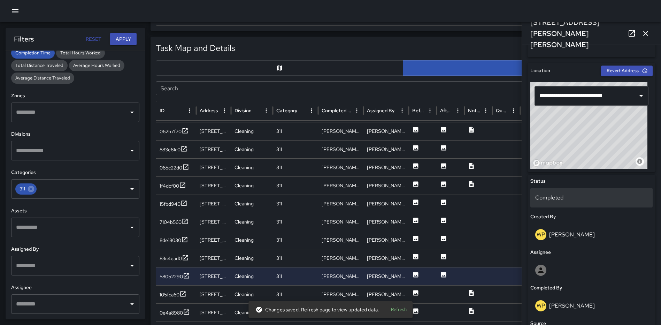
click at [579, 194] on p "Completed" at bounding box center [591, 197] width 113 height 8
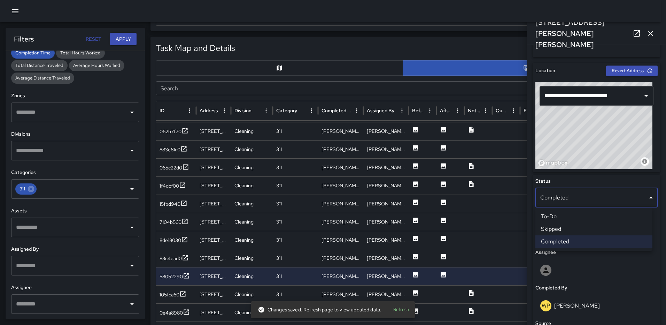
click at [565, 227] on li "Skipped" at bounding box center [593, 229] width 117 height 13
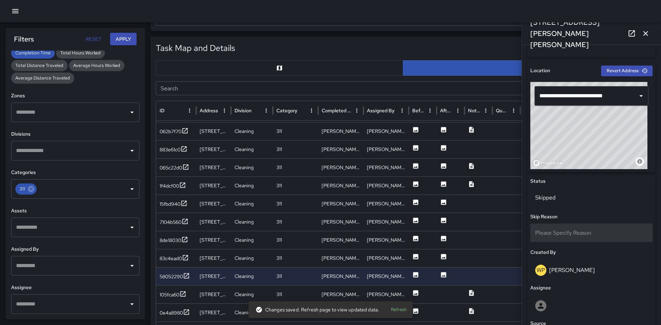
click at [576, 229] on span "Please Specify Reason" at bounding box center [563, 232] width 56 height 7
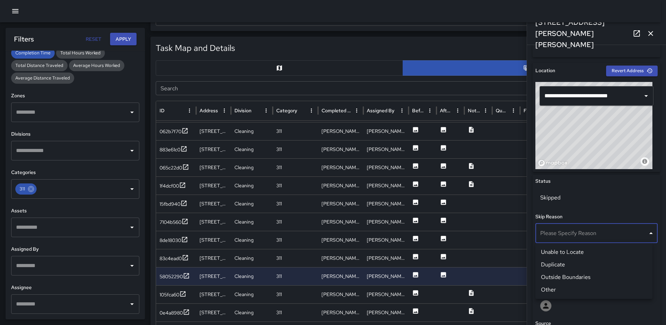
click at [560, 286] on li "Other" at bounding box center [593, 289] width 117 height 13
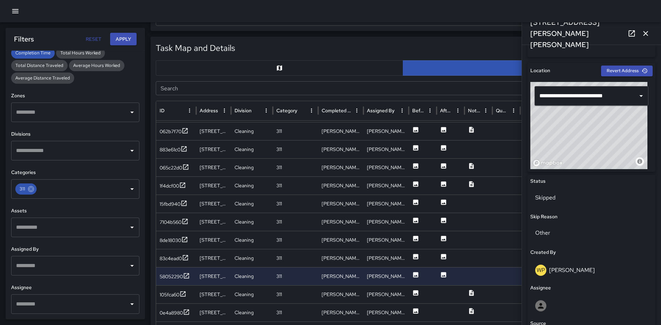
click at [646, 34] on icon "button" at bounding box center [645, 33] width 5 height 5
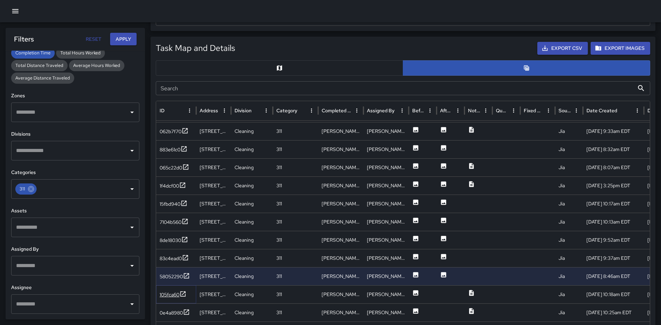
click at [184, 291] on icon at bounding box center [182, 293] width 5 height 5
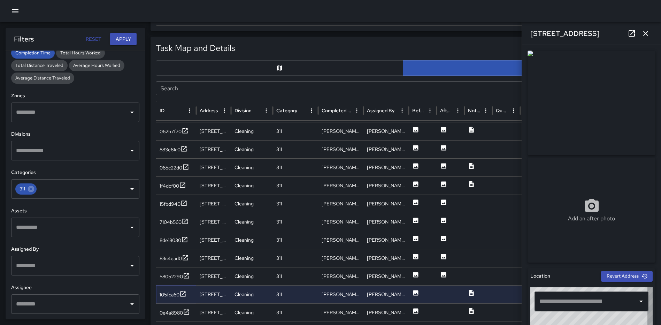
type input "**********"
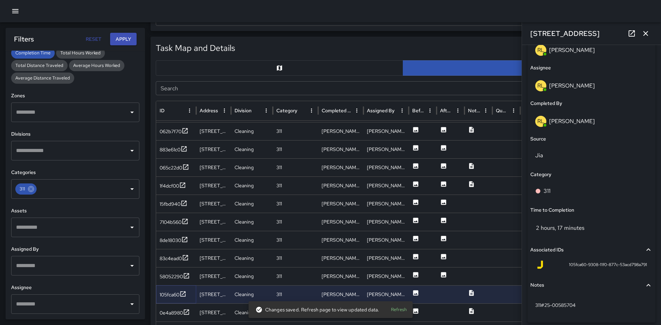
scroll to position [453, 0]
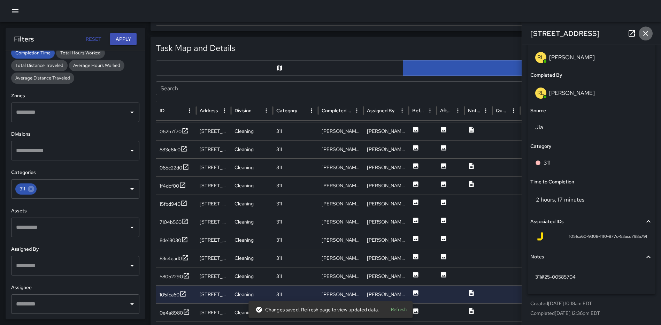
click at [648, 32] on icon "button" at bounding box center [645, 33] width 8 height 8
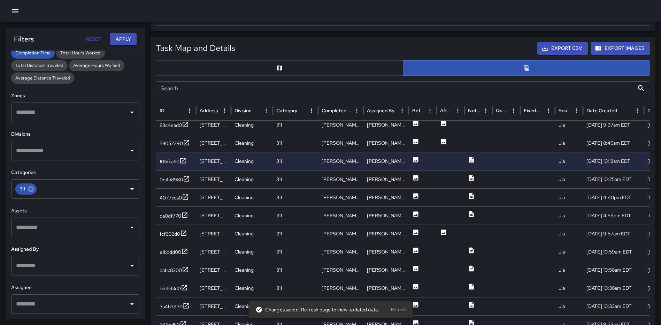
scroll to position [580, 0]
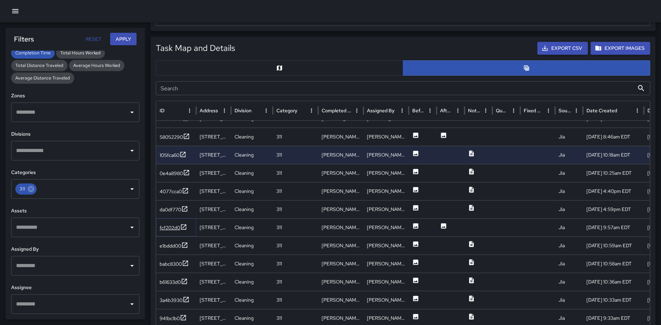
click at [186, 226] on icon at bounding box center [183, 226] width 7 height 7
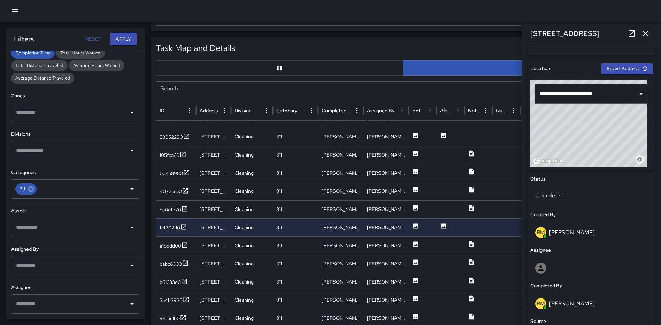
scroll to position [230, 0]
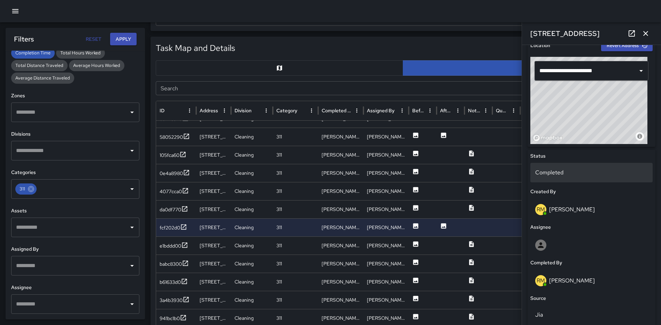
click at [580, 170] on p "Completed" at bounding box center [591, 172] width 113 height 8
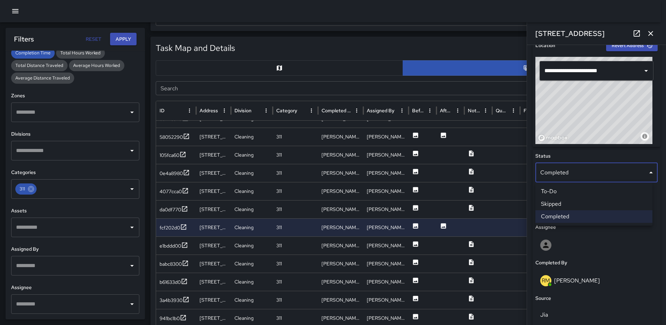
click at [559, 202] on li "Skipped" at bounding box center [593, 203] width 117 height 13
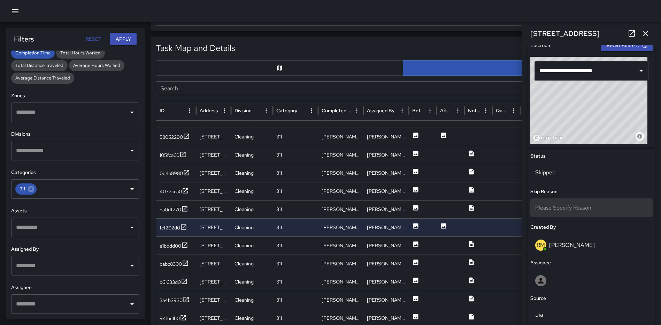
click at [580, 208] on span "Please Specify Reason" at bounding box center [563, 207] width 56 height 7
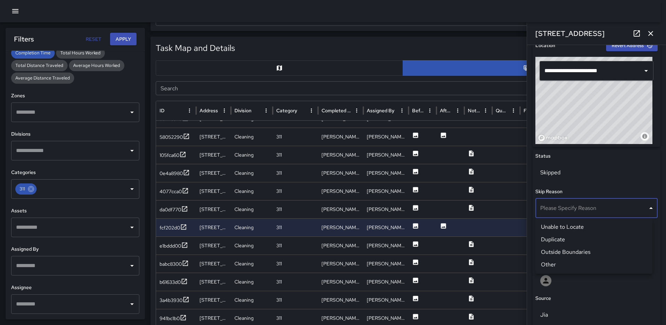
click at [573, 240] on li "Duplicate" at bounding box center [593, 239] width 117 height 13
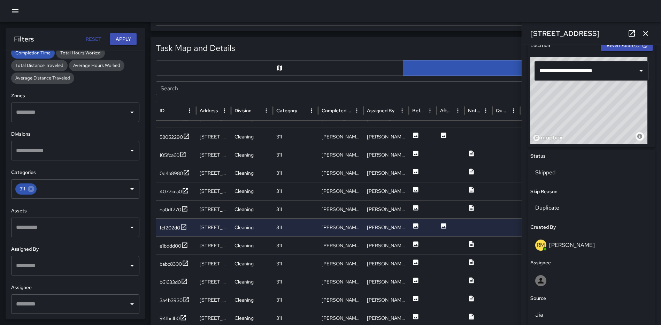
click at [644, 33] on icon "button" at bounding box center [645, 33] width 8 height 8
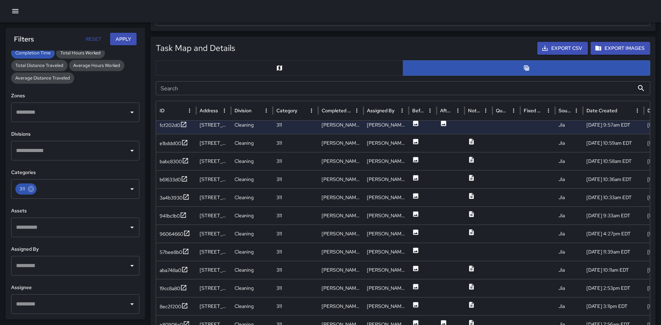
scroll to position [676, 0]
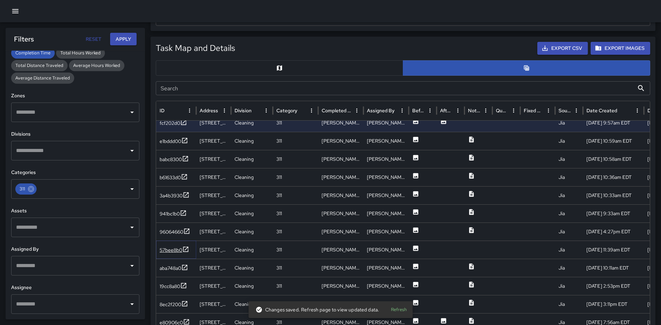
click at [186, 246] on icon at bounding box center [185, 249] width 7 height 7
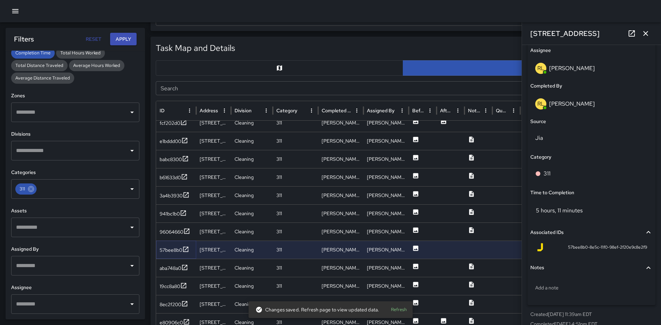
scroll to position [453, 0]
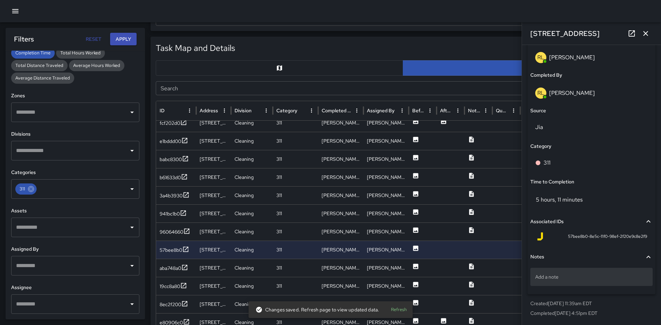
click at [546, 280] on p "Add a note" at bounding box center [591, 276] width 113 height 7
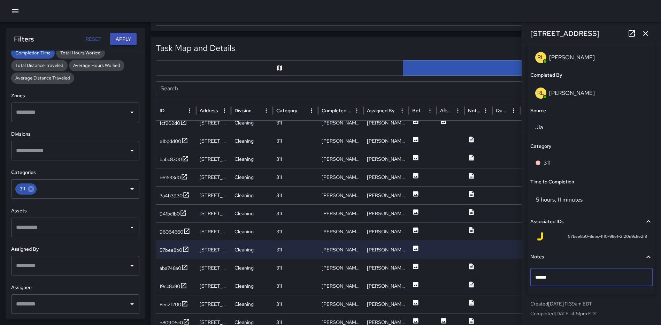
type textarea "*******"
click at [558, 276] on p "311#25-" at bounding box center [591, 276] width 113 height 7
click at [553, 276] on textarea "**********" at bounding box center [588, 280] width 107 height 14
type textarea "**********"
click at [646, 36] on icon "button" at bounding box center [645, 33] width 8 height 8
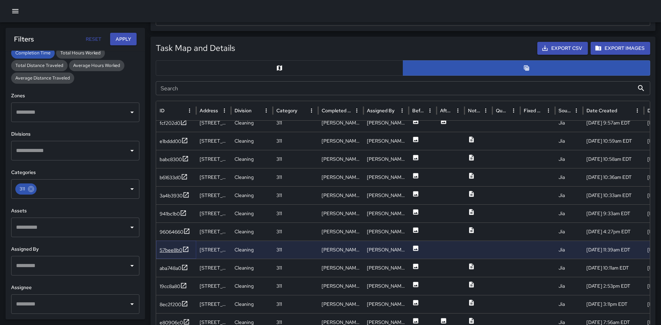
click at [185, 249] on icon at bounding box center [185, 249] width 7 height 7
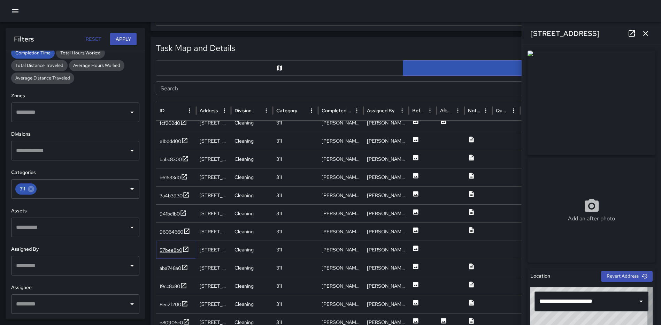
type input "**********"
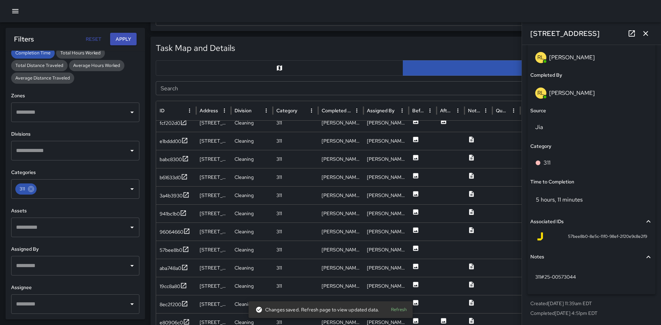
click at [644, 32] on icon "button" at bounding box center [645, 33] width 5 height 5
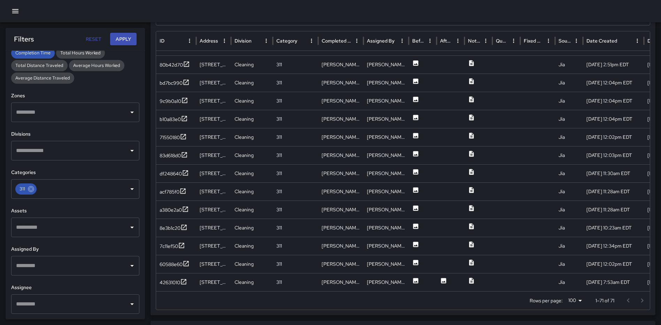
scroll to position [1027, 0]
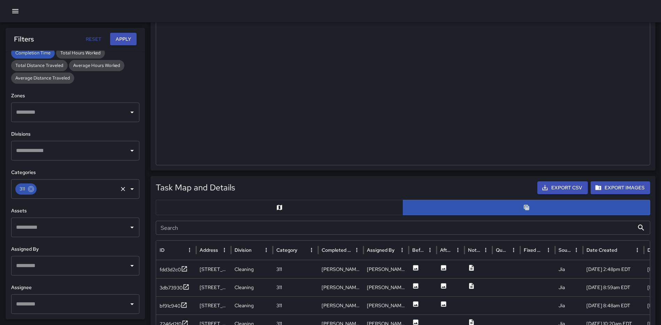
click at [35, 190] on div "311" at bounding box center [25, 188] width 21 height 11
click at [32, 188] on icon at bounding box center [31, 189] width 6 height 6
click at [130, 189] on icon "Open" at bounding box center [131, 189] width 3 height 2
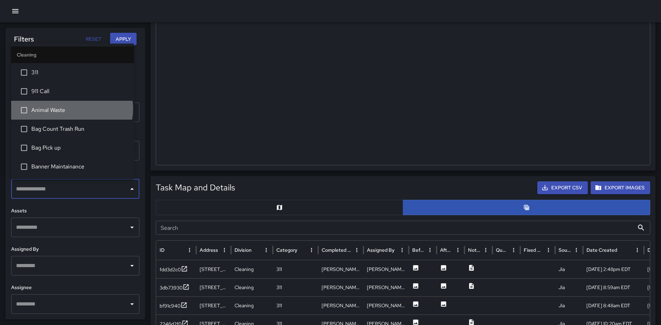
click at [71, 109] on span "Animal Waste" at bounding box center [79, 110] width 97 height 8
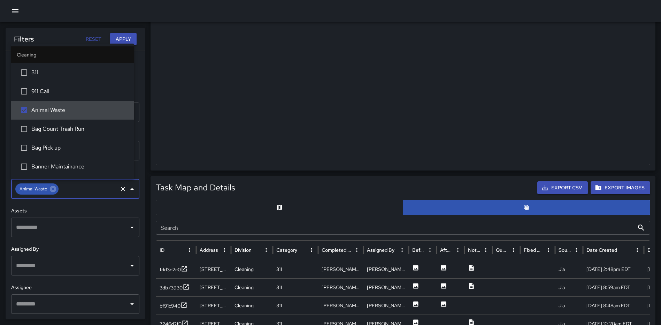
click at [128, 35] on button "Apply" at bounding box center [123, 39] width 26 height 13
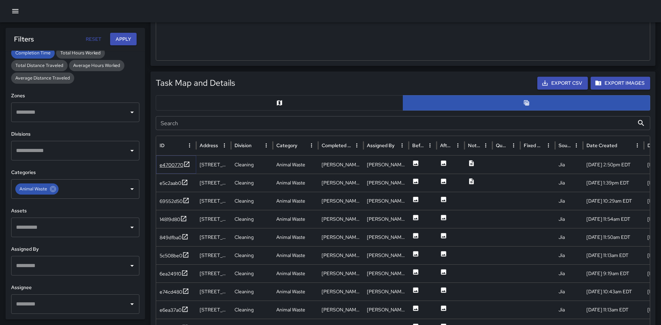
click at [186, 163] on icon at bounding box center [186, 164] width 7 height 7
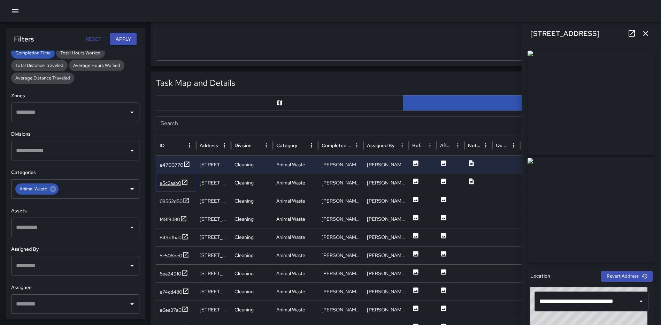
click at [185, 183] on icon at bounding box center [184, 182] width 7 height 7
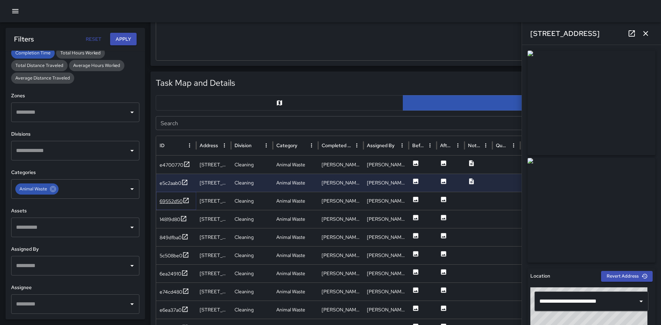
click at [185, 202] on icon at bounding box center [186, 200] width 7 height 7
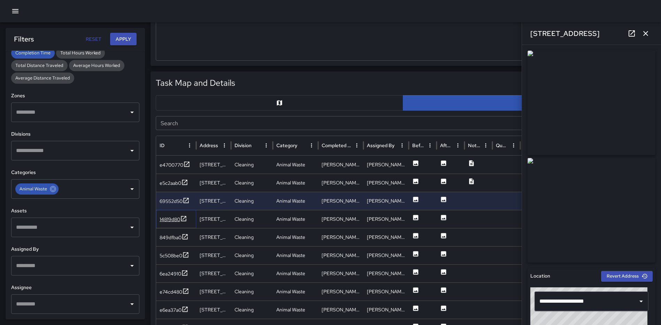
click at [186, 216] on icon at bounding box center [183, 218] width 5 height 5
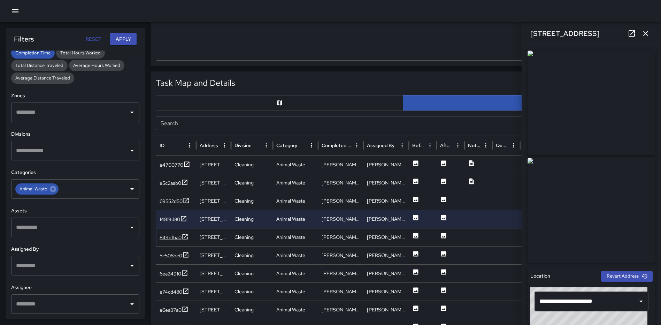
click at [186, 235] on icon at bounding box center [185, 236] width 5 height 5
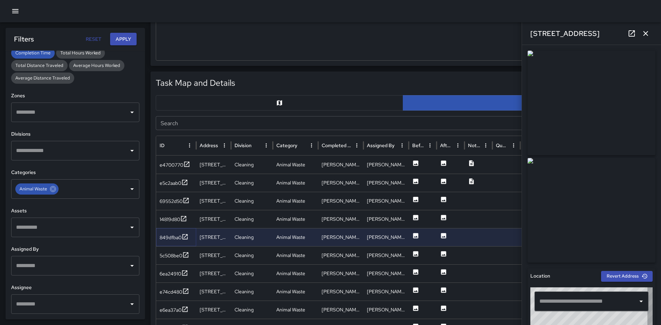
type input "**********"
click at [186, 255] on icon at bounding box center [185, 254] width 5 height 5
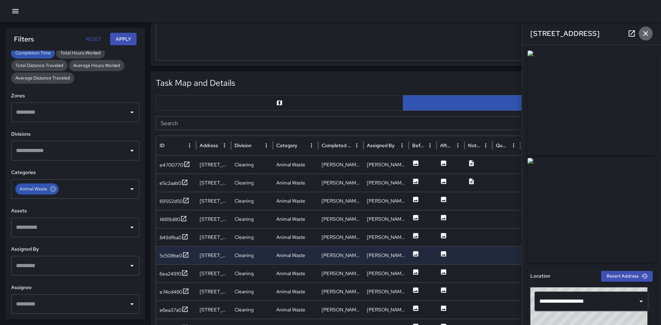
click at [647, 33] on icon "button" at bounding box center [645, 33] width 8 height 8
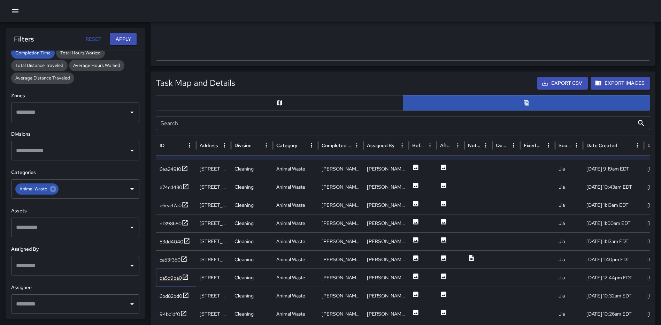
click at [188, 276] on icon at bounding box center [185, 276] width 7 height 7
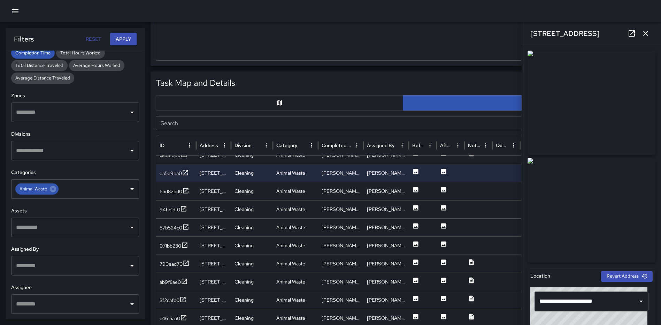
click at [643, 30] on icon "button" at bounding box center [645, 33] width 8 height 8
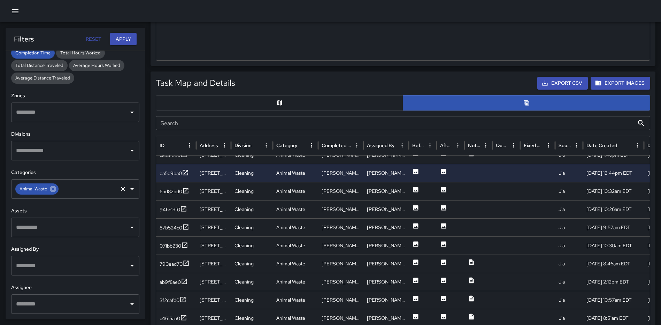
click at [56, 188] on icon at bounding box center [53, 189] width 6 height 6
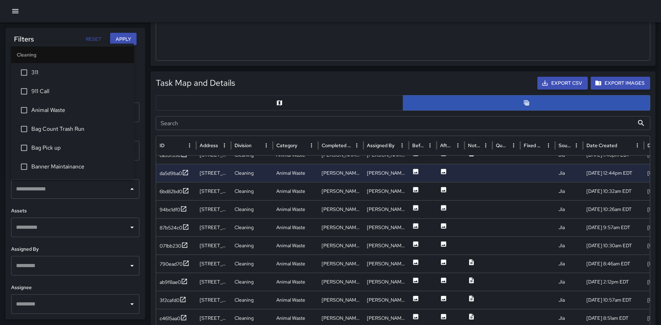
click at [91, 197] on div "​" at bounding box center [75, 189] width 128 height 20
click at [51, 145] on span "Bag Pick up" at bounding box center [79, 148] width 97 height 8
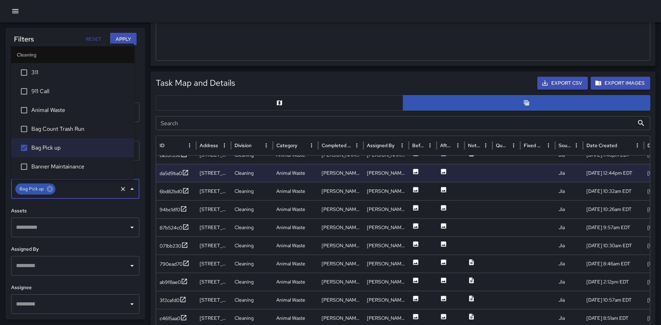
click at [110, 34] on button "Apply" at bounding box center [123, 39] width 26 height 13
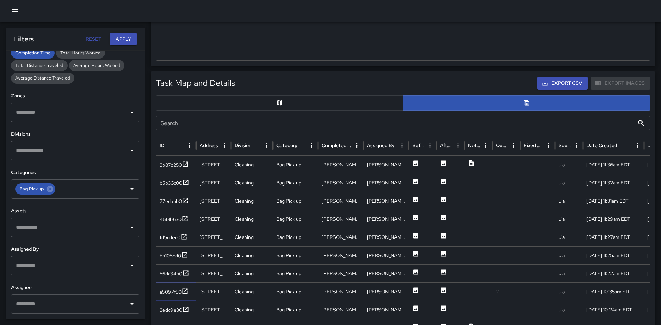
click at [184, 292] on icon at bounding box center [184, 290] width 7 height 7
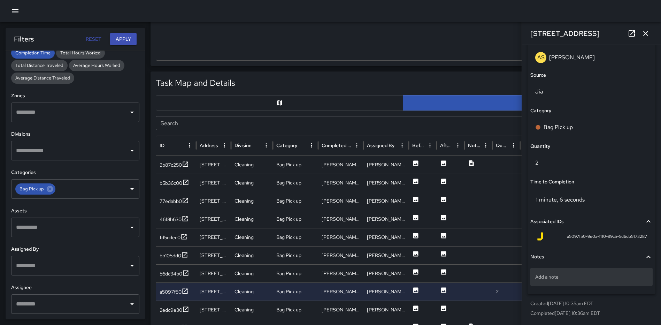
click at [562, 274] on p "Add a note" at bounding box center [591, 276] width 113 height 7
type textarea "*****"
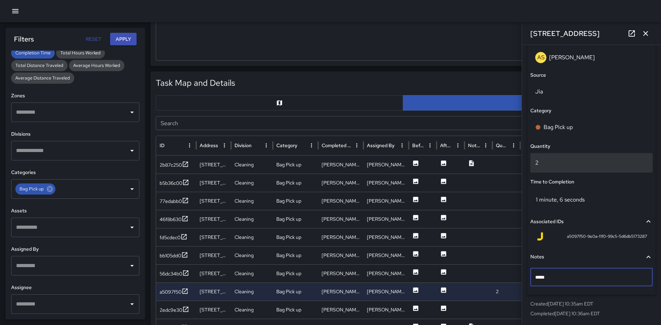
click at [557, 169] on div "2" at bounding box center [591, 163] width 122 height 20
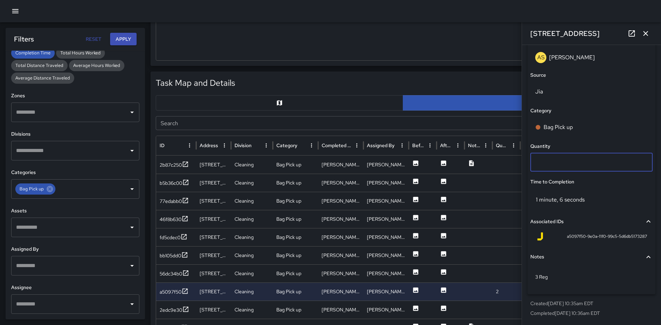
type input "*"
click at [645, 34] on icon "button" at bounding box center [645, 33] width 5 height 5
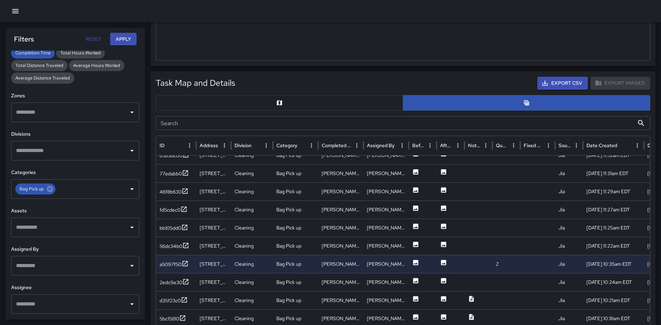
scroll to position [92, 0]
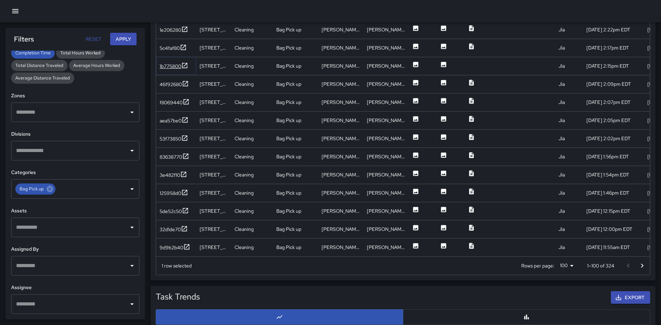
click at [184, 65] on icon at bounding box center [184, 65] width 7 height 7
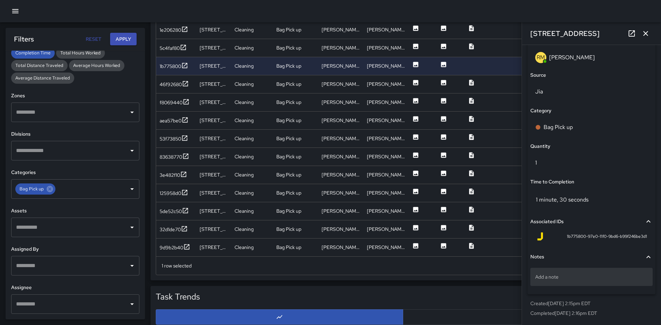
click at [587, 277] on p "Add a note" at bounding box center [591, 276] width 113 height 7
type textarea "*****"
click at [644, 36] on icon "button" at bounding box center [645, 33] width 8 height 8
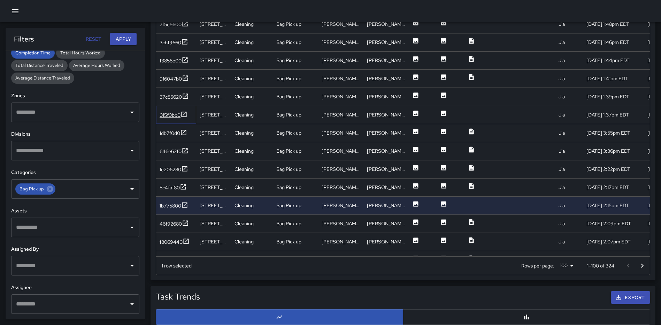
click at [185, 112] on icon at bounding box center [183, 114] width 7 height 7
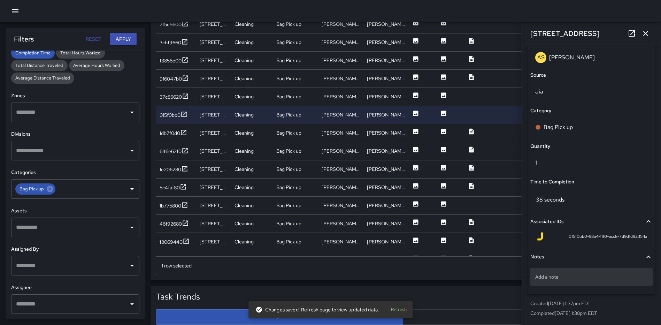
click at [610, 278] on p "Add a note" at bounding box center [591, 276] width 113 height 7
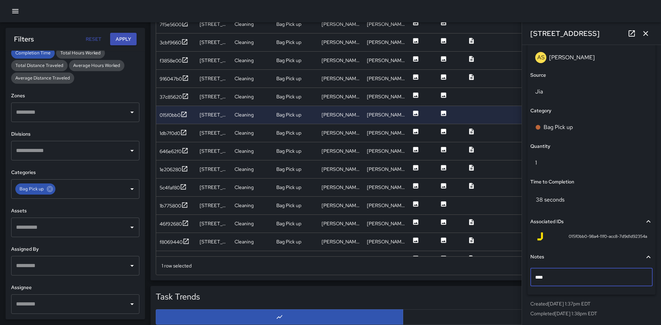
type textarea "*****"
click at [643, 33] on icon "button" at bounding box center [645, 33] width 8 height 8
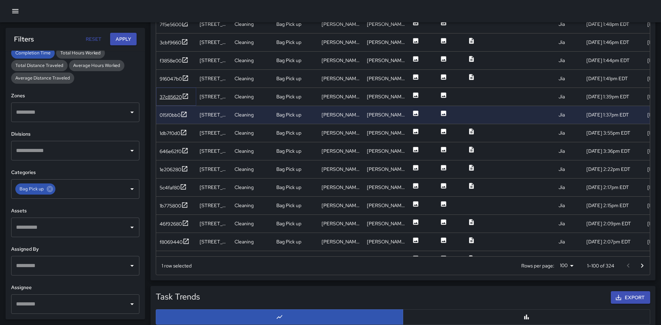
click at [187, 96] on icon at bounding box center [185, 96] width 7 height 7
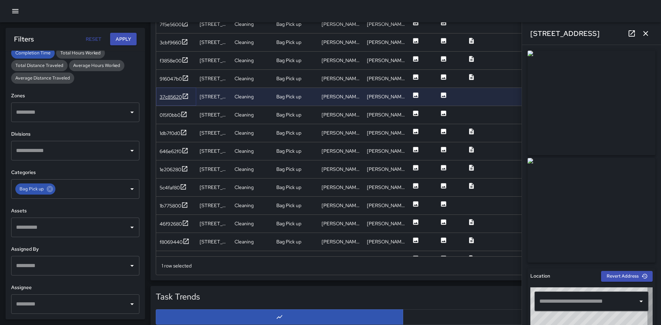
type input "**********"
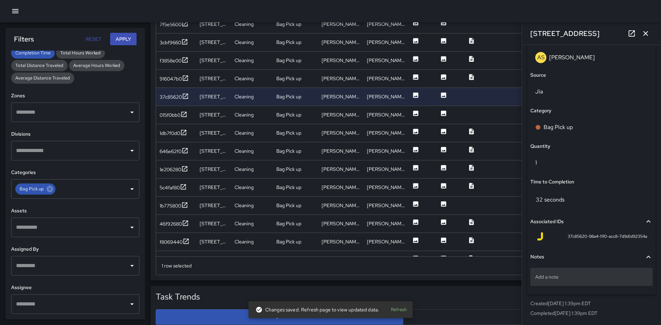
click at [589, 278] on p "Add a note" at bounding box center [591, 276] width 113 height 7
type textarea "*****"
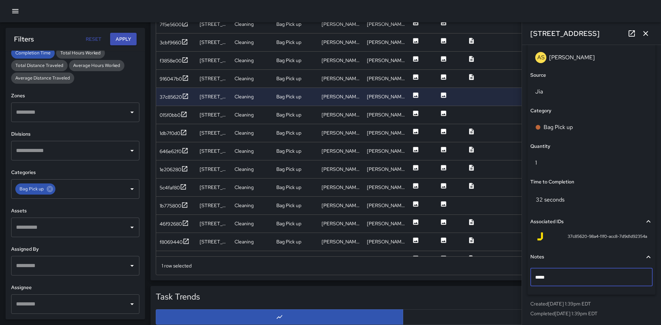
click at [645, 33] on icon "button" at bounding box center [645, 33] width 5 height 5
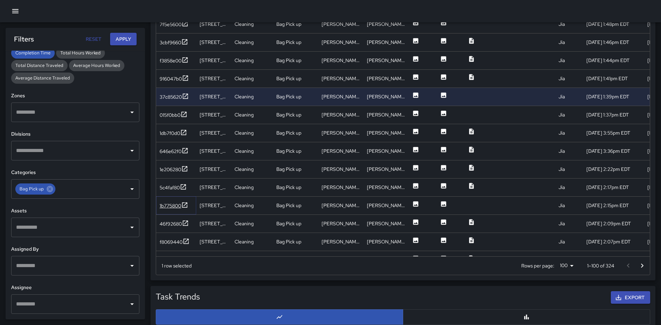
click at [187, 205] on icon at bounding box center [184, 204] width 7 height 7
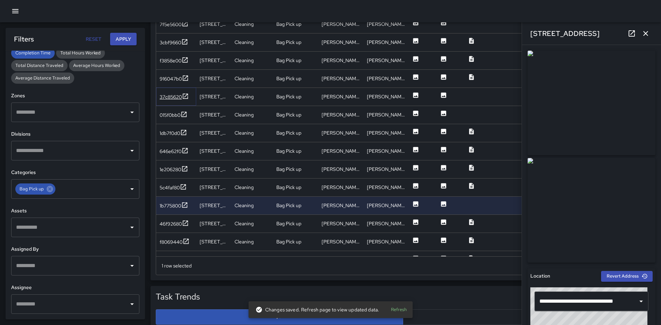
click at [187, 98] on icon at bounding box center [185, 96] width 7 height 7
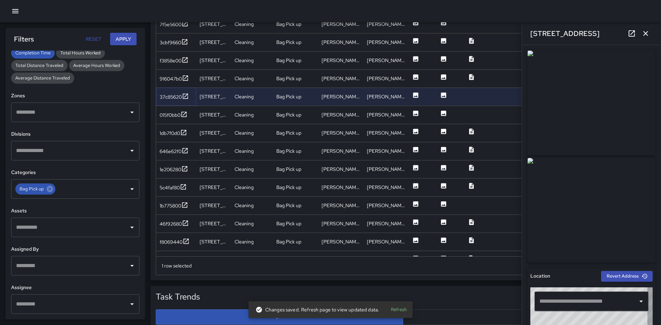
type input "**********"
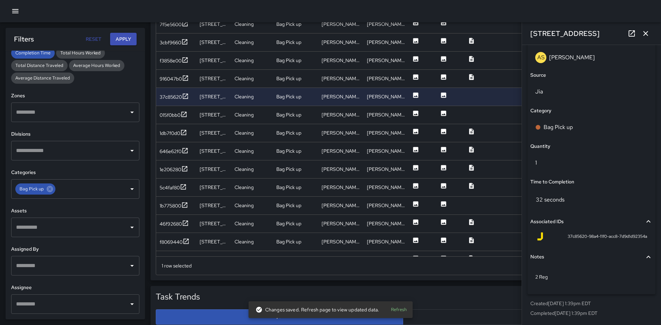
click at [648, 36] on icon "button" at bounding box center [645, 33] width 8 height 8
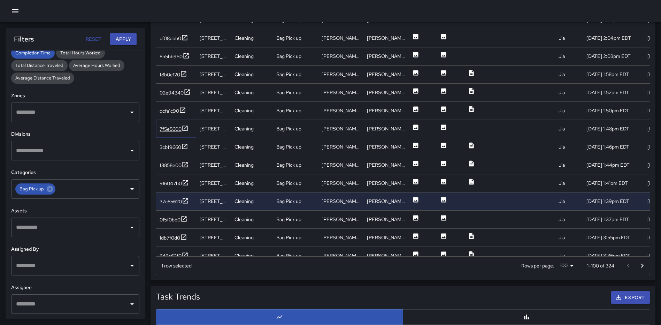
click at [187, 126] on icon at bounding box center [184, 128] width 7 height 7
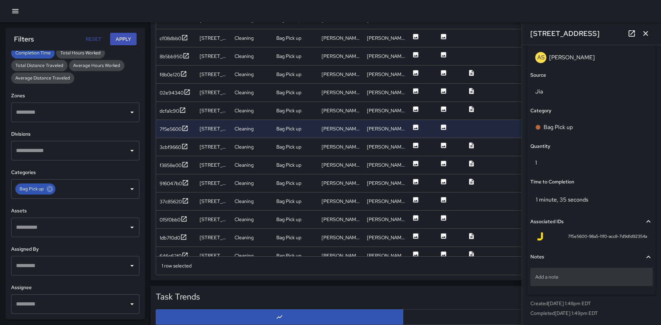
click at [586, 268] on div "Add a note" at bounding box center [591, 277] width 122 height 18
type textarea "**********"
click at [648, 34] on icon "button" at bounding box center [645, 33] width 8 height 8
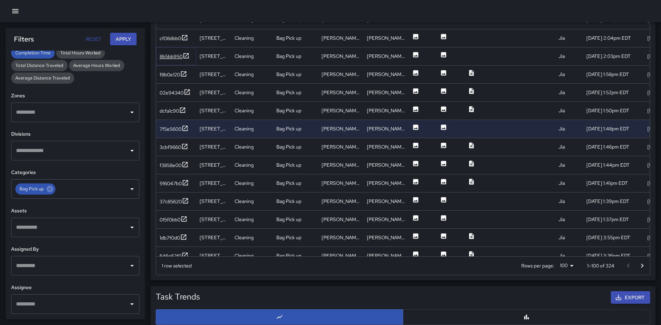
click at [187, 55] on icon at bounding box center [186, 55] width 7 height 7
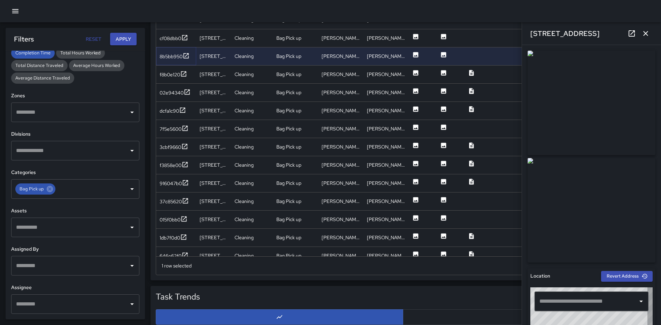
type input "**********"
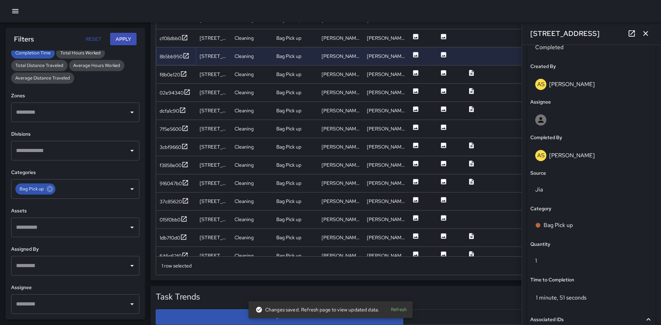
scroll to position [453, 0]
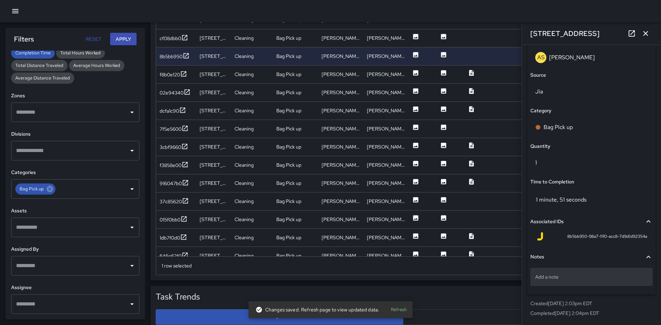
click at [599, 279] on p "Add a note" at bounding box center [591, 276] width 113 height 7
type textarea "*****"
click at [649, 32] on icon "button" at bounding box center [645, 33] width 8 height 8
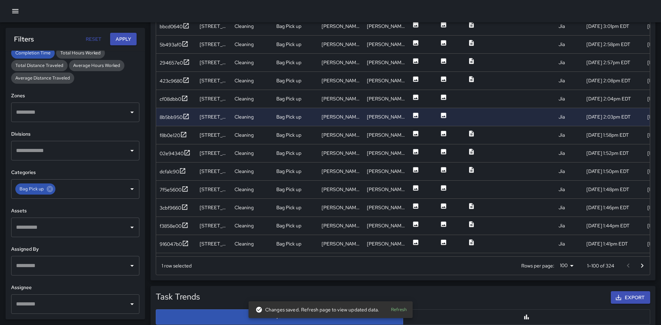
scroll to position [1258, 0]
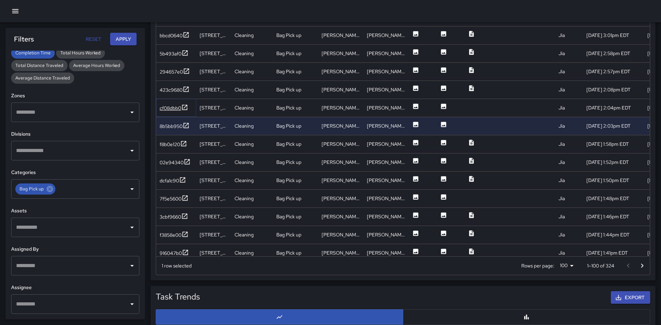
click at [183, 107] on icon at bounding box center [184, 106] width 5 height 5
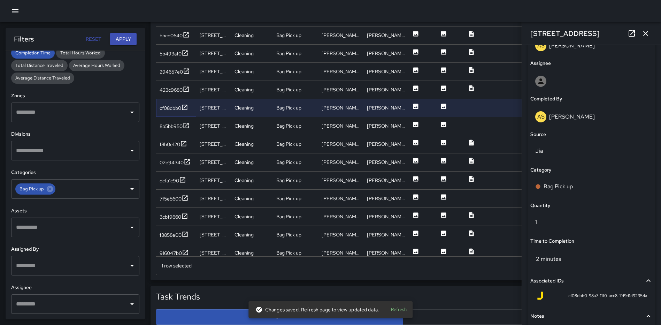
scroll to position [453, 0]
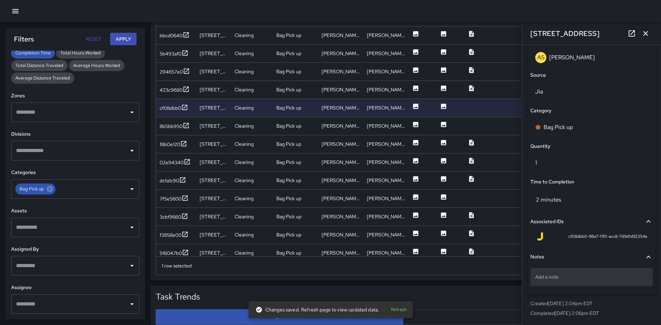
click at [568, 282] on div "Add a note" at bounding box center [591, 277] width 122 height 18
type textarea "*"
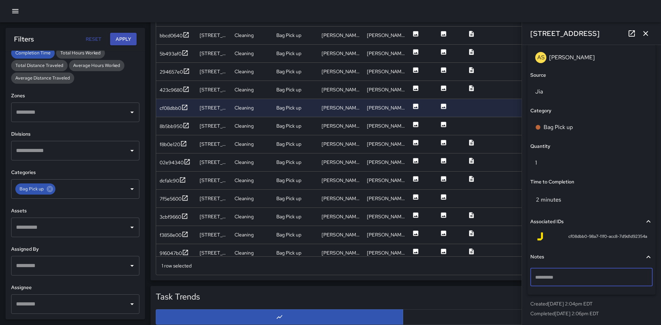
type textarea "*"
type textarea "**********"
click at [644, 34] on icon "button" at bounding box center [645, 33] width 8 height 8
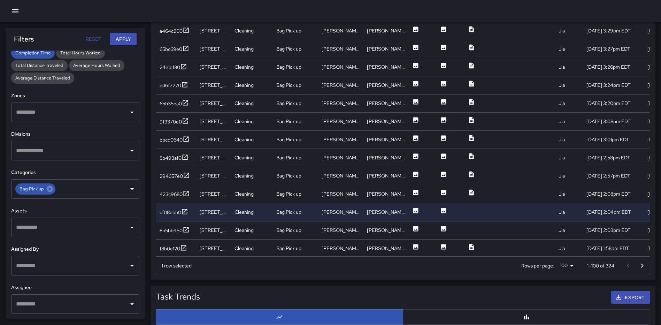
scroll to position [1002, 0]
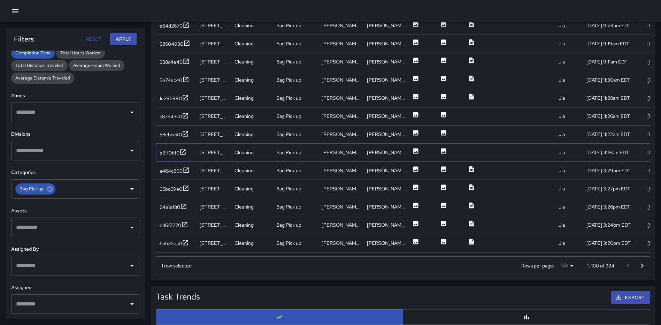
click at [184, 150] on icon at bounding box center [182, 151] width 5 height 5
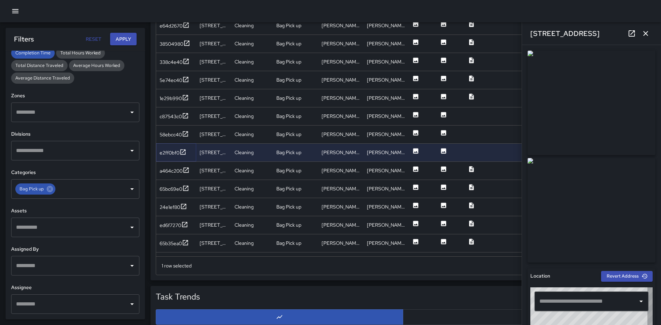
type input "**********"
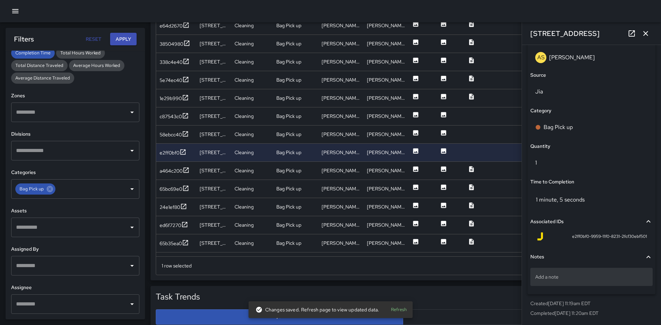
click at [575, 281] on div "Add a note" at bounding box center [591, 277] width 122 height 18
type textarea "******"
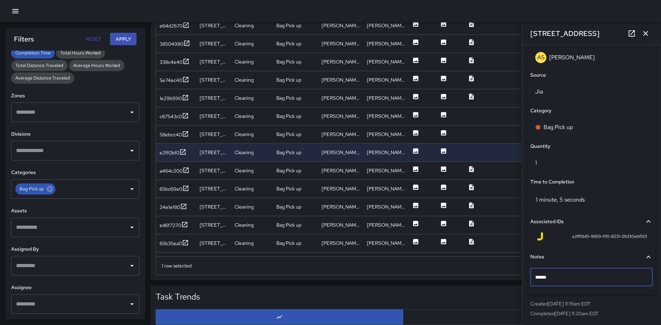
click at [647, 31] on icon "button" at bounding box center [645, 33] width 8 height 8
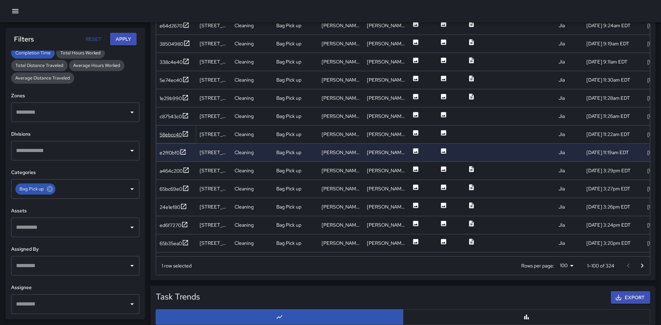
click at [183, 132] on icon at bounding box center [185, 133] width 5 height 5
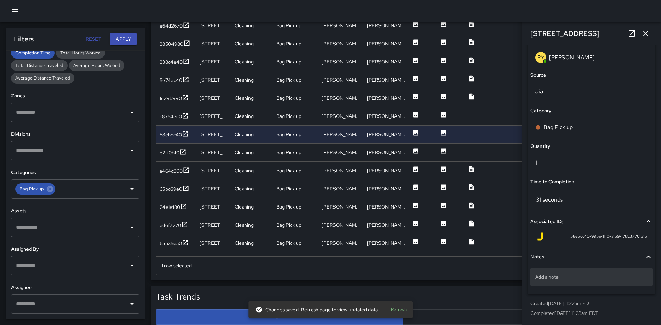
click at [561, 272] on div "Add a note" at bounding box center [591, 277] width 122 height 18
type textarea "*****"
click at [642, 34] on icon "button" at bounding box center [645, 33] width 8 height 8
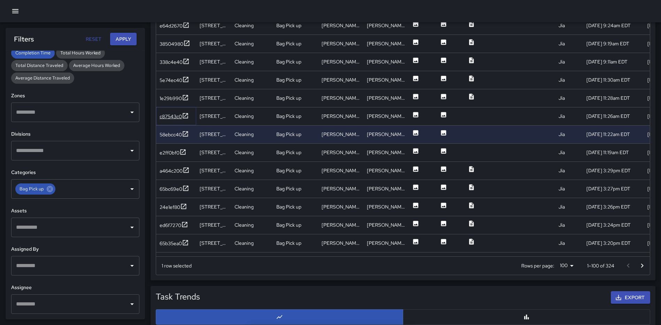
click at [185, 115] on icon at bounding box center [185, 115] width 7 height 7
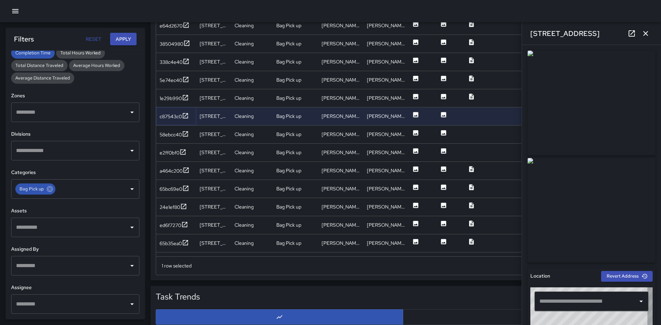
type input "**********"
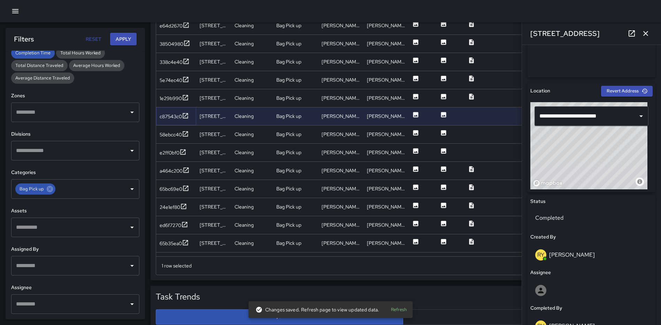
scroll to position [453, 0]
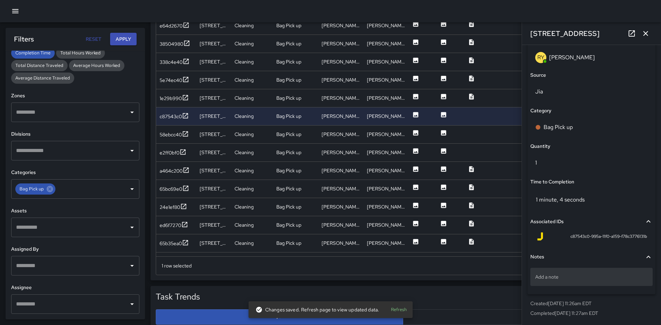
click at [580, 276] on p "Add a note" at bounding box center [591, 276] width 113 height 7
type textarea "******"
click at [645, 35] on icon "button" at bounding box center [645, 33] width 8 height 8
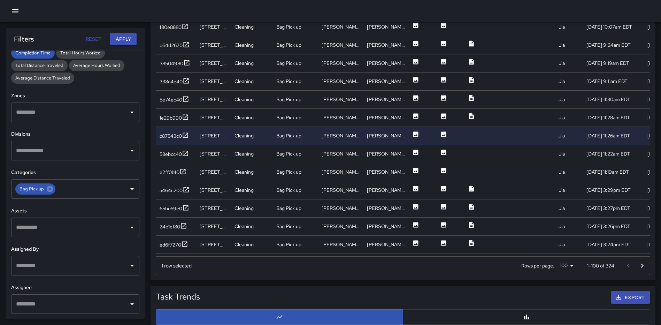
scroll to position [869, 0]
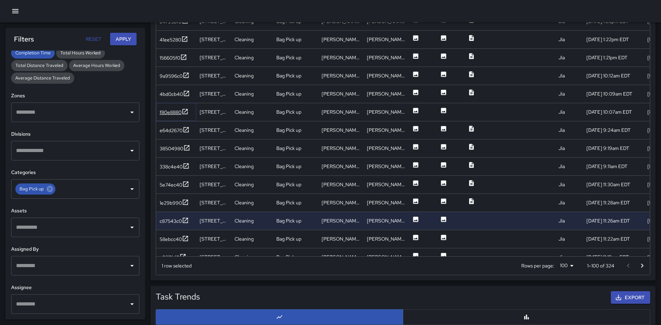
click at [187, 110] on icon at bounding box center [185, 111] width 5 height 5
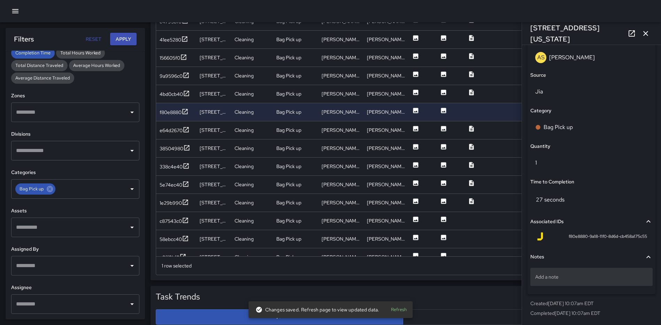
click at [569, 275] on p "Add a note" at bounding box center [591, 276] width 113 height 7
type textarea "*****"
click at [645, 30] on icon "button" at bounding box center [645, 33] width 8 height 8
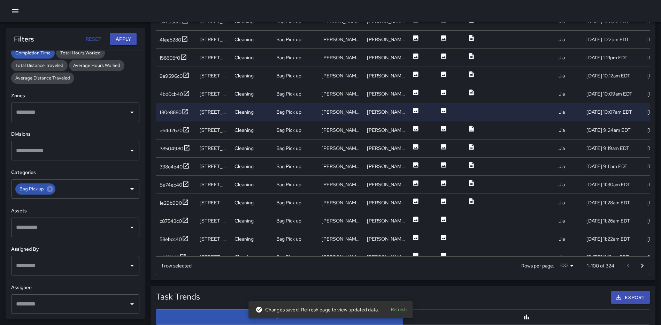
scroll to position [852, 0]
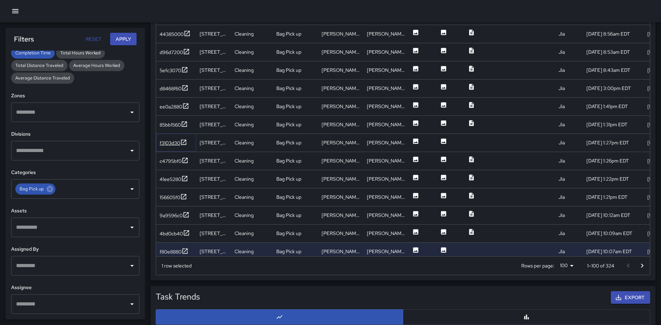
click at [186, 140] on icon at bounding box center [183, 141] width 5 height 5
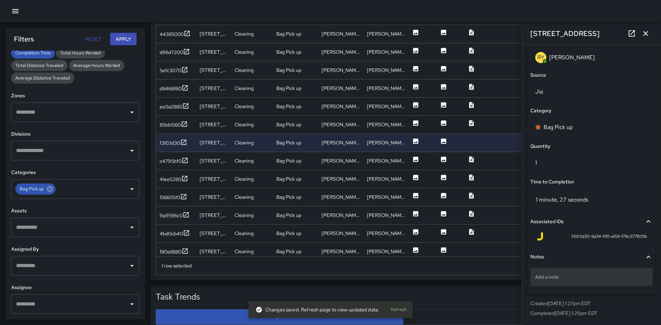
click at [573, 274] on p "Add a note" at bounding box center [591, 276] width 113 height 7
type textarea "*****"
click at [643, 32] on icon "button" at bounding box center [645, 33] width 8 height 8
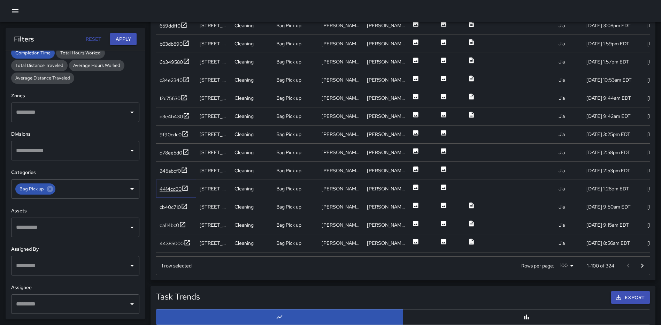
click at [183, 186] on icon at bounding box center [185, 187] width 5 height 5
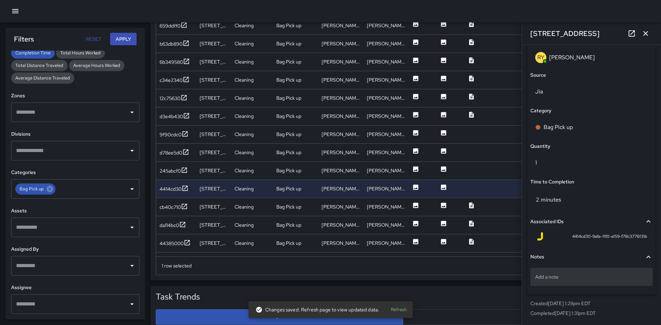
click at [574, 271] on div "Add a note" at bounding box center [591, 277] width 122 height 18
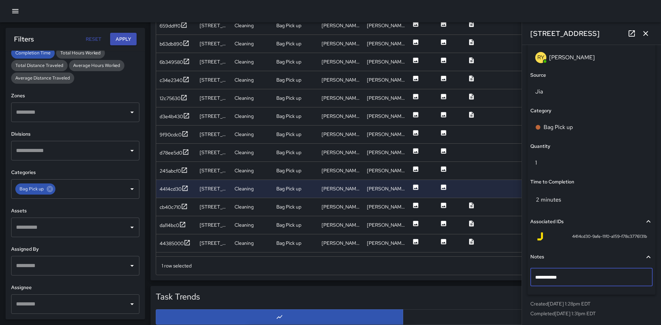
type textarea "**********"
click at [643, 32] on icon "button" at bounding box center [645, 33] width 8 height 8
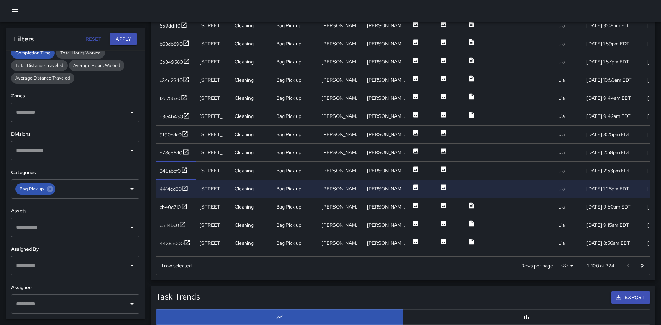
click at [189, 168] on div "245abcf0" at bounding box center [176, 170] width 40 height 18
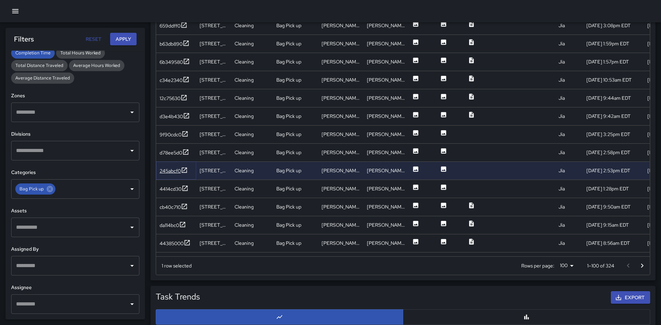
click at [188, 168] on icon at bounding box center [184, 169] width 7 height 7
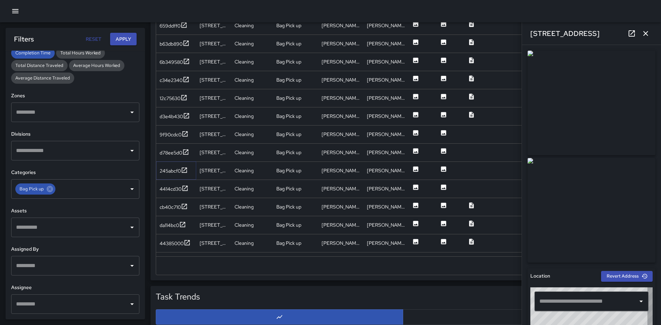
type input "**********"
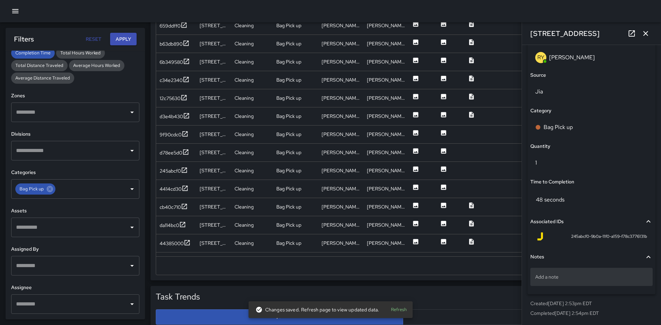
click at [573, 270] on div "Add a note" at bounding box center [591, 277] width 122 height 18
type textarea "*****"
click at [646, 29] on button "button" at bounding box center [645, 33] width 14 height 14
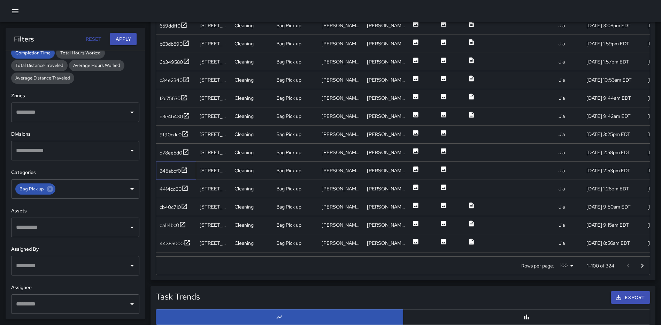
click at [186, 171] on icon at bounding box center [184, 169] width 7 height 7
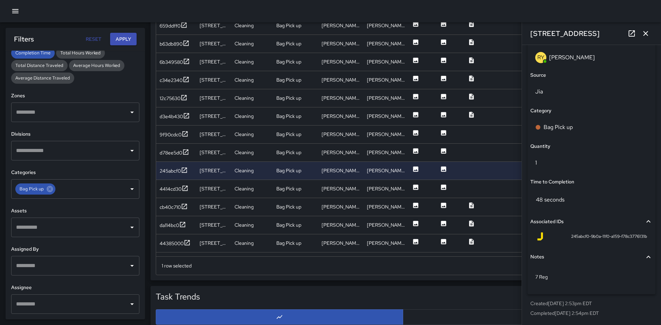
click at [648, 33] on icon "button" at bounding box center [645, 33] width 8 height 8
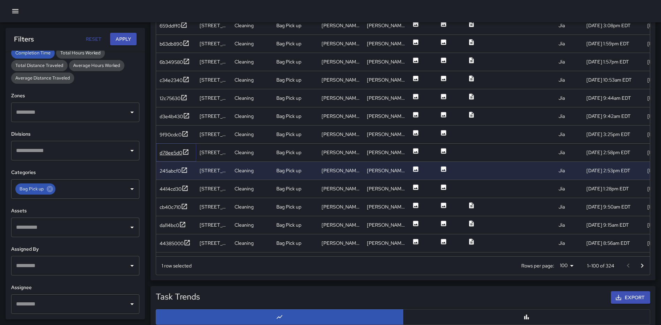
click at [185, 149] on icon at bounding box center [185, 151] width 7 height 7
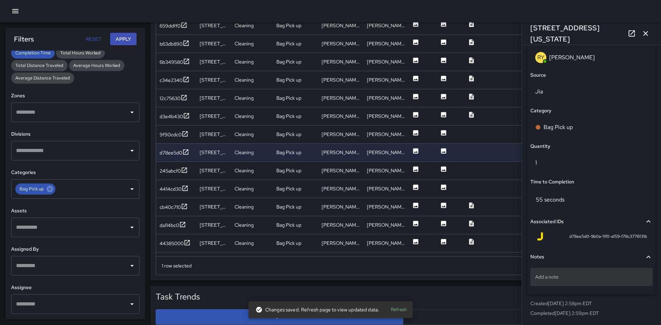
click at [583, 282] on div "Add a note" at bounding box center [591, 277] width 122 height 18
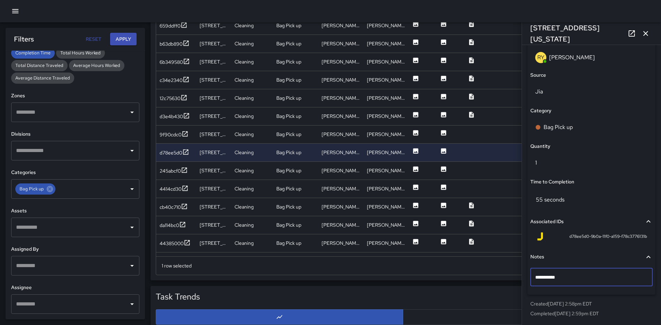
type textarea "**********"
click at [650, 30] on button "button" at bounding box center [645, 33] width 14 height 14
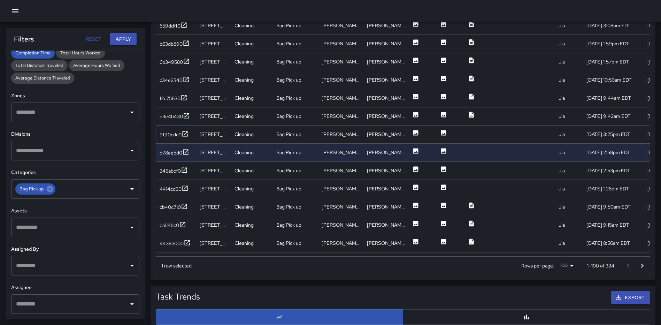
click at [184, 131] on icon at bounding box center [184, 133] width 7 height 7
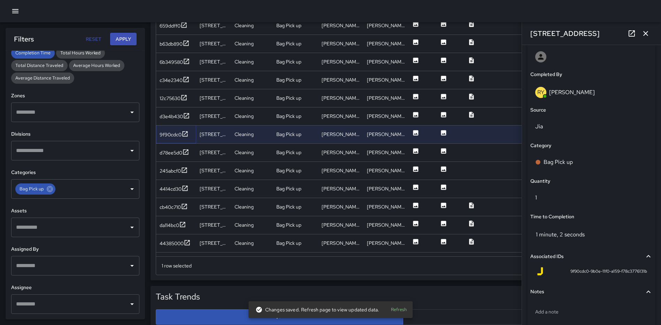
scroll to position [453, 0]
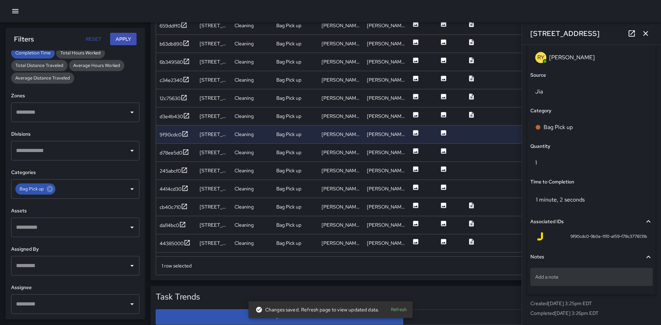
click at [598, 280] on div "Add a note" at bounding box center [591, 277] width 122 height 18
type textarea "**********"
click at [645, 33] on icon "button" at bounding box center [645, 33] width 8 height 8
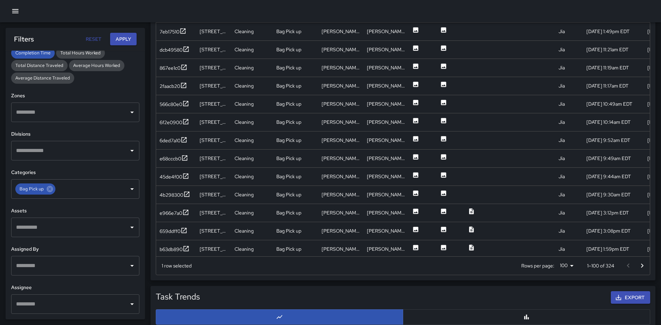
scroll to position [326, 0]
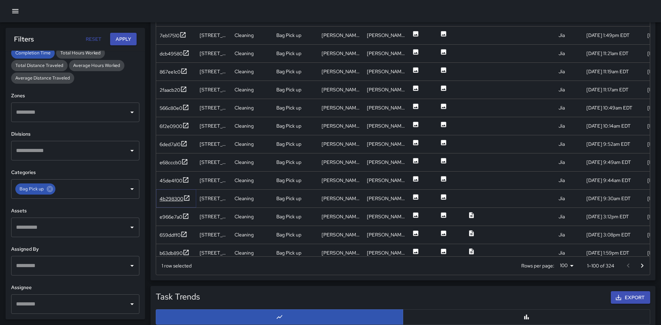
click at [189, 196] on icon at bounding box center [186, 197] width 5 height 5
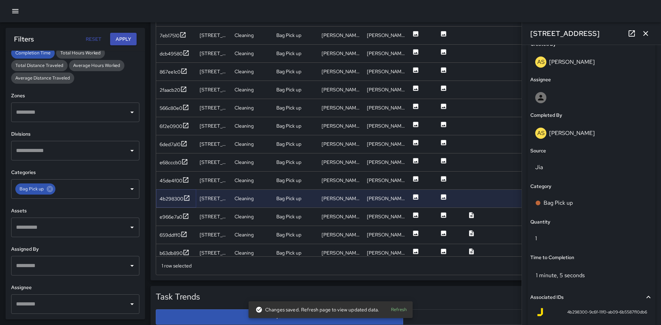
scroll to position [453, 0]
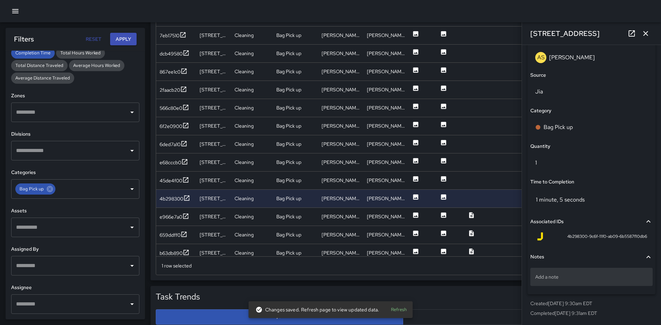
click at [589, 280] on p "Add a note" at bounding box center [591, 276] width 113 height 7
type textarea "*****"
click at [646, 30] on icon "button" at bounding box center [645, 33] width 8 height 8
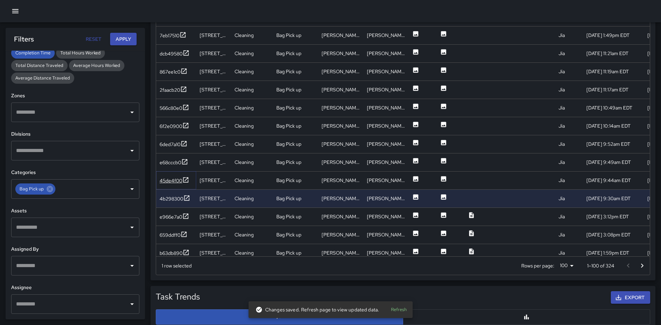
click at [189, 178] on icon at bounding box center [185, 179] width 7 height 7
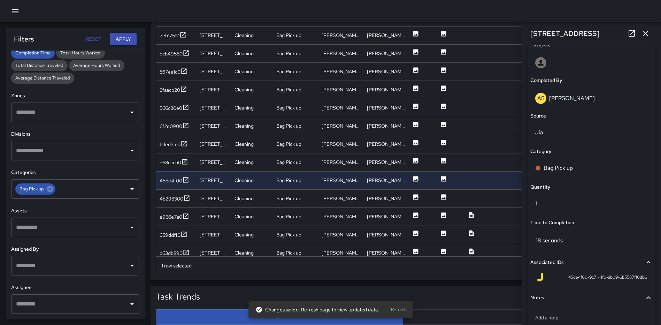
scroll to position [416, 0]
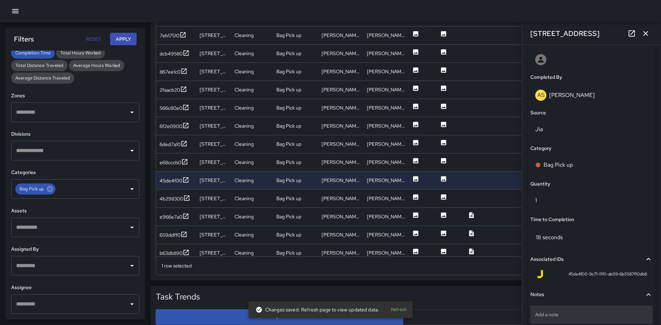
click at [557, 309] on div "Add a note" at bounding box center [591, 314] width 122 height 18
type textarea "*****"
click at [645, 33] on icon "button" at bounding box center [645, 33] width 5 height 5
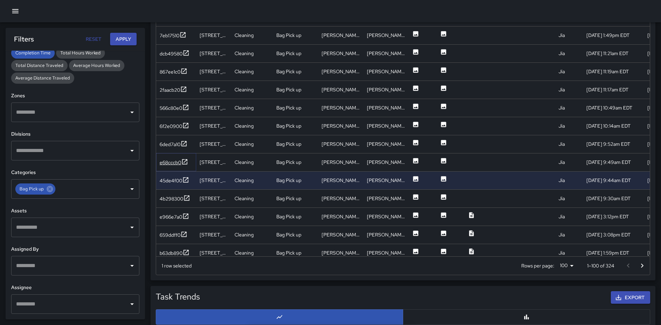
click at [186, 161] on icon at bounding box center [184, 161] width 5 height 5
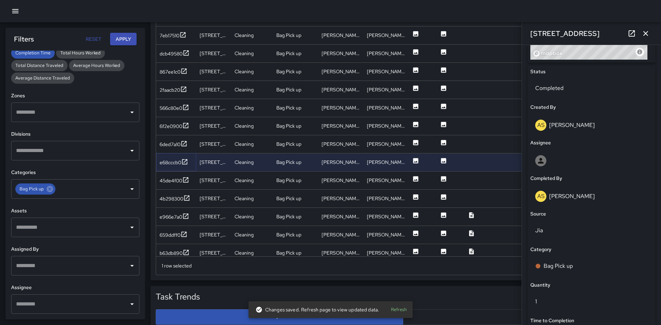
scroll to position [453, 0]
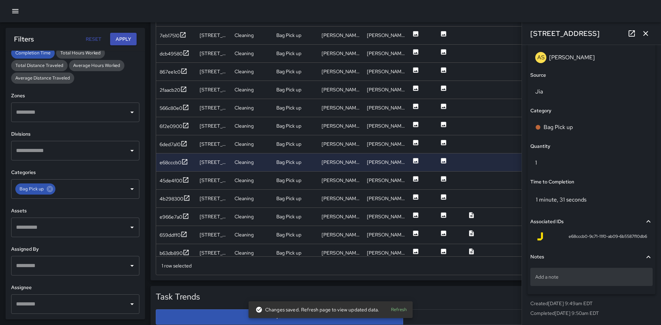
click at [604, 280] on div "Add a note" at bounding box center [591, 277] width 122 height 18
type textarea "*****"
drag, startPoint x: 643, startPoint y: 33, endPoint x: 644, endPoint y: 37, distance: 4.4
click at [643, 32] on icon "button" at bounding box center [645, 33] width 8 height 8
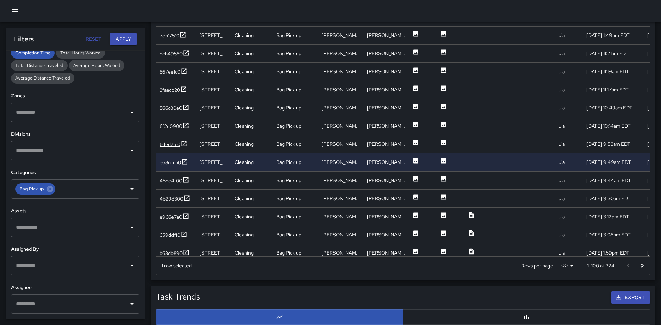
click at [183, 142] on icon at bounding box center [183, 143] width 7 height 7
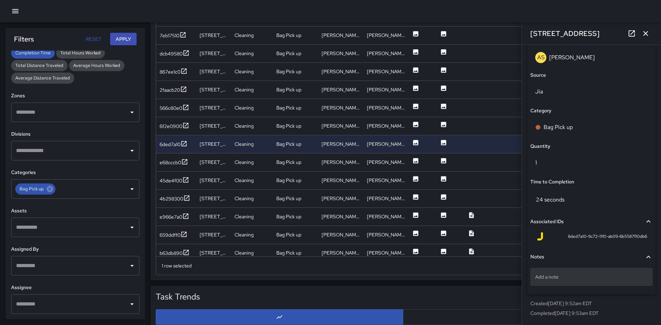
click at [574, 279] on p "Add a note" at bounding box center [591, 276] width 113 height 7
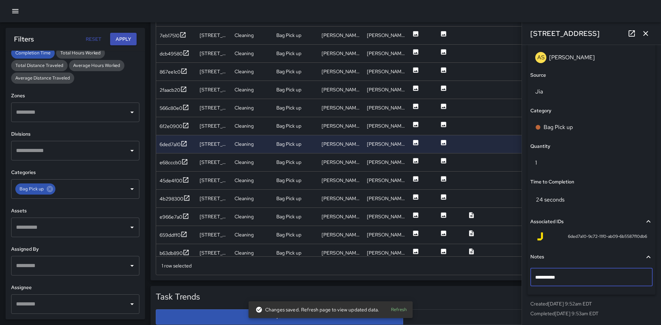
type textarea "**********"
click at [645, 29] on icon "button" at bounding box center [645, 33] width 8 height 8
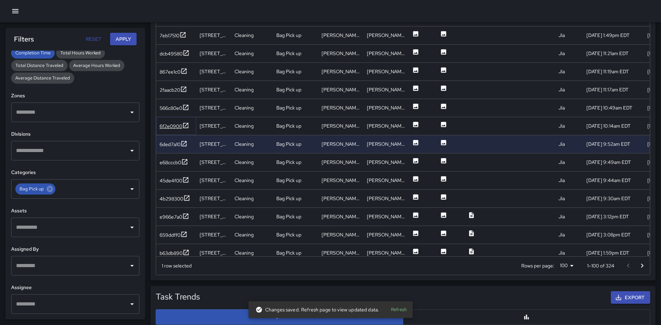
click at [184, 124] on icon at bounding box center [185, 125] width 5 height 5
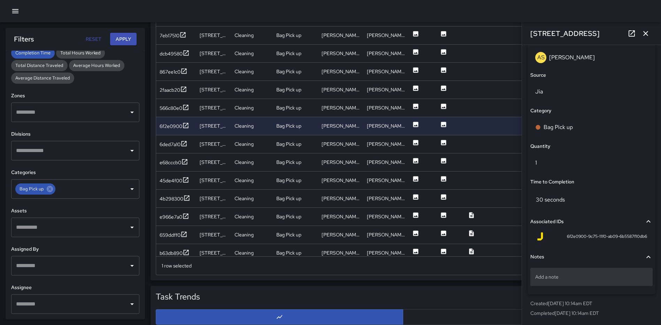
click at [563, 275] on p "Add a note" at bounding box center [591, 276] width 113 height 7
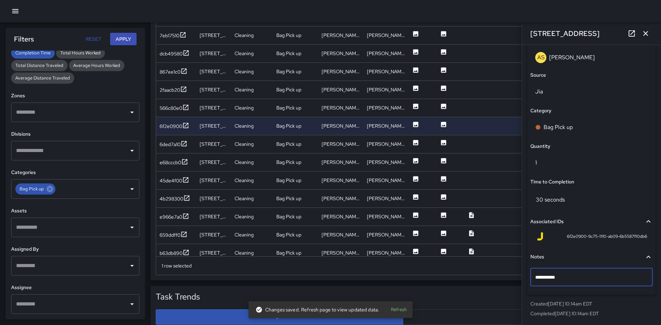
type textarea "**********"
click at [645, 31] on icon "button" at bounding box center [645, 33] width 8 height 8
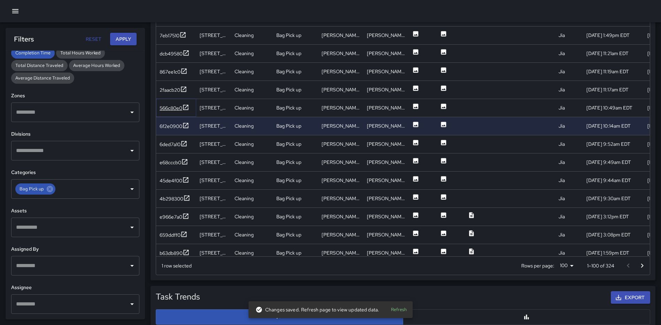
click at [187, 108] on icon at bounding box center [185, 107] width 7 height 7
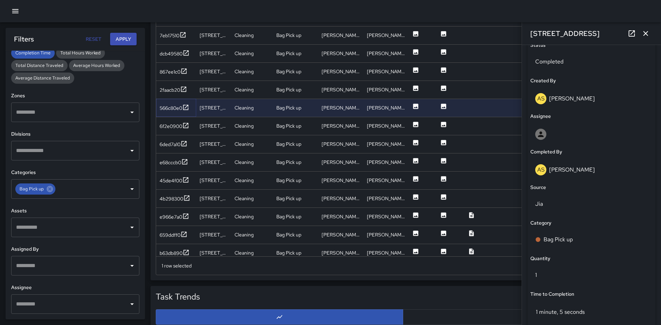
scroll to position [347, 0]
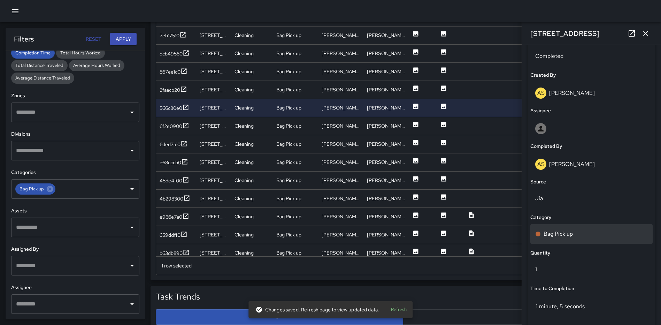
click at [593, 231] on div "Bag Pick up" at bounding box center [591, 234] width 113 height 8
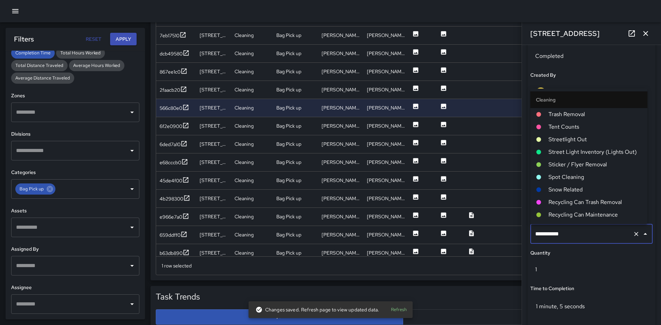
scroll to position [298, 0]
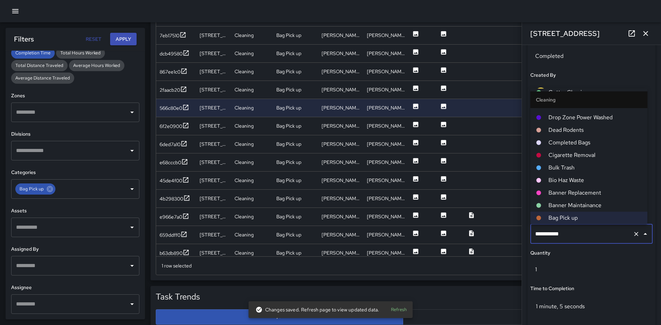
click at [575, 144] on span "Completed Bags" at bounding box center [594, 142] width 93 height 8
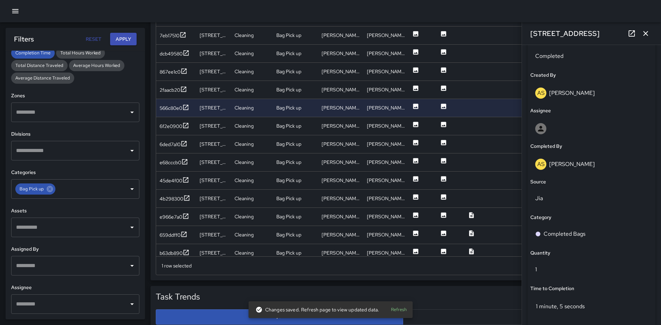
click at [645, 34] on icon "button" at bounding box center [645, 33] width 5 height 5
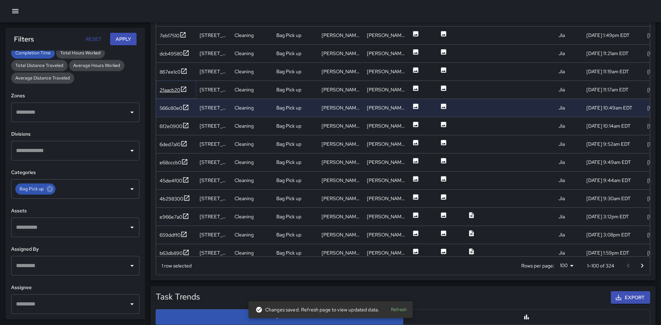
click at [181, 87] on icon at bounding box center [183, 89] width 7 height 7
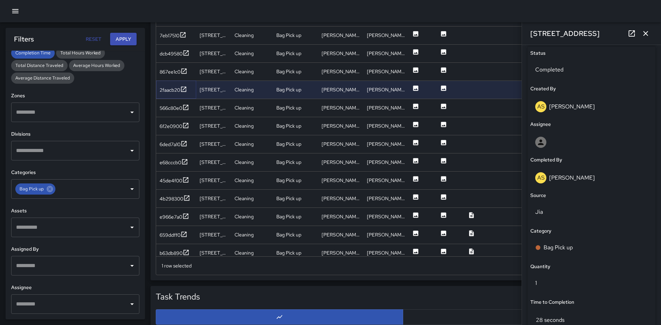
scroll to position [453, 0]
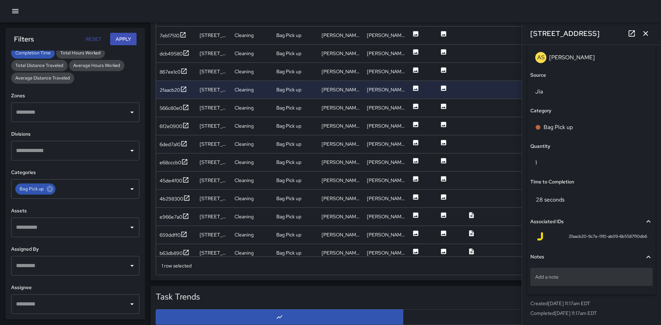
click at [576, 276] on p "Add a note" at bounding box center [591, 276] width 113 height 7
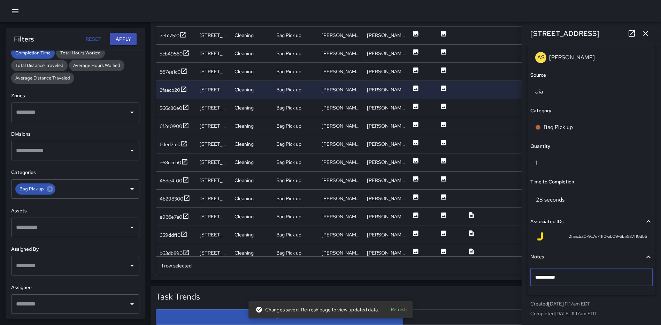
type textarea "**********"
click at [643, 31] on icon "button" at bounding box center [645, 33] width 8 height 8
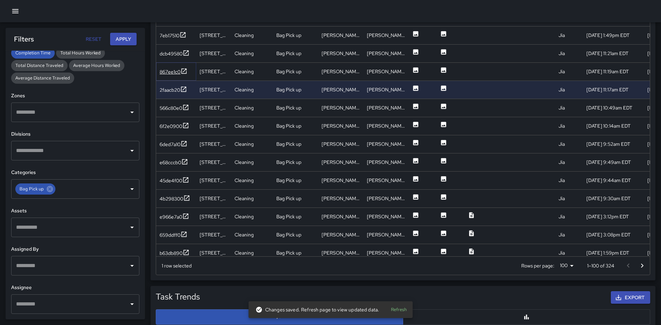
click at [186, 72] on icon at bounding box center [183, 71] width 7 height 7
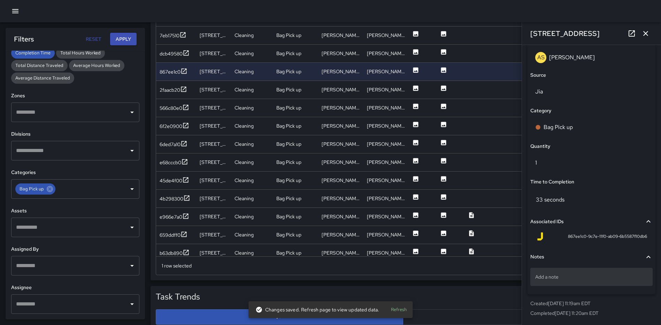
click at [563, 271] on div "Add a note" at bounding box center [591, 277] width 122 height 18
type textarea "*****"
click at [648, 36] on icon "button" at bounding box center [645, 33] width 8 height 8
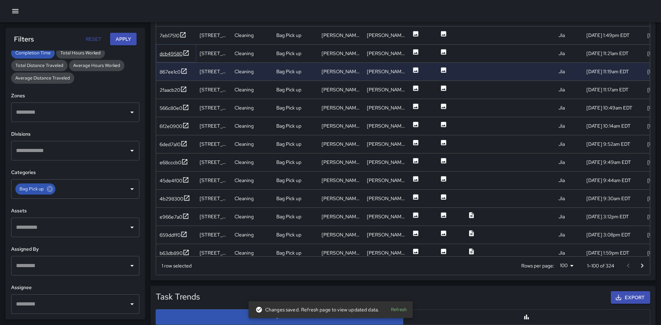
click at [187, 52] on icon at bounding box center [186, 52] width 5 height 5
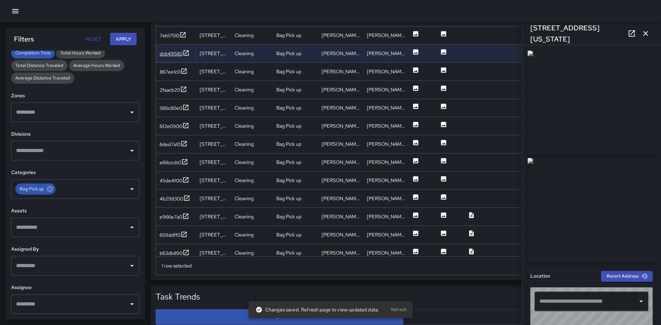
type input "**********"
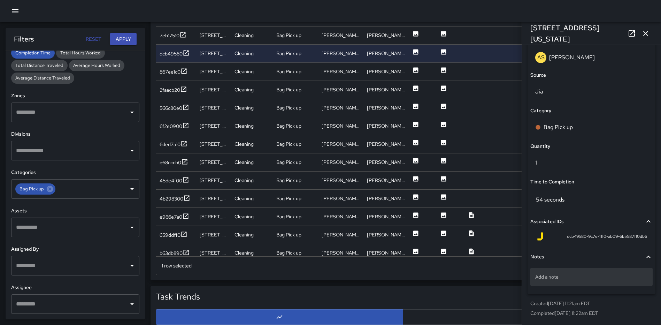
click at [588, 279] on p "Add a note" at bounding box center [591, 276] width 113 height 7
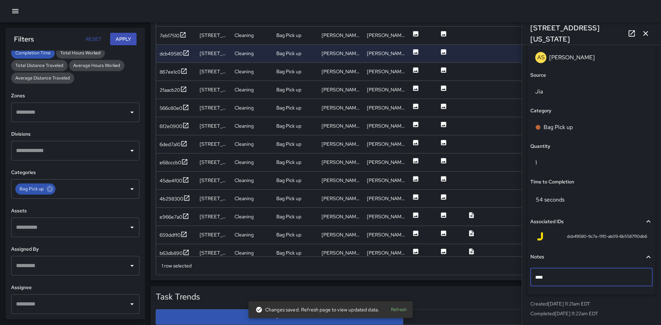
type textarea "*****"
click at [646, 33] on icon "button" at bounding box center [645, 33] width 5 height 5
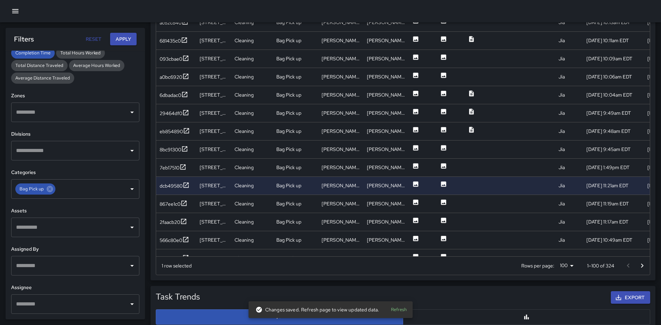
scroll to position [197, 0]
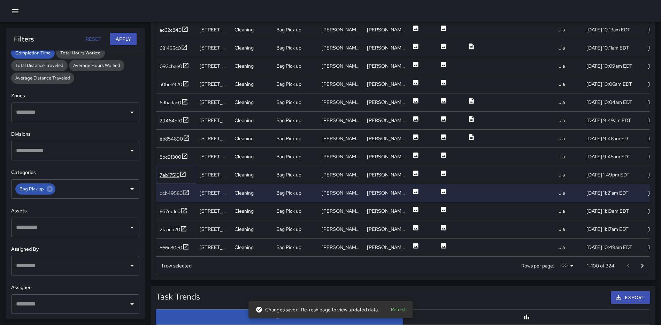
click at [183, 173] on icon at bounding box center [182, 174] width 7 height 7
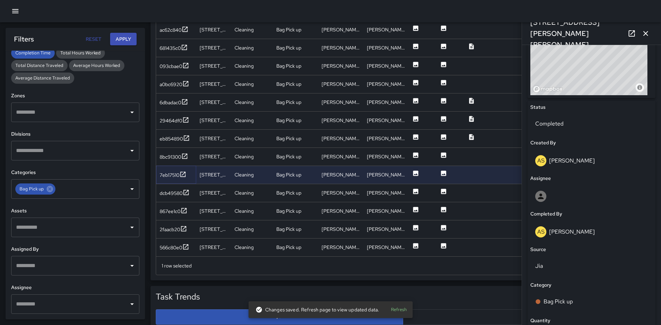
scroll to position [282, 0]
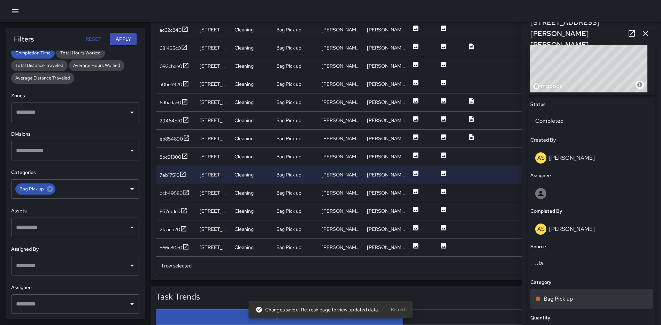
click at [574, 293] on div "Bag Pick up" at bounding box center [591, 299] width 122 height 20
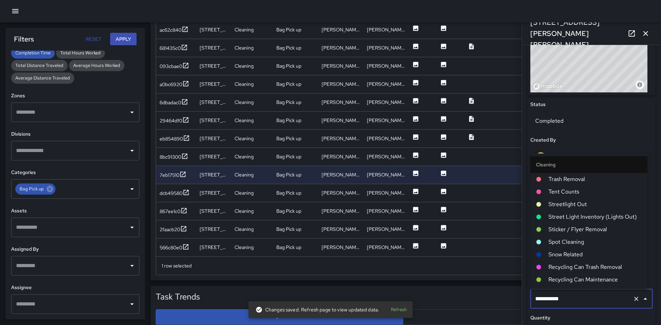
scroll to position [298, 0]
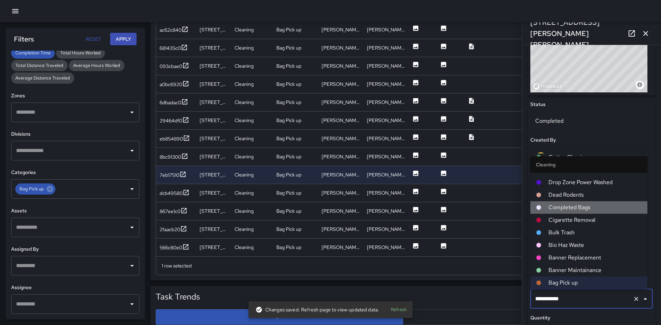
click at [591, 207] on span "Completed Bags" at bounding box center [594, 207] width 93 height 8
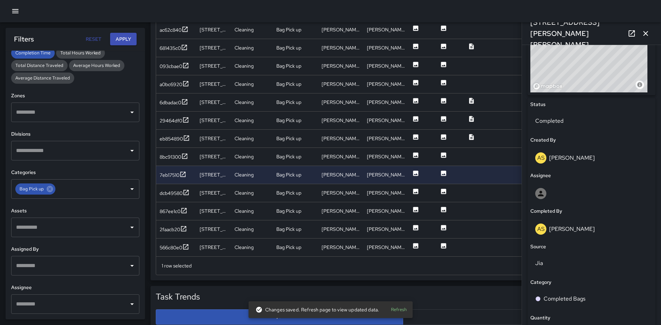
click at [644, 31] on icon "button" at bounding box center [645, 33] width 8 height 8
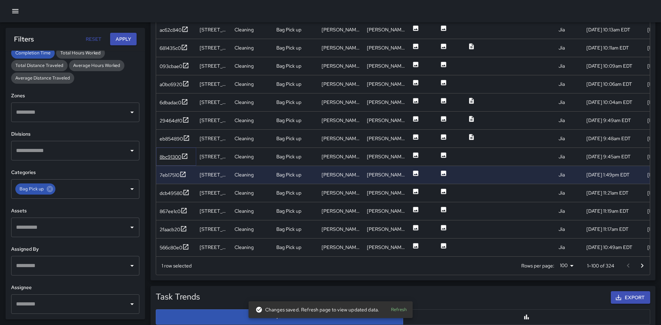
click at [186, 155] on icon at bounding box center [184, 155] width 5 height 5
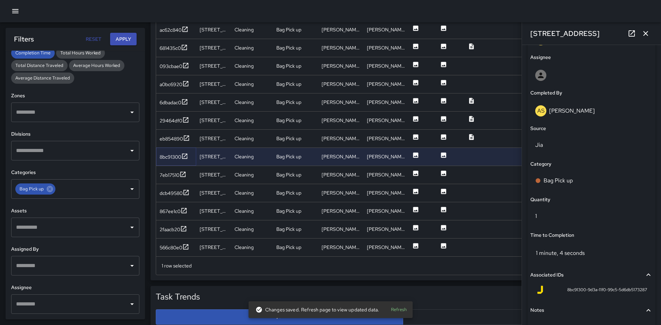
scroll to position [453, 0]
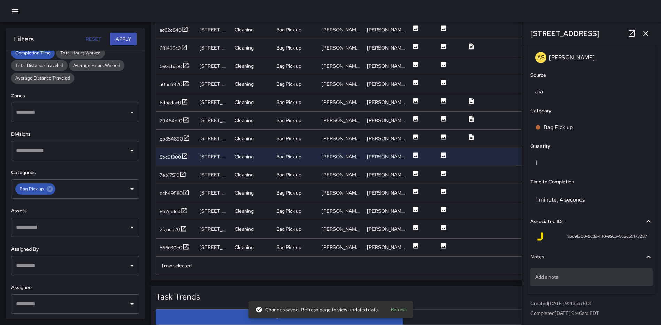
click at [573, 273] on p "Add a note" at bounding box center [591, 276] width 113 height 7
type textarea "**********"
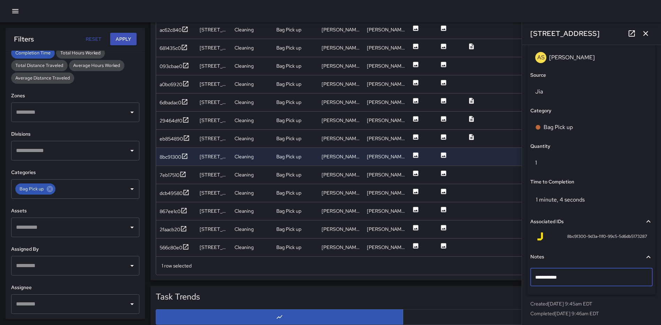
click at [645, 32] on icon "button" at bounding box center [645, 33] width 8 height 8
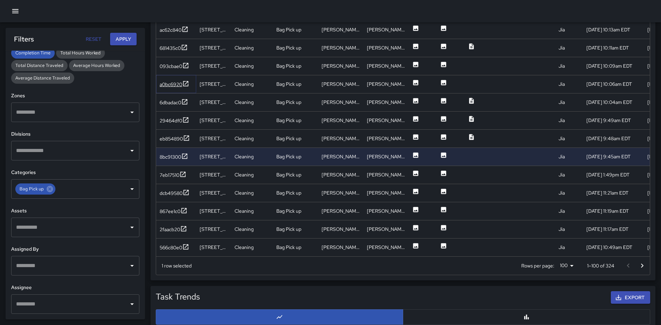
click at [187, 82] on icon at bounding box center [185, 83] width 5 height 5
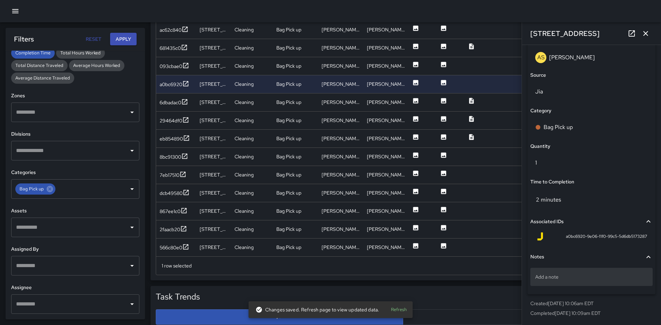
click at [574, 274] on p "Add a note" at bounding box center [591, 276] width 113 height 7
type textarea "*****"
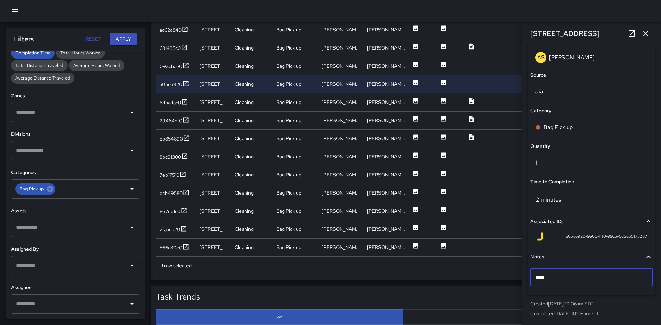
click at [645, 30] on icon "button" at bounding box center [645, 33] width 8 height 8
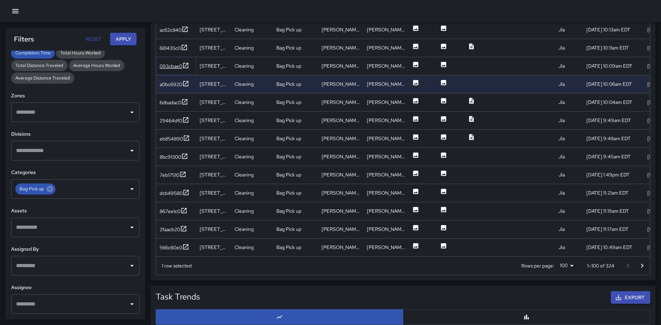
click at [188, 64] on icon at bounding box center [185, 65] width 5 height 5
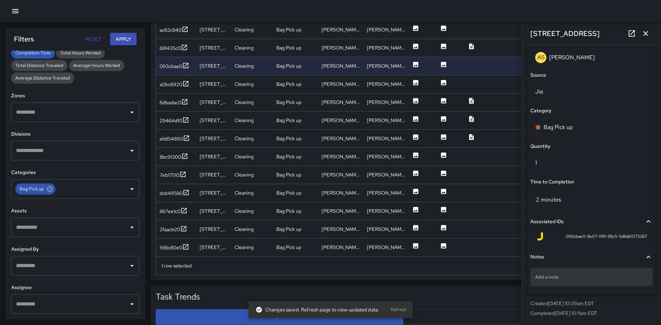
click at [574, 273] on p "Add a note" at bounding box center [591, 276] width 113 height 7
type textarea "*****"
click at [644, 37] on icon "button" at bounding box center [645, 33] width 8 height 8
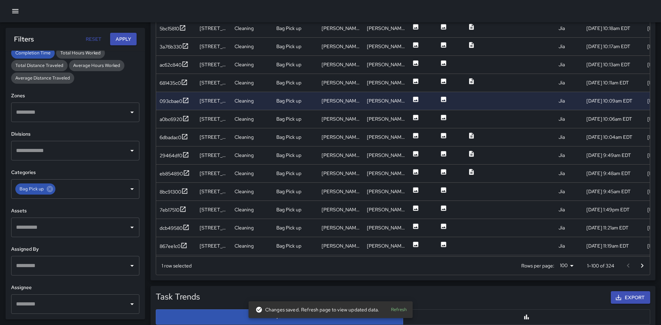
scroll to position [132, 0]
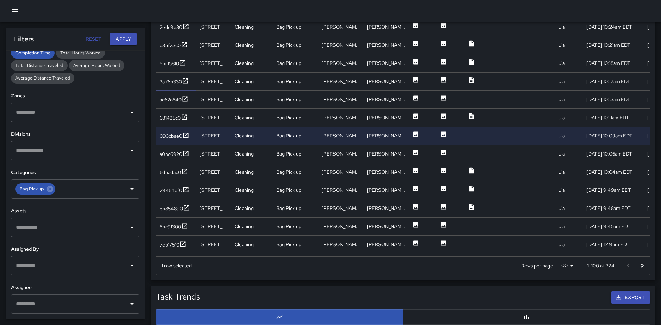
click at [185, 98] on icon at bounding box center [184, 98] width 7 height 7
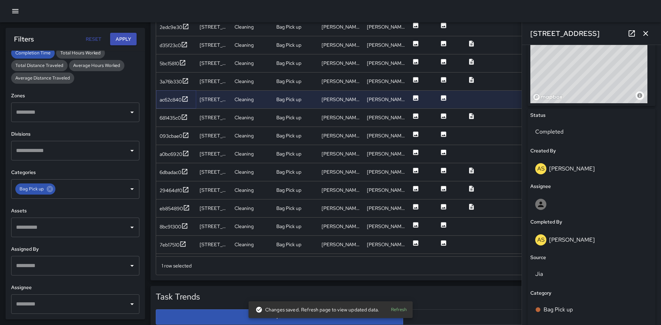
scroll to position [453, 0]
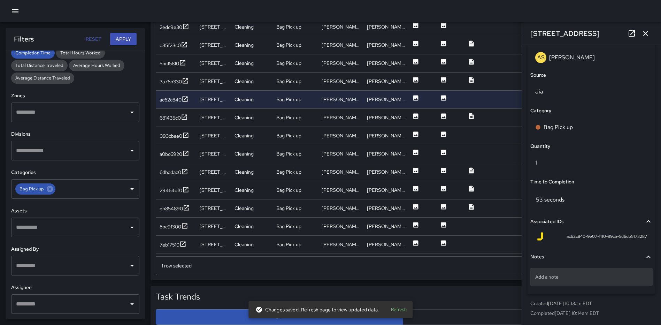
click at [569, 280] on div "Add a note" at bounding box center [591, 277] width 122 height 18
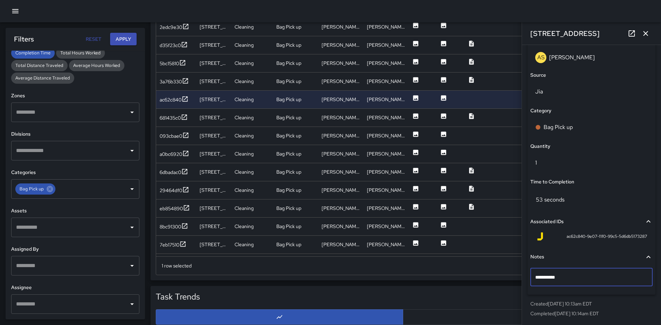
type textarea "**********"
click at [645, 33] on icon "button" at bounding box center [645, 33] width 8 height 8
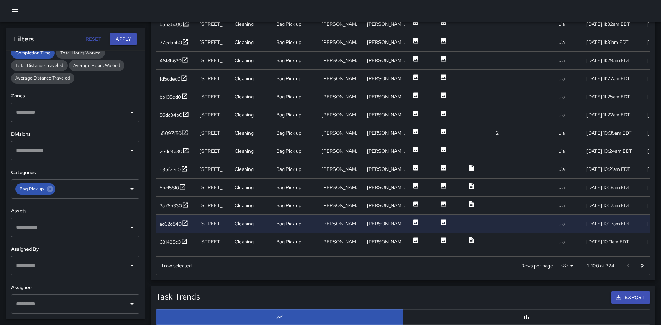
scroll to position [3, 0]
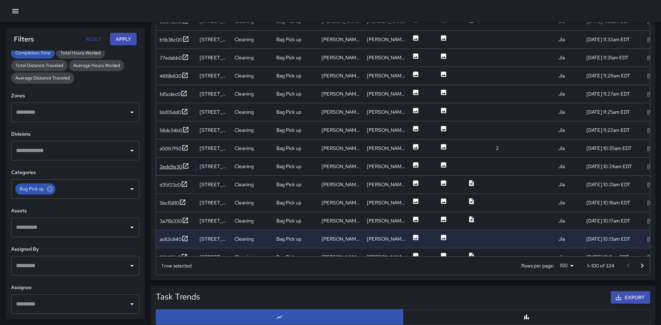
click at [187, 166] on icon at bounding box center [185, 165] width 7 height 7
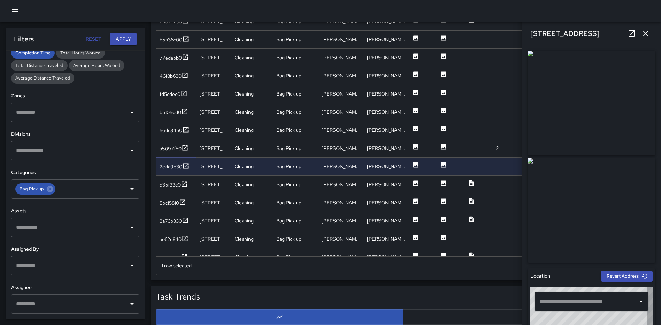
type input "**********"
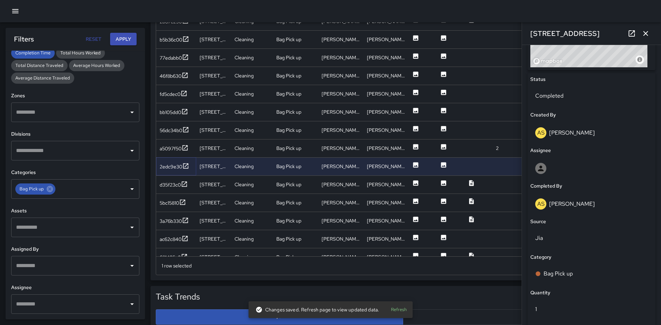
scroll to position [453, 0]
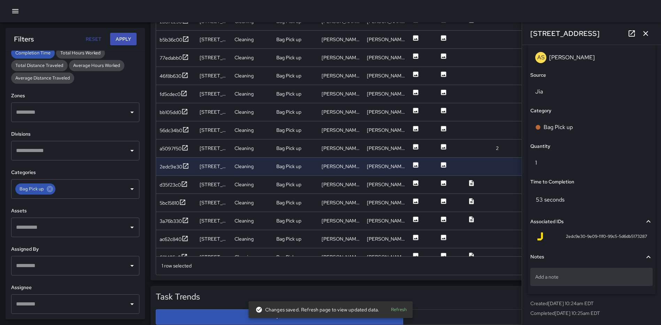
click at [559, 281] on div "Add a note" at bounding box center [591, 277] width 122 height 18
type textarea "**********"
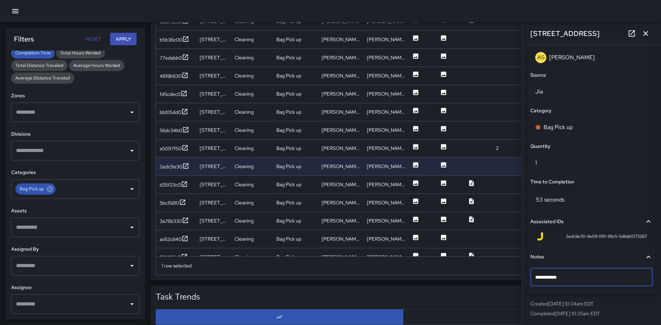
drag, startPoint x: 644, startPoint y: 32, endPoint x: 615, endPoint y: 61, distance: 41.1
click at [644, 32] on icon "button" at bounding box center [645, 33] width 5 height 5
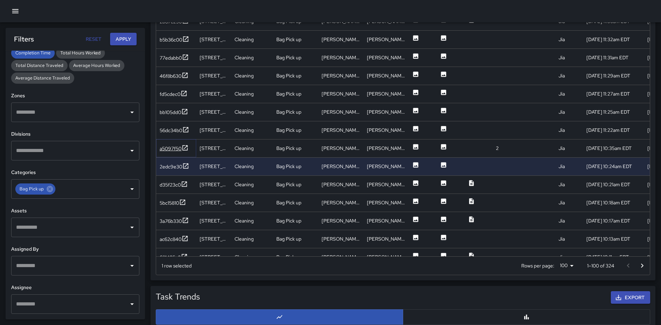
click at [187, 145] on icon at bounding box center [185, 147] width 5 height 5
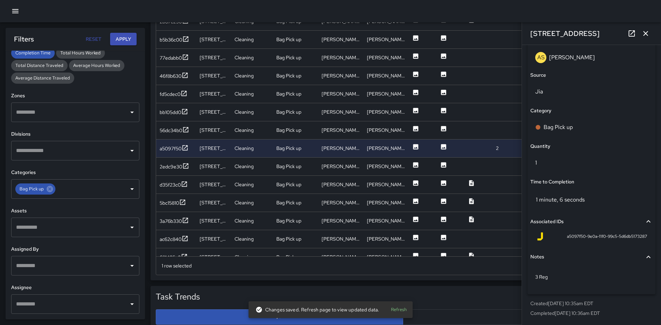
click at [644, 34] on icon "button" at bounding box center [645, 33] width 5 height 5
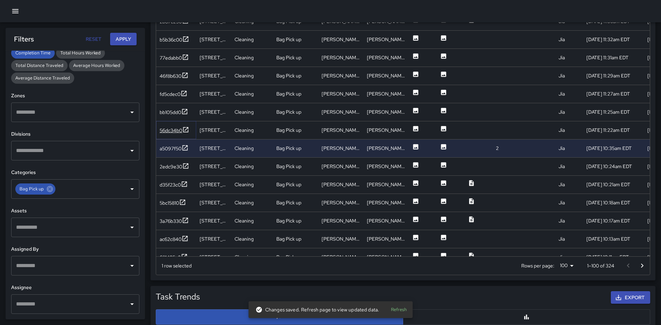
click at [186, 128] on icon at bounding box center [185, 129] width 7 height 7
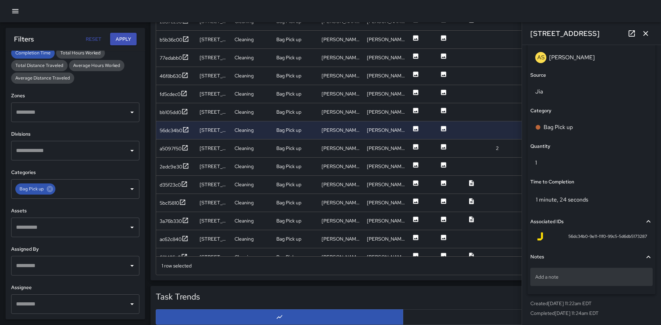
click at [584, 280] on div "Add a note" at bounding box center [591, 277] width 122 height 18
type textarea "*****"
click at [647, 33] on icon "button" at bounding box center [645, 33] width 8 height 8
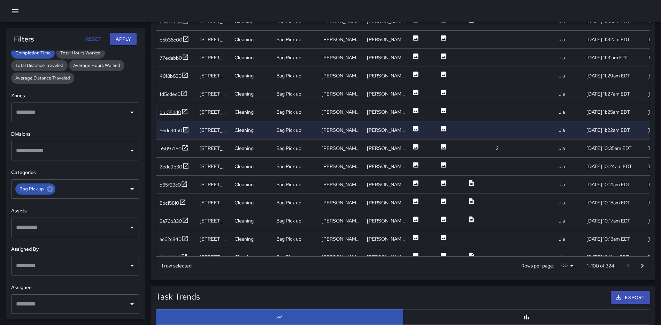
click at [188, 110] on icon at bounding box center [184, 111] width 7 height 7
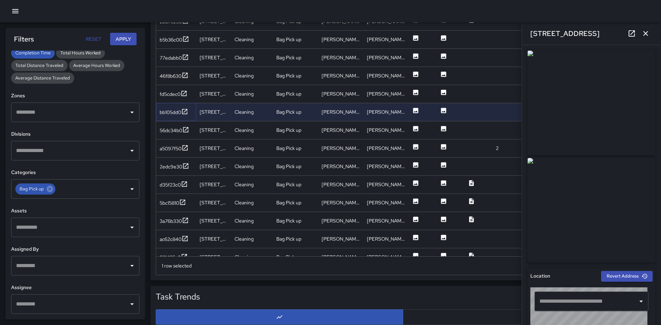
type input "**********"
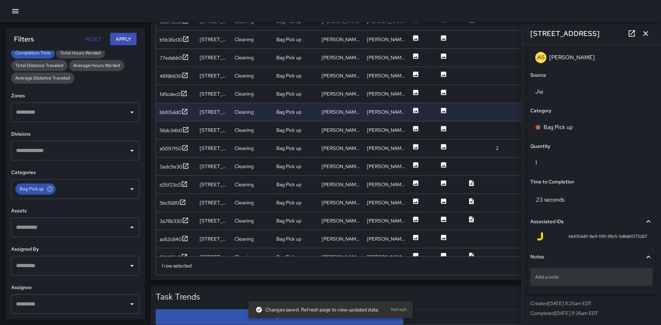
click at [576, 282] on div "Add a note" at bounding box center [591, 277] width 122 height 18
type textarea "*****"
click at [647, 33] on icon "button" at bounding box center [645, 33] width 8 height 8
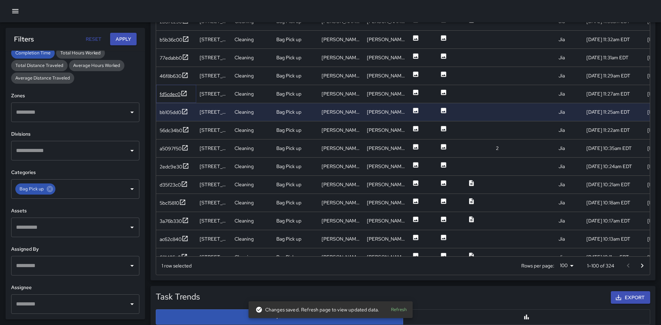
click at [185, 93] on icon at bounding box center [183, 93] width 5 height 5
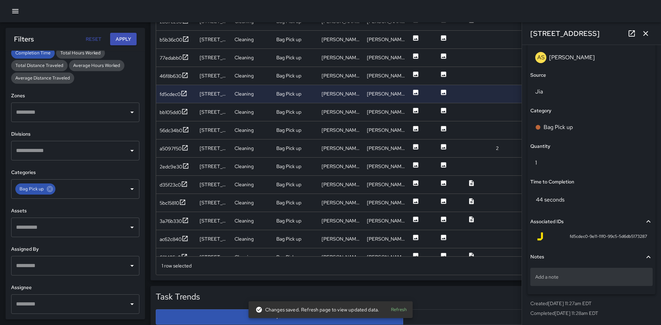
click at [563, 280] on div "Add a note" at bounding box center [591, 277] width 122 height 18
type textarea "*****"
click at [644, 32] on icon "button" at bounding box center [645, 33] width 5 height 5
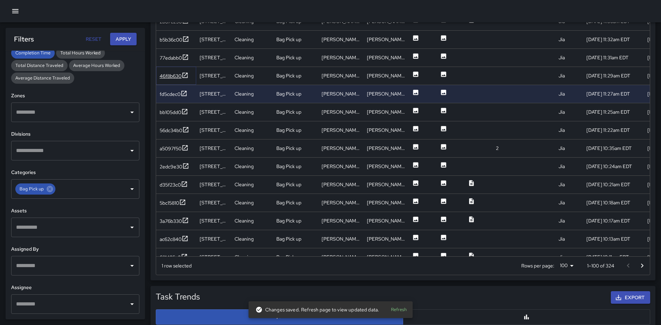
click at [184, 74] on icon at bounding box center [184, 75] width 7 height 7
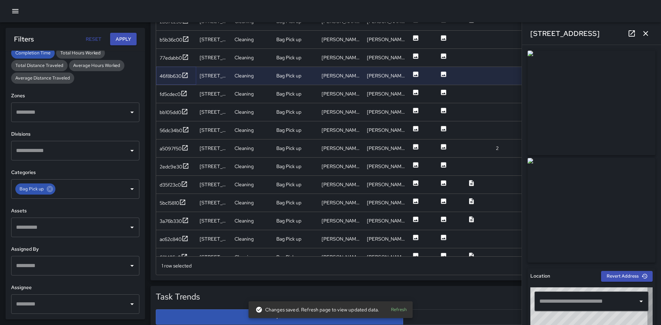
type input "**********"
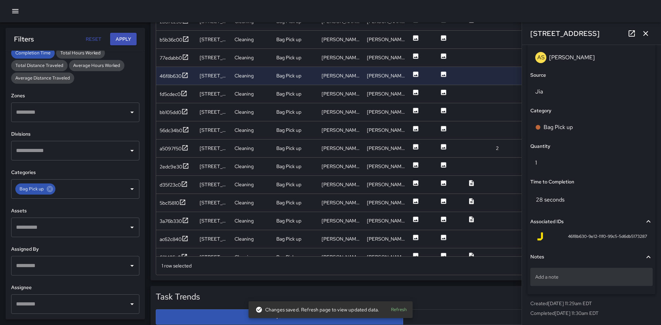
click at [583, 277] on p "Add a note" at bounding box center [591, 276] width 113 height 7
type textarea "*****"
click at [645, 30] on icon "button" at bounding box center [645, 33] width 8 height 8
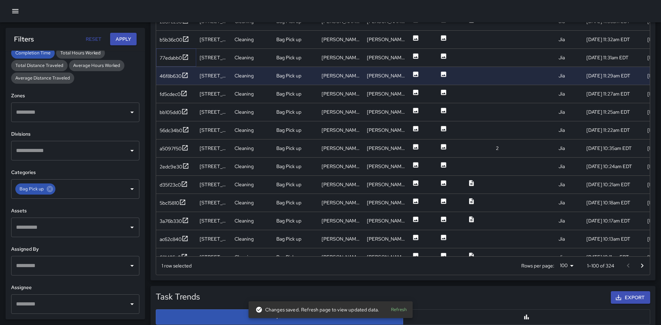
click at [186, 57] on icon at bounding box center [185, 57] width 7 height 7
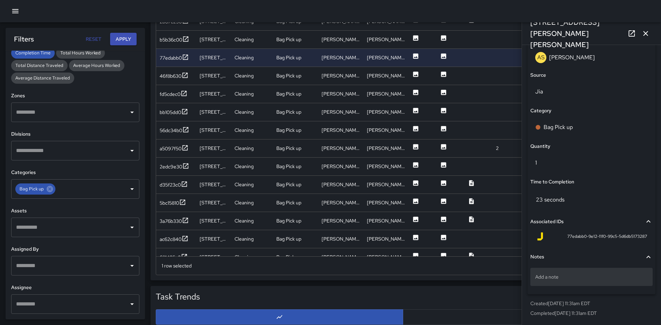
click at [573, 276] on p "Add a note" at bounding box center [591, 276] width 113 height 7
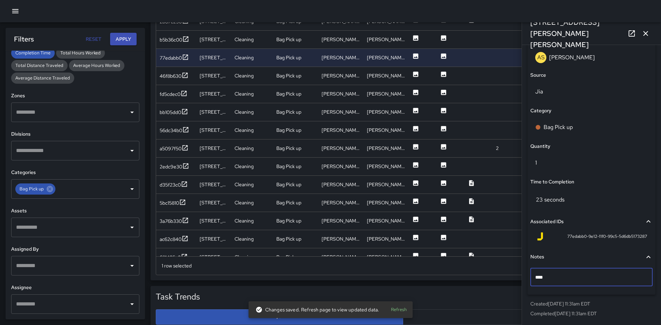
type textarea "*****"
click at [646, 31] on icon "button" at bounding box center [645, 33] width 8 height 8
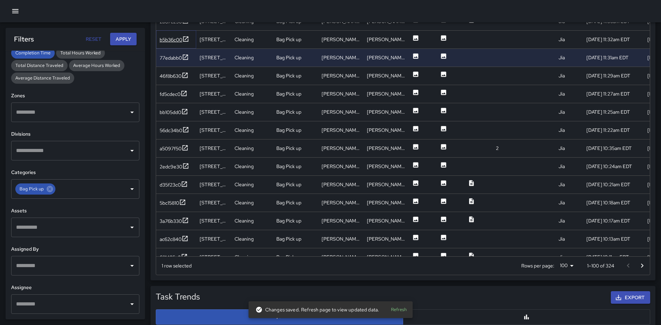
click at [184, 38] on icon at bounding box center [185, 39] width 7 height 7
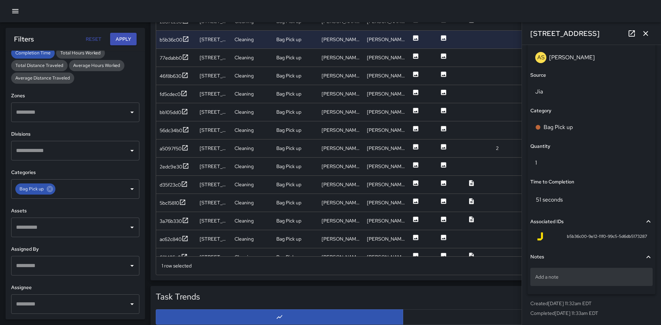
click at [557, 272] on div "Add a note" at bounding box center [591, 277] width 122 height 18
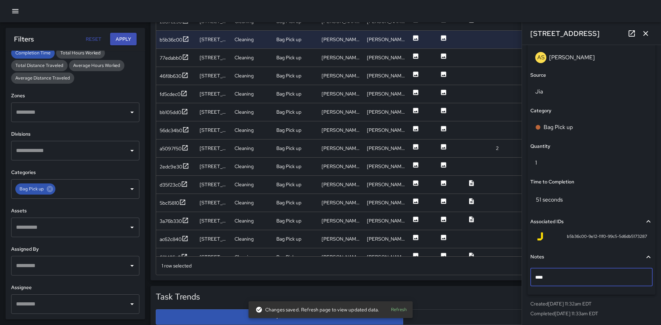
type textarea "*****"
click at [645, 30] on icon "button" at bounding box center [645, 33] width 8 height 8
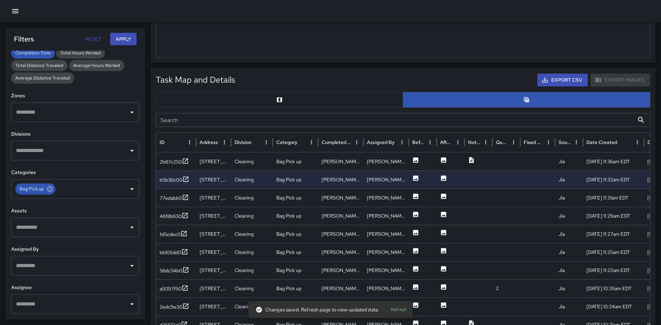
scroll to position [284, 0]
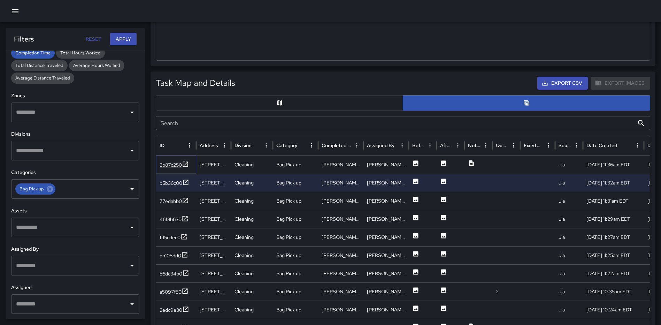
click at [187, 164] on icon at bounding box center [185, 164] width 7 height 7
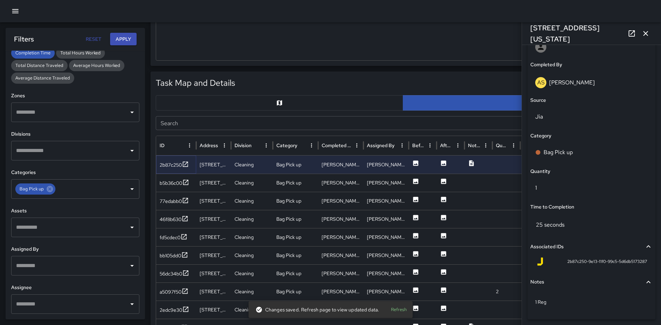
scroll to position [453, 0]
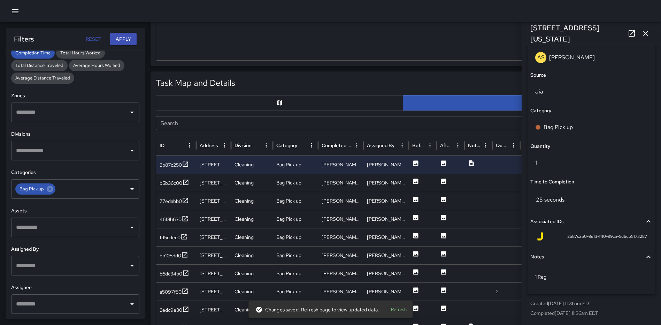
click at [645, 26] on div "[STREET_ADDRESS][US_STATE]" at bounding box center [591, 33] width 139 height 22
click at [644, 34] on icon "button" at bounding box center [645, 33] width 5 height 5
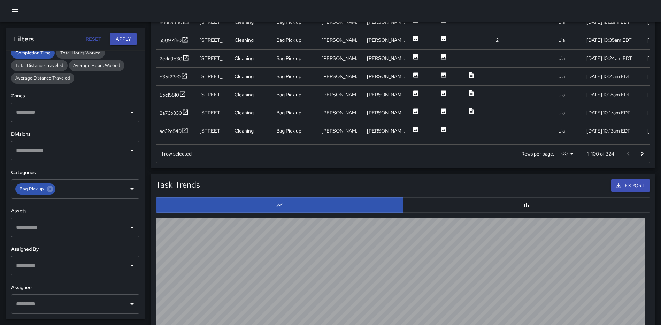
scroll to position [534, 0]
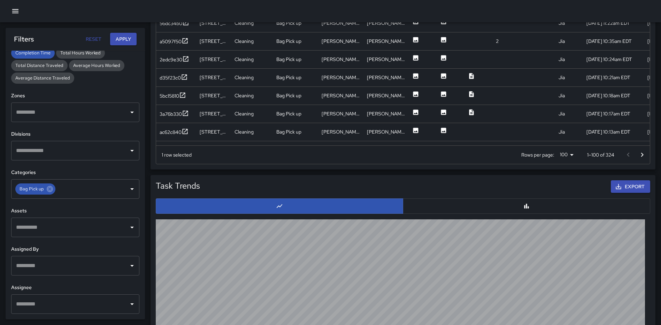
click at [641, 155] on icon "Go to next page" at bounding box center [642, 154] width 8 height 8
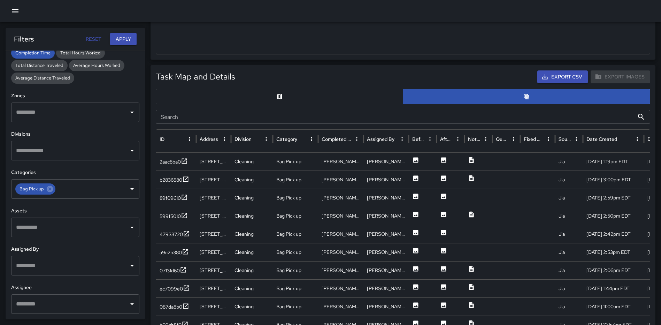
scroll to position [329, 0]
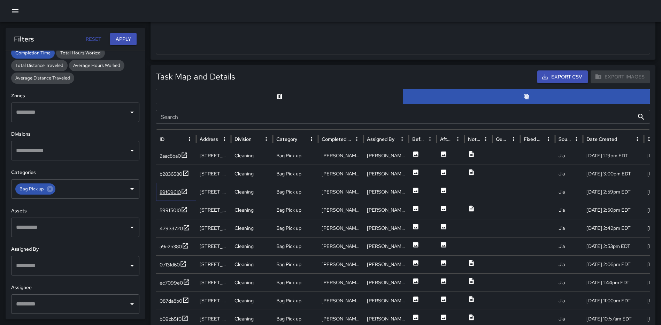
click at [187, 192] on icon at bounding box center [184, 191] width 7 height 7
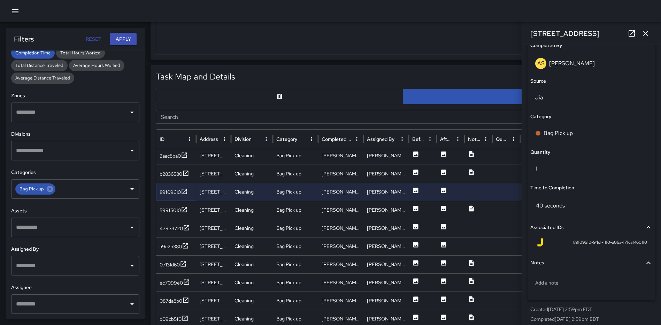
scroll to position [453, 0]
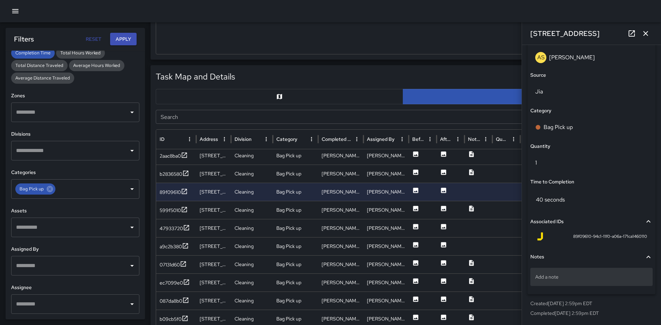
click at [575, 271] on div "Add a note" at bounding box center [591, 277] width 122 height 18
type textarea "**********"
click at [642, 31] on icon "button" at bounding box center [645, 33] width 8 height 8
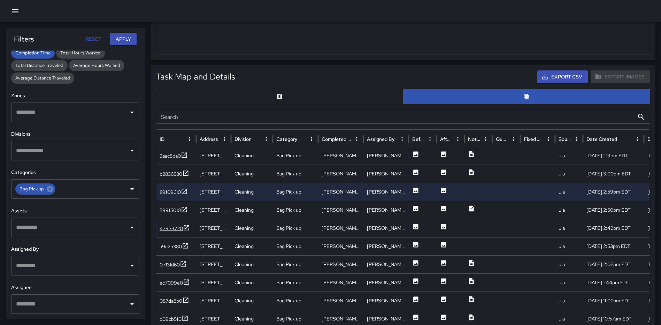
click at [187, 227] on icon at bounding box center [186, 227] width 5 height 5
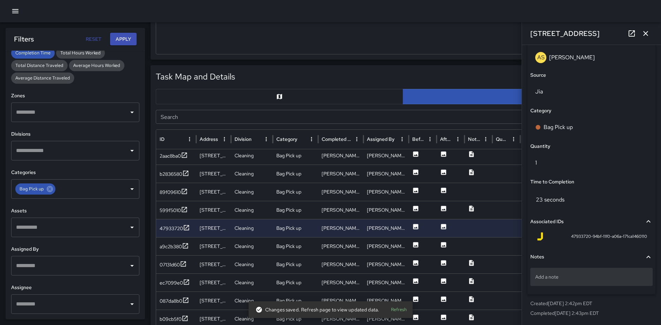
click at [572, 278] on p "Add a note" at bounding box center [591, 276] width 113 height 7
type textarea "*****"
click at [649, 33] on icon "button" at bounding box center [645, 33] width 8 height 8
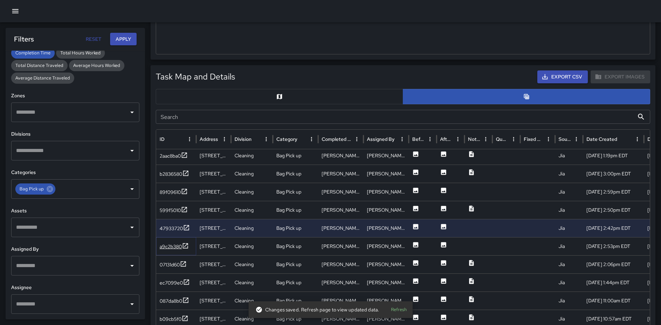
click at [187, 248] on icon at bounding box center [185, 245] width 5 height 5
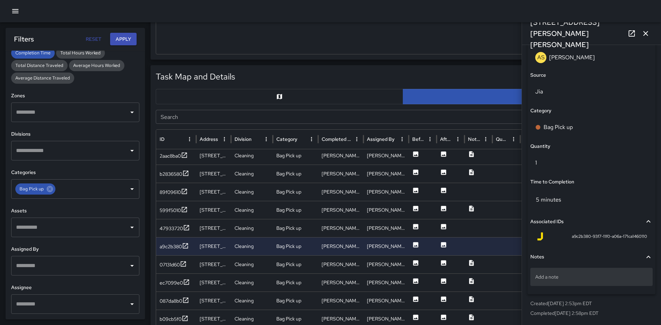
click at [568, 281] on div "Add a note" at bounding box center [591, 277] width 122 height 18
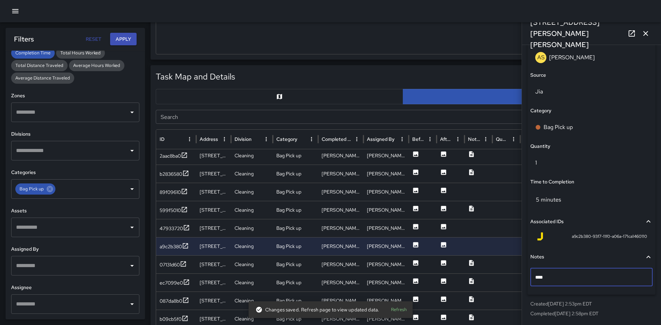
type textarea "*****"
click at [643, 31] on icon "button" at bounding box center [645, 33] width 8 height 8
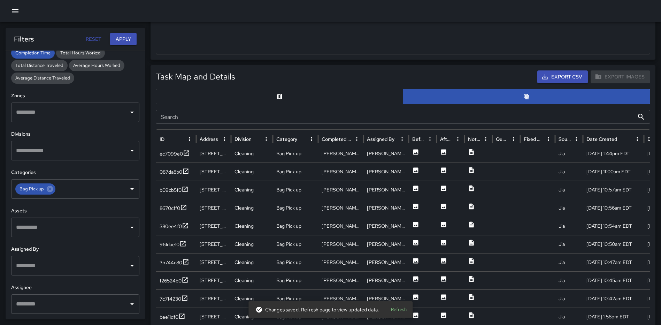
scroll to position [433, 0]
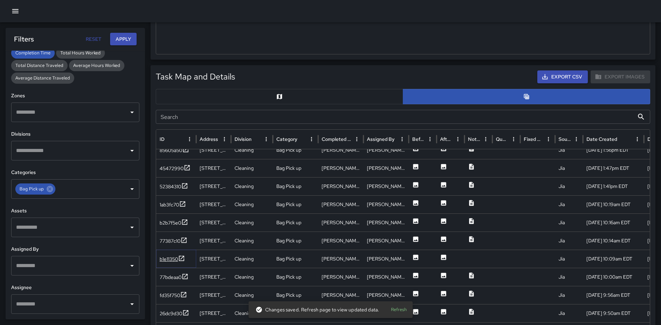
click at [183, 256] on icon at bounding box center [181, 258] width 7 height 7
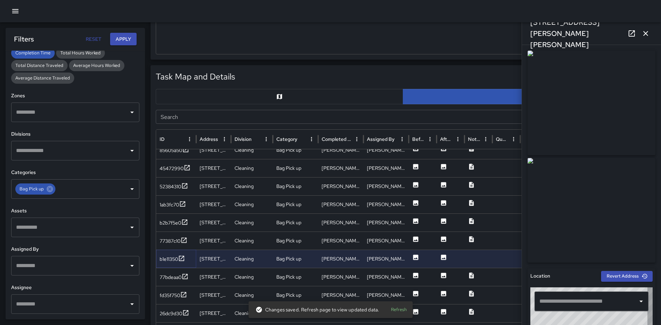
type input "**********"
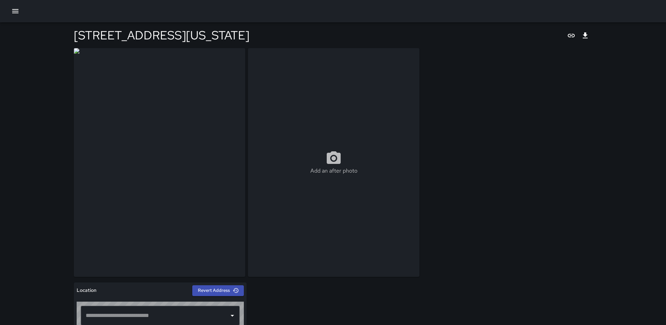
type input "**********"
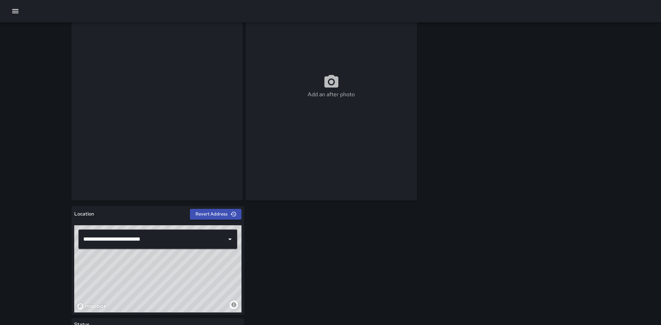
scroll to position [104, 0]
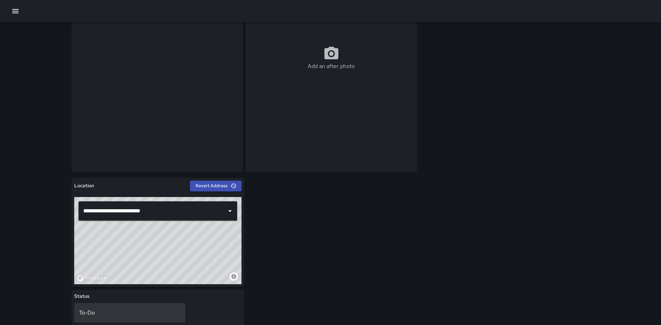
click at [85, 310] on p "To-Do" at bounding box center [130, 312] width 102 height 8
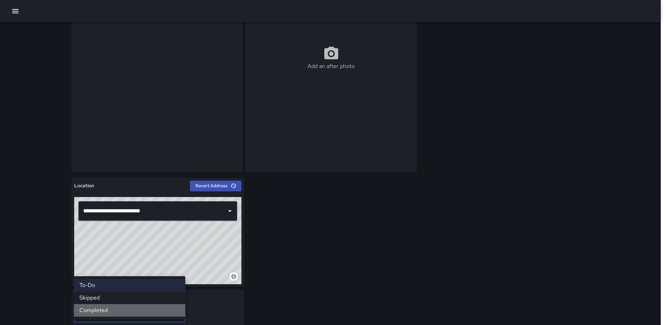
click at [101, 306] on li "Completed" at bounding box center [129, 310] width 111 height 13
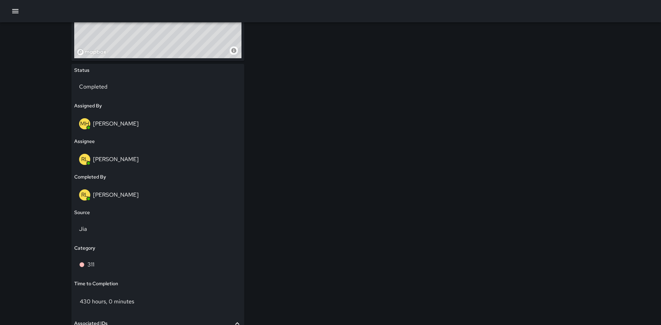
scroll to position [383, 0]
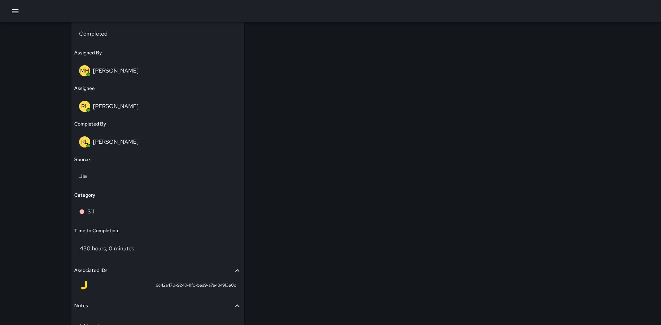
click at [101, 301] on button "Notes" at bounding box center [157, 305] width 167 height 16
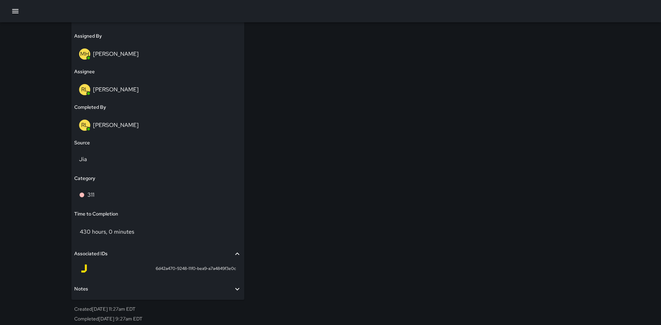
click at [100, 281] on button "Notes" at bounding box center [157, 289] width 167 height 16
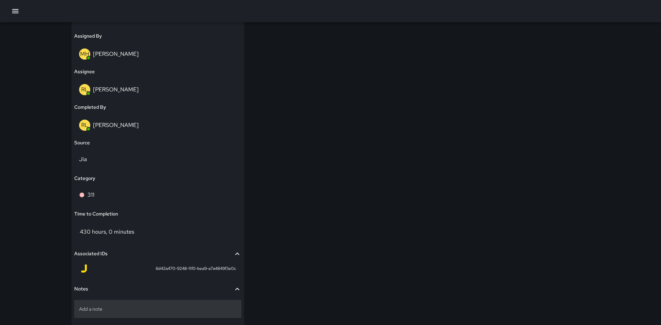
click at [98, 304] on div "Add a note" at bounding box center [157, 309] width 167 height 18
type textarea "**********"
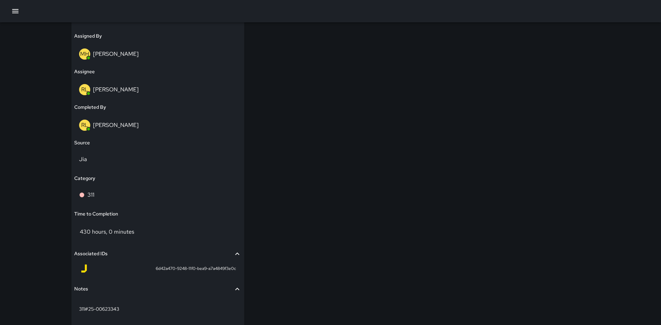
click at [418, 252] on div "**********" at bounding box center [330, -1] width 518 height 703
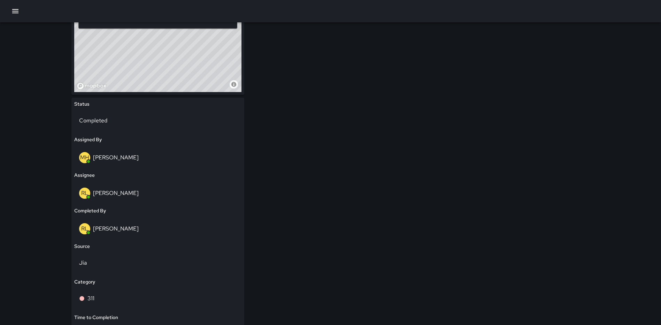
scroll to position [295, 0]
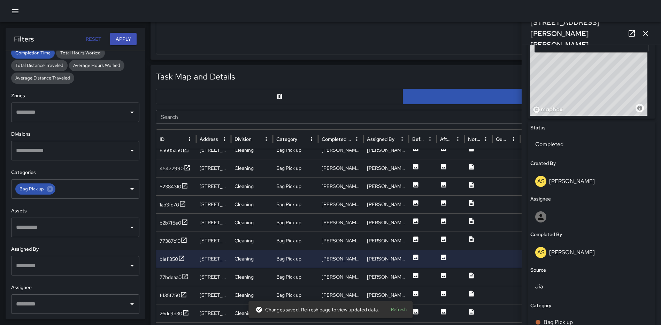
scroll to position [453, 0]
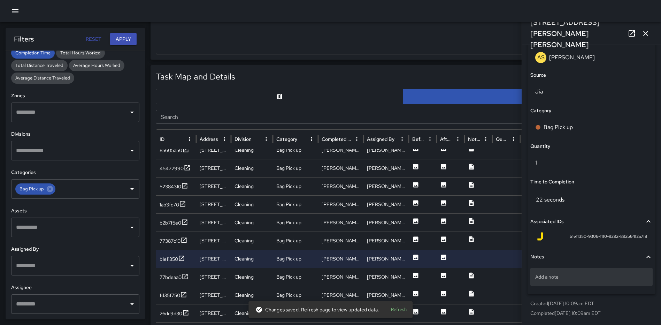
click at [573, 269] on div "Add a note" at bounding box center [591, 277] width 122 height 18
type textarea "**********"
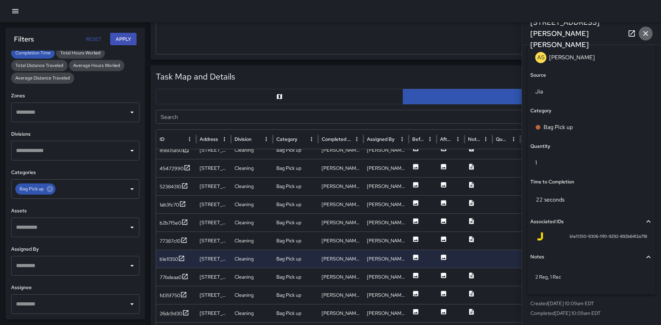
click at [649, 32] on icon "button" at bounding box center [645, 33] width 8 height 8
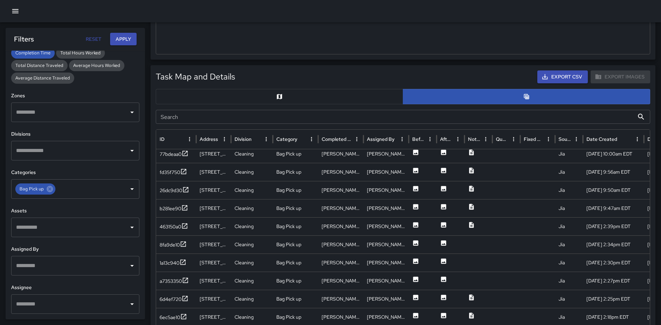
scroll to position [723, 0]
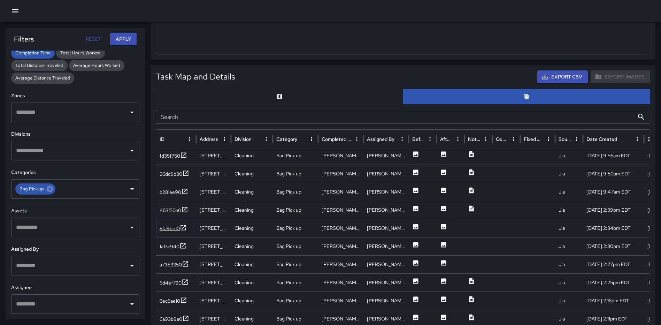
click at [186, 225] on icon at bounding box center [183, 227] width 7 height 7
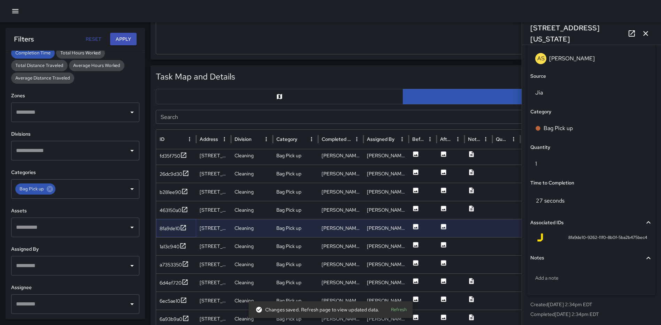
scroll to position [453, 0]
click at [576, 277] on p "Add a note" at bounding box center [591, 276] width 113 height 7
type textarea "**********"
click at [650, 29] on button "button" at bounding box center [645, 33] width 14 height 14
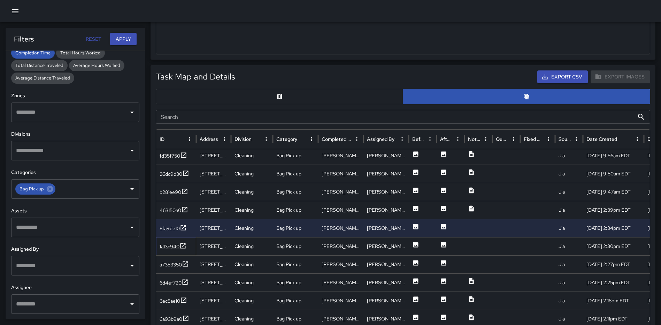
click at [184, 245] on icon at bounding box center [182, 245] width 7 height 7
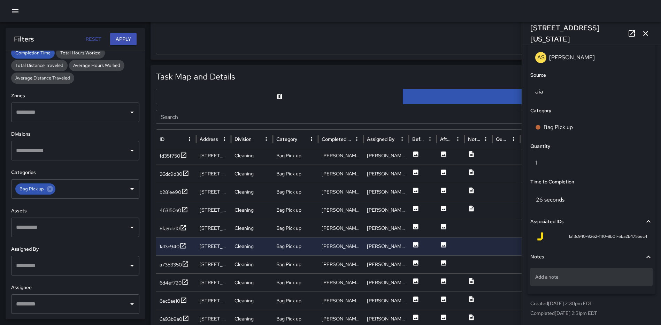
click at [570, 277] on p "Add a note" at bounding box center [591, 276] width 113 height 7
type textarea "*****"
click at [643, 30] on icon "button" at bounding box center [645, 33] width 8 height 8
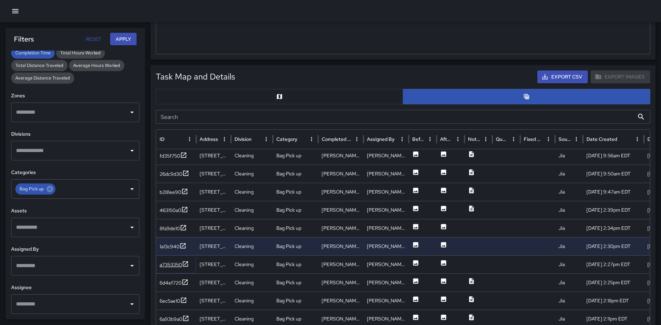
click at [185, 260] on icon at bounding box center [185, 263] width 7 height 7
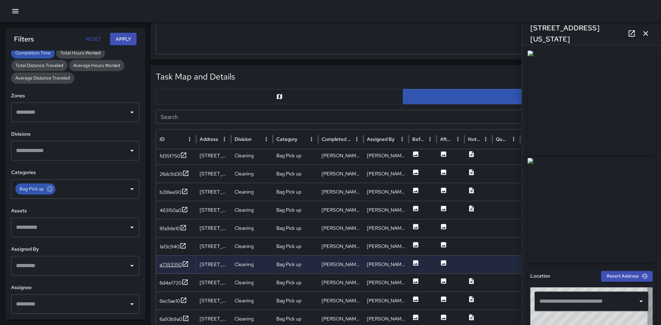
type input "**********"
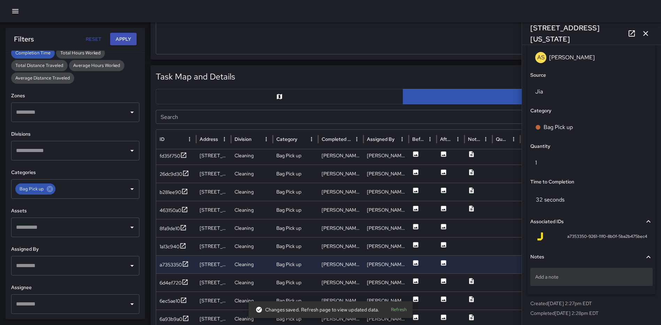
click at [583, 277] on p "Add a note" at bounding box center [591, 276] width 113 height 7
type textarea "**********"
drag, startPoint x: 650, startPoint y: 35, endPoint x: 646, endPoint y: 47, distance: 12.2
click at [650, 35] on button "button" at bounding box center [645, 33] width 14 height 14
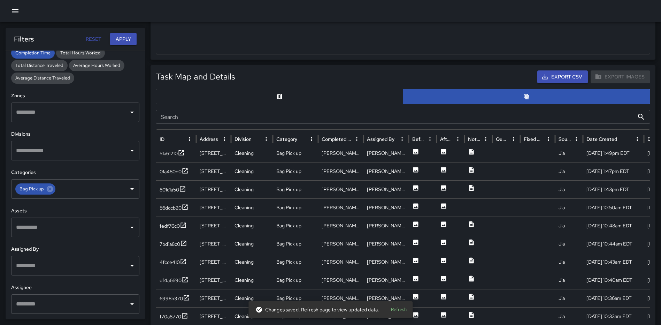
scroll to position [916, 0]
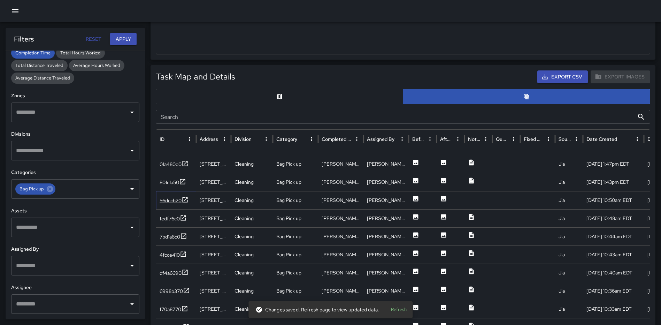
click at [187, 200] on icon at bounding box center [184, 199] width 7 height 7
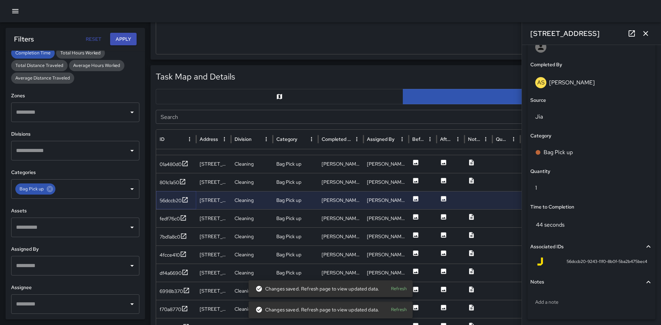
scroll to position [453, 0]
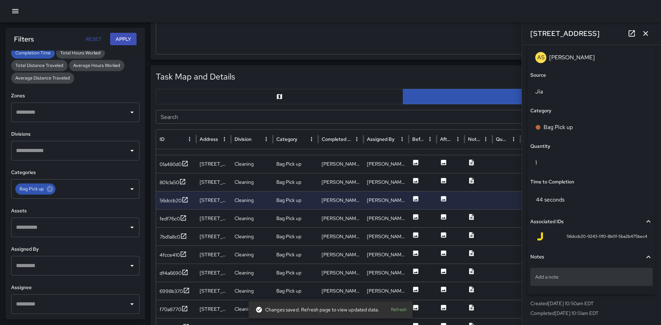
click at [588, 277] on p "Add a note" at bounding box center [591, 276] width 113 height 7
type textarea "**********"
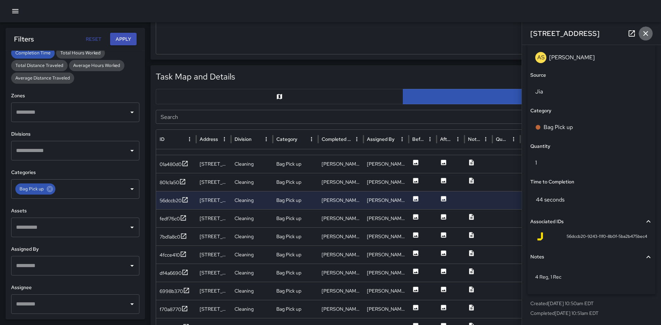
click at [644, 34] on icon "button" at bounding box center [645, 33] width 8 height 8
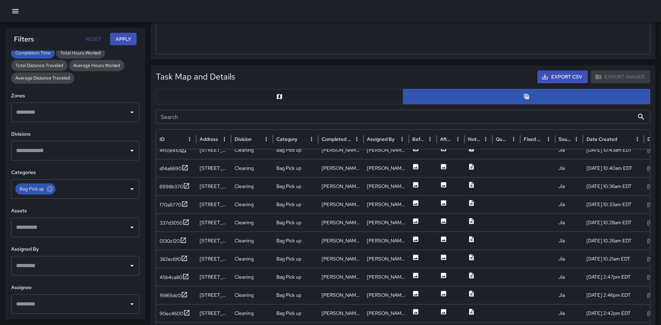
scroll to position [0, 0]
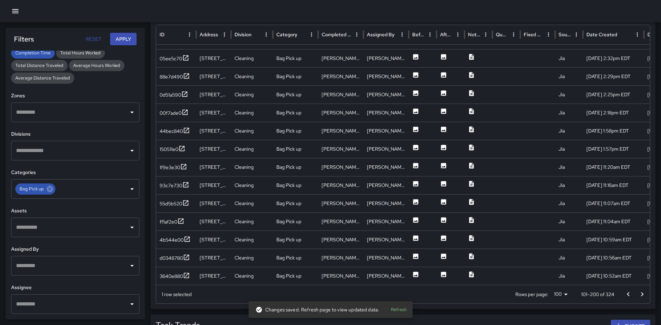
click at [641, 293] on icon "Go to next page" at bounding box center [642, 294] width 8 height 8
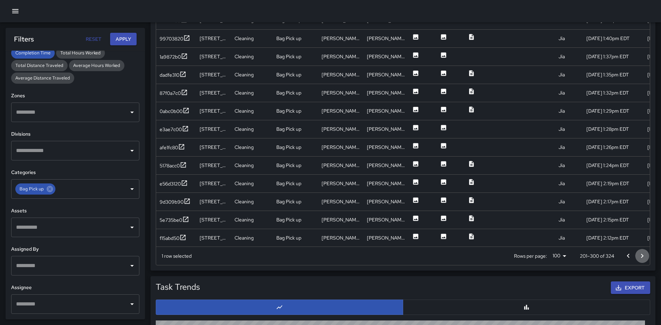
click at [644, 255] on icon "Go to next page" at bounding box center [642, 255] width 8 height 8
